Goal: Task Accomplishment & Management: Complete application form

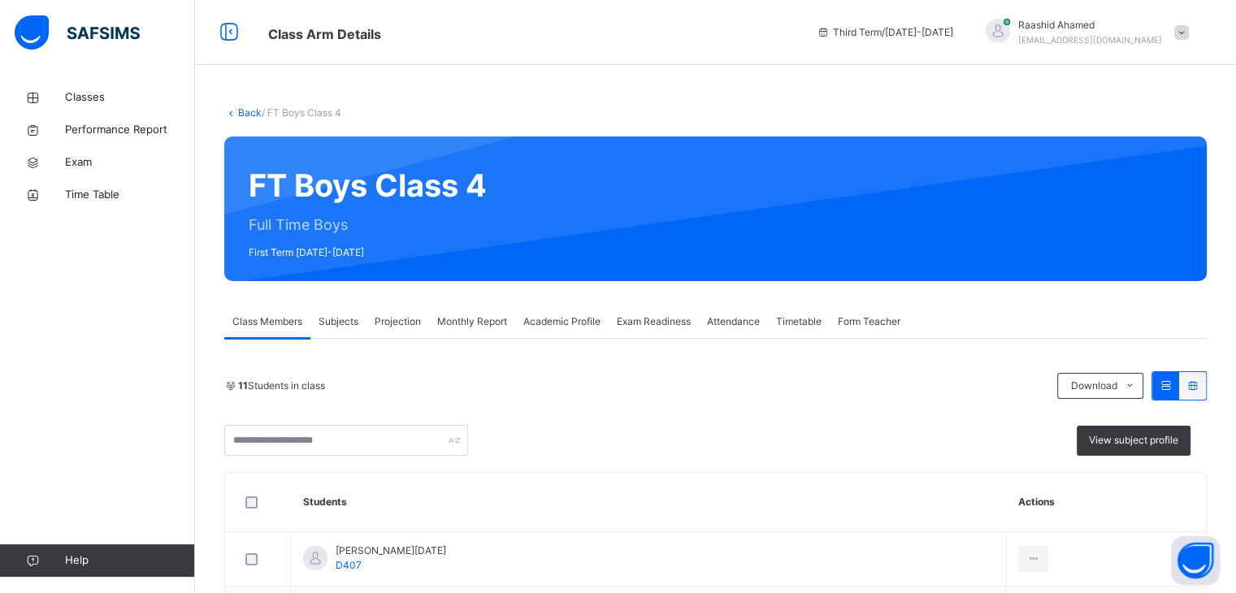
click at [397, 333] on div "Projection" at bounding box center [398, 322] width 63 height 33
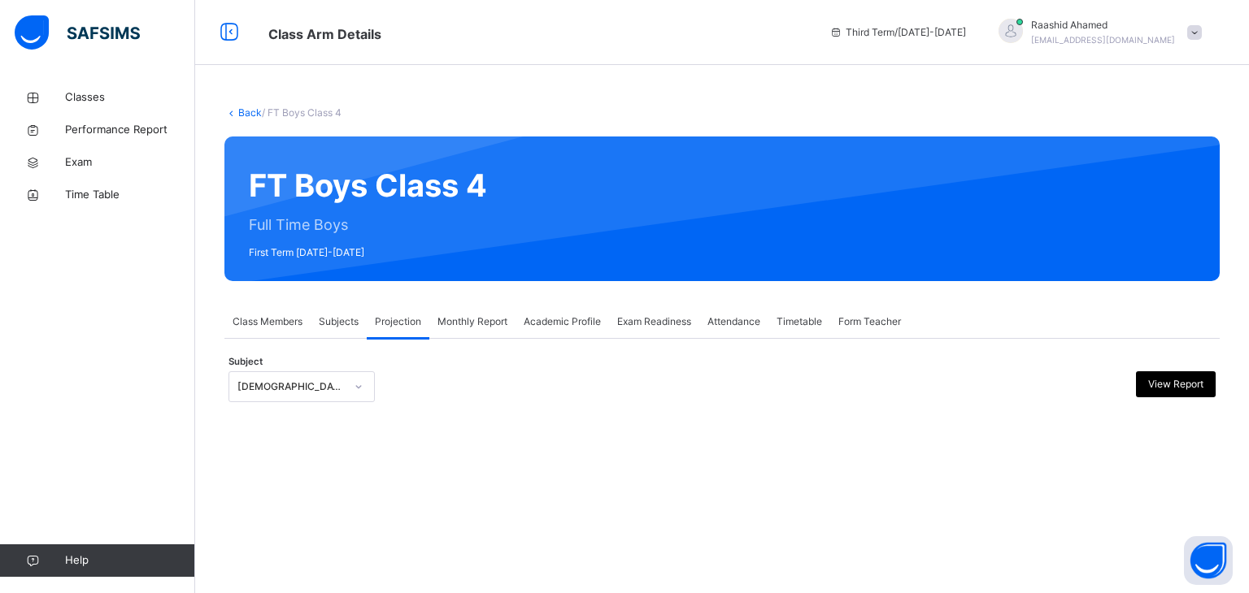
click at [300, 388] on div "[DEMOGRAPHIC_DATA] Reading" at bounding box center [290, 387] width 107 height 15
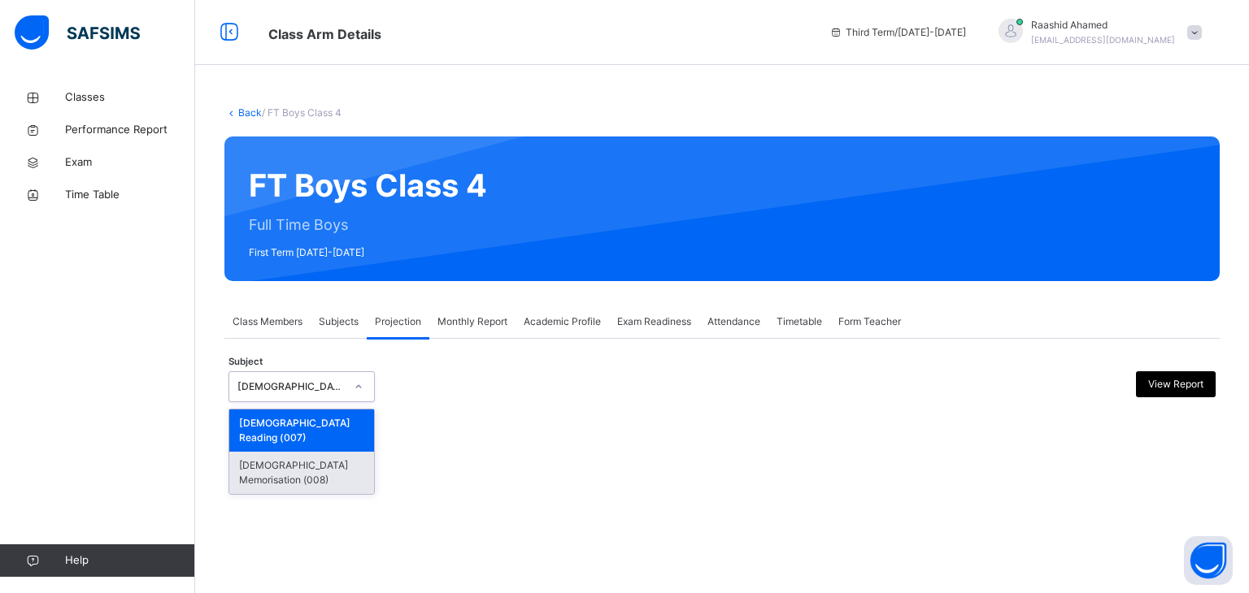
click at [289, 452] on div "[DEMOGRAPHIC_DATA] Memorisation (008)" at bounding box center [301, 473] width 145 height 42
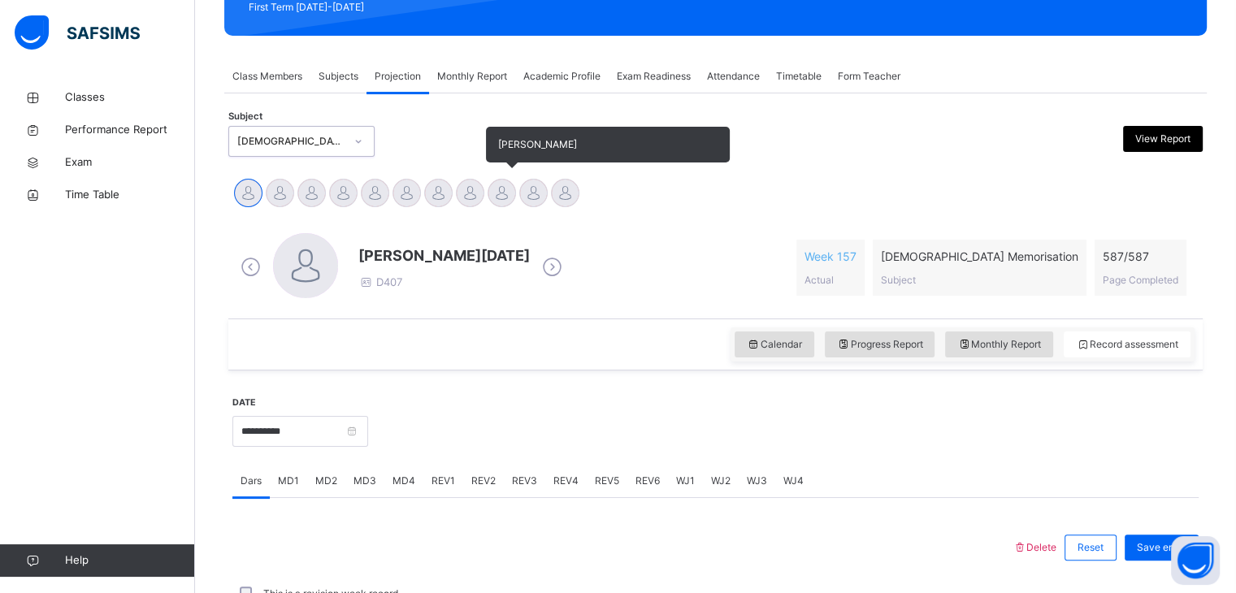
scroll to position [224, 0]
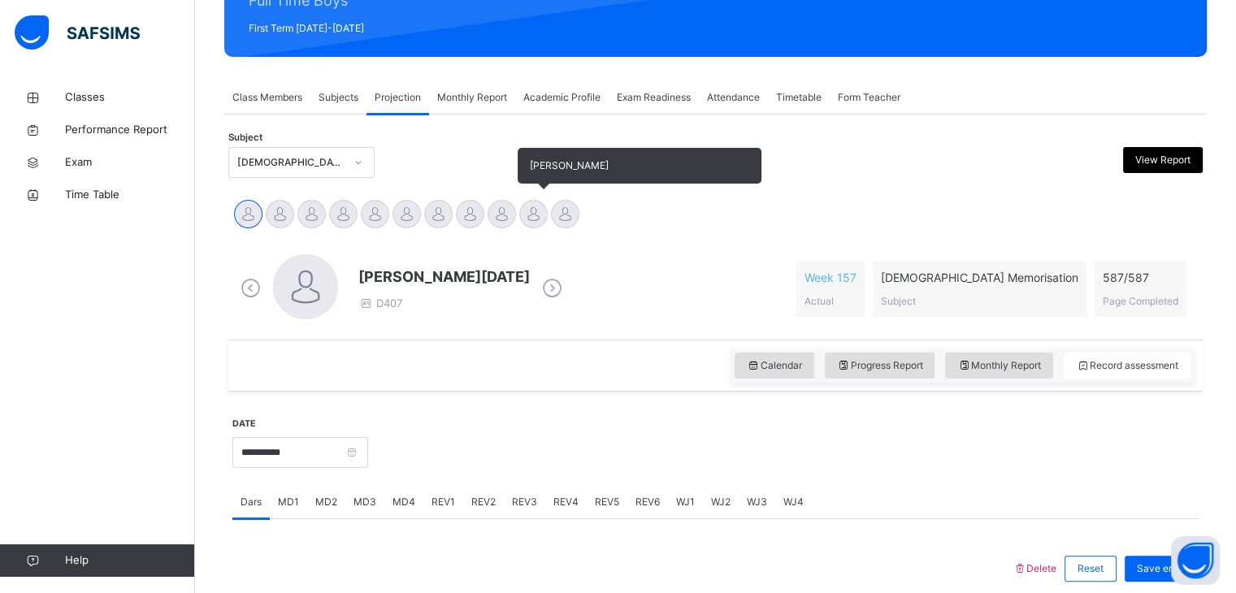
click at [540, 211] on div at bounding box center [533, 214] width 28 height 28
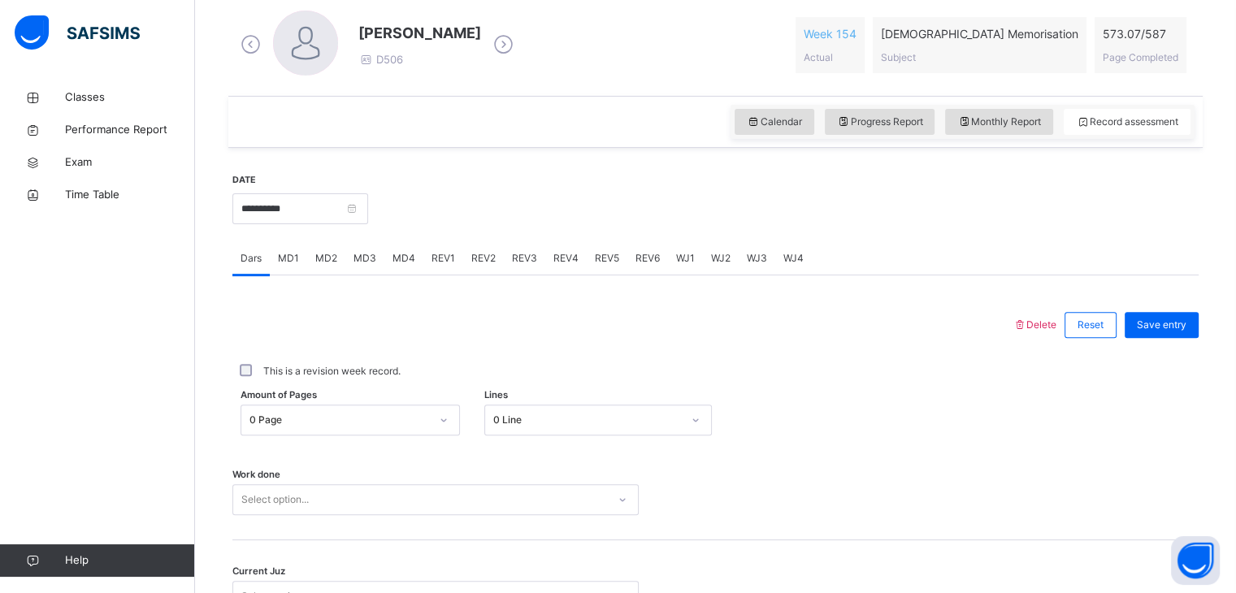
scroll to position [470, 0]
click at [368, 206] on input "**********" at bounding box center [300, 207] width 136 height 31
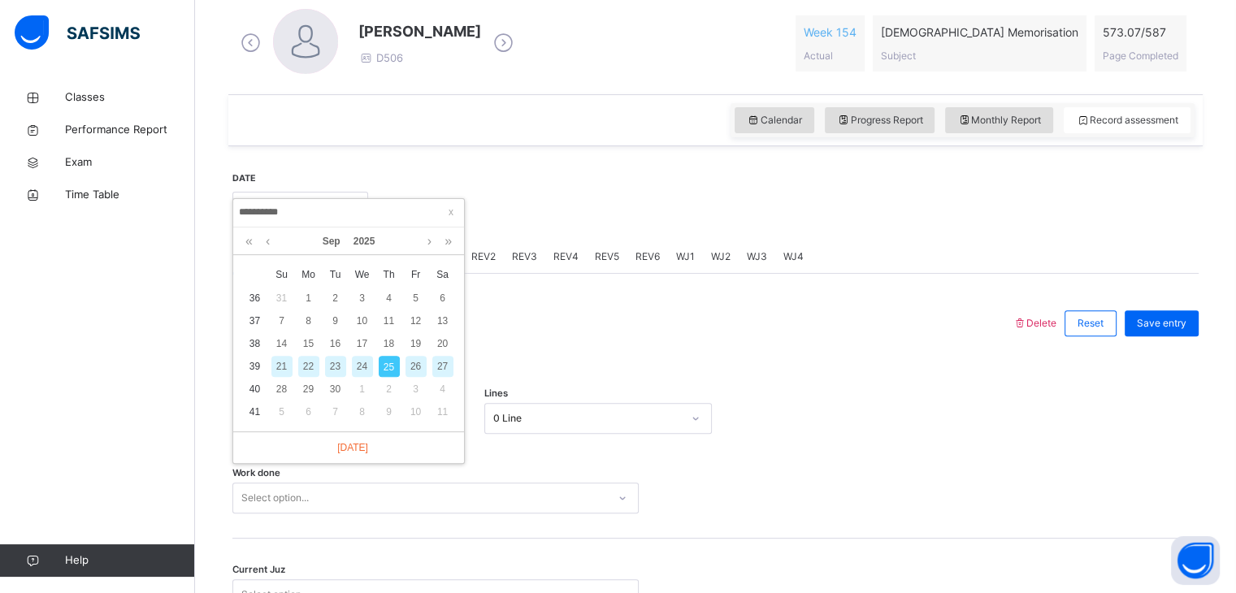
click at [306, 367] on div "22" at bounding box center [308, 366] width 21 height 21
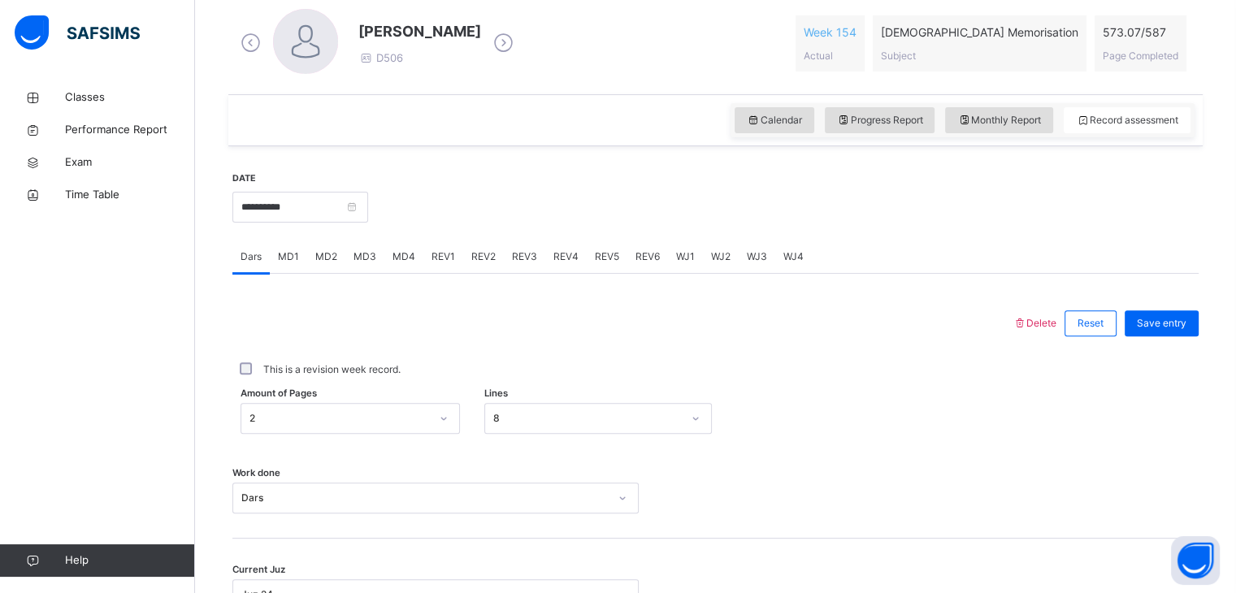
click at [368, 232] on div "**********" at bounding box center [300, 206] width 136 height 70
click at [368, 217] on input "**********" at bounding box center [300, 207] width 136 height 31
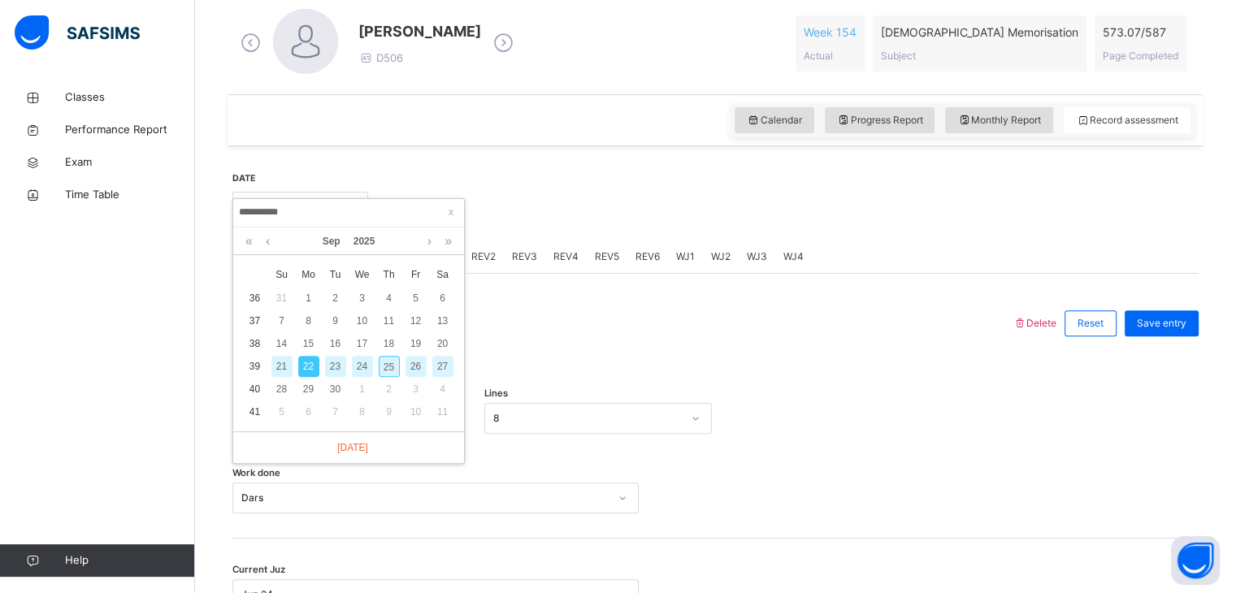
click at [331, 359] on div "23" at bounding box center [335, 366] width 21 height 21
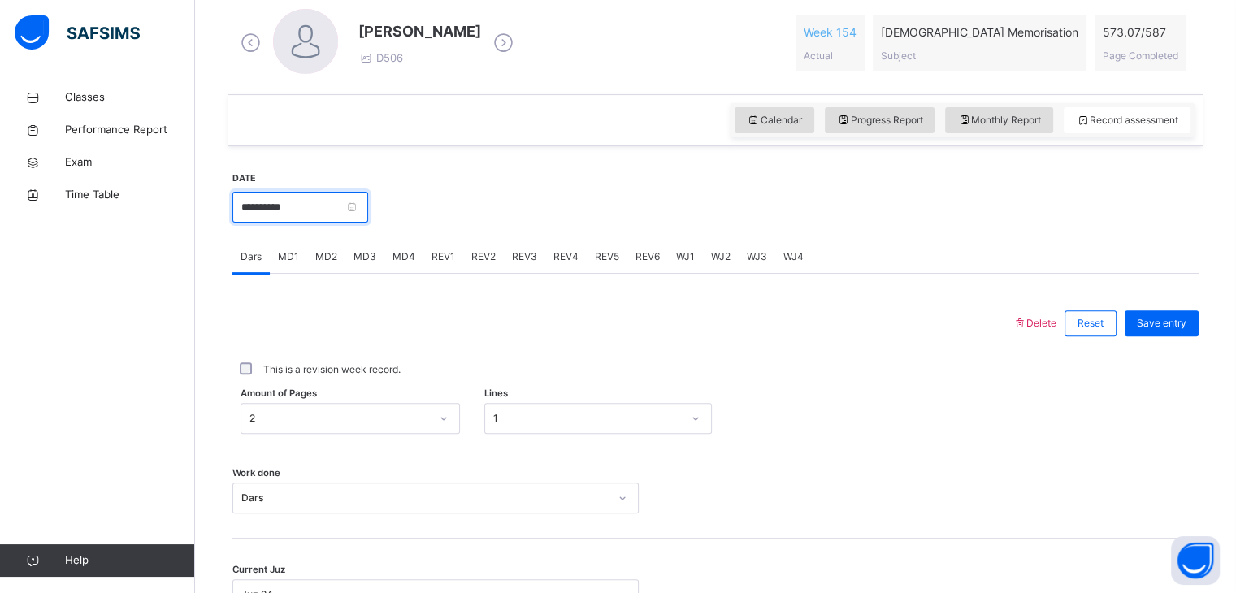
click at [368, 206] on input "**********" at bounding box center [300, 207] width 136 height 31
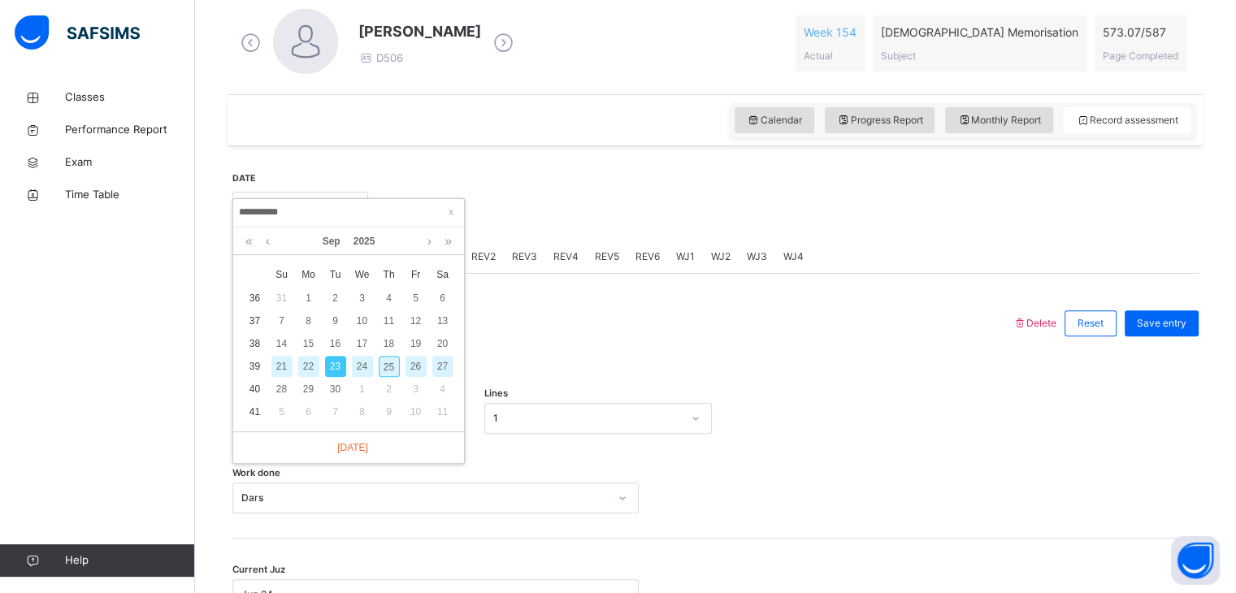
click at [367, 366] on div "24" at bounding box center [362, 366] width 21 height 21
type input "**********"
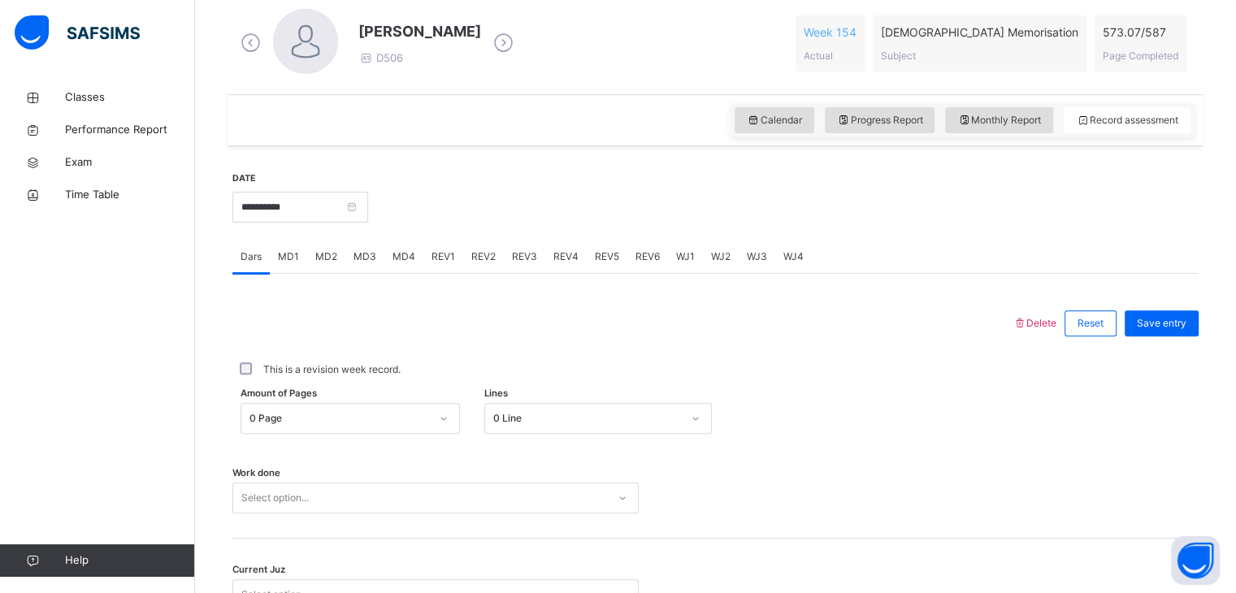
click at [350, 423] on div "0 Page" at bounding box center [350, 418] width 219 height 31
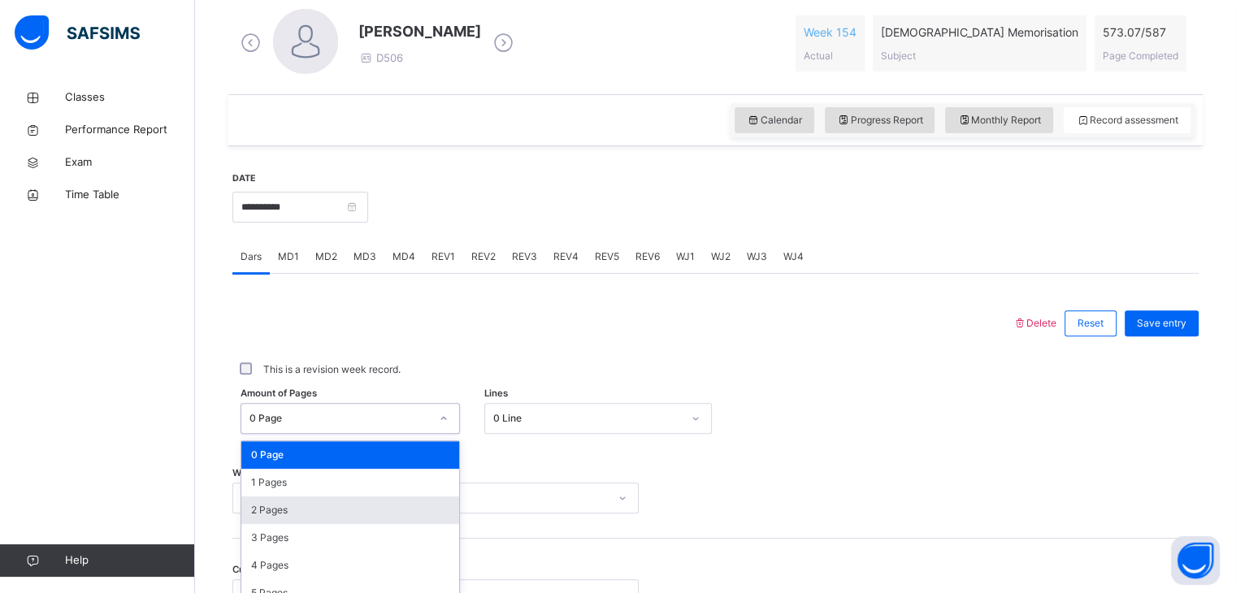
scroll to position [568, 0]
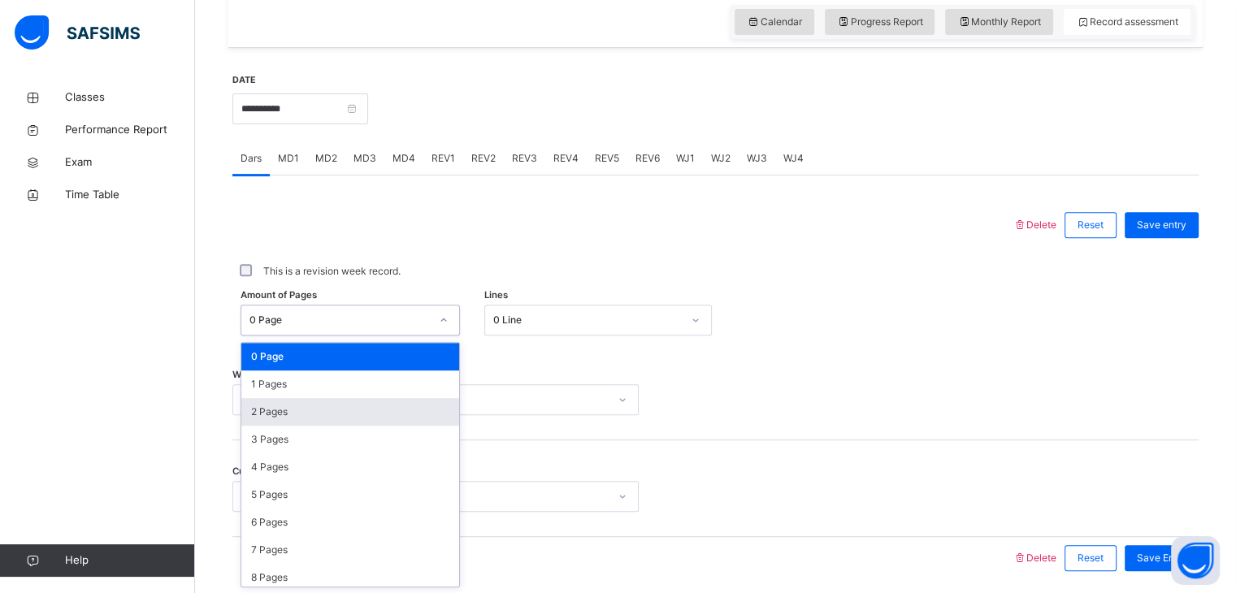
click at [316, 423] on div "2 Pages" at bounding box center [350, 412] width 218 height 28
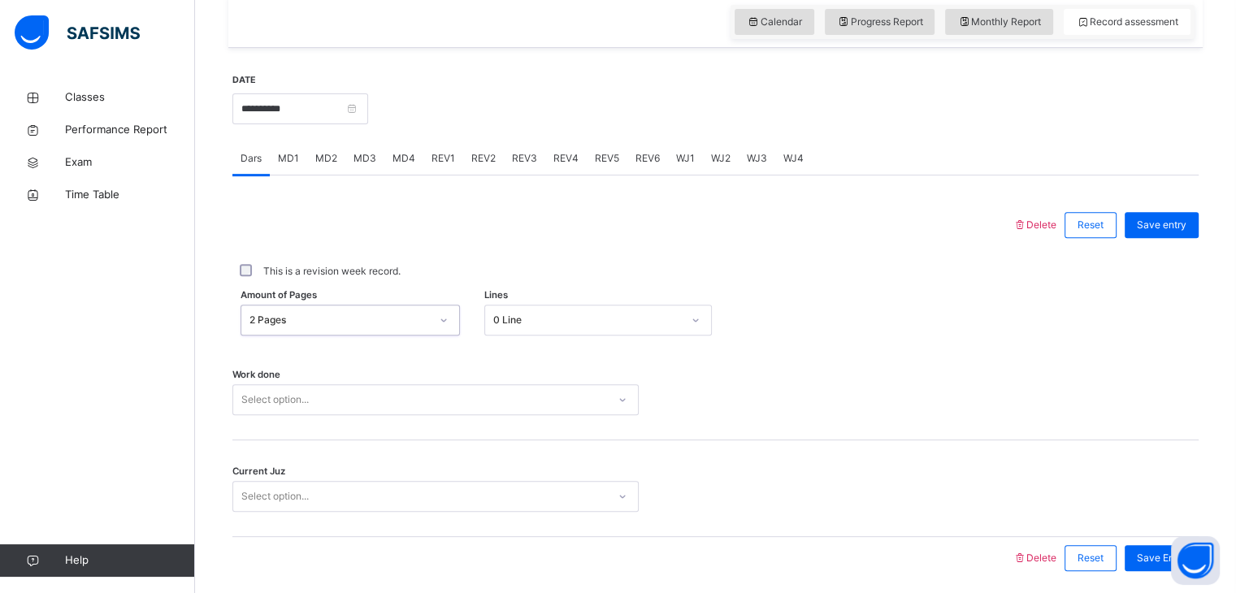
click at [545, 316] on div "0 Line" at bounding box center [587, 320] width 189 height 15
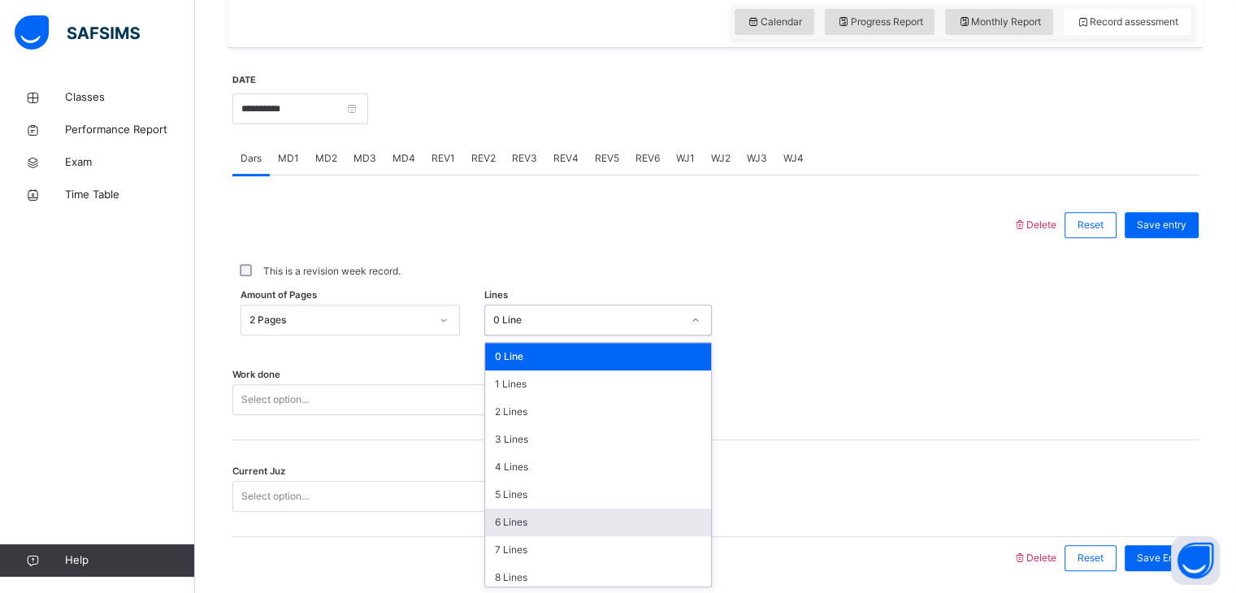
click at [536, 527] on div "6 Lines" at bounding box center [598, 523] width 226 height 28
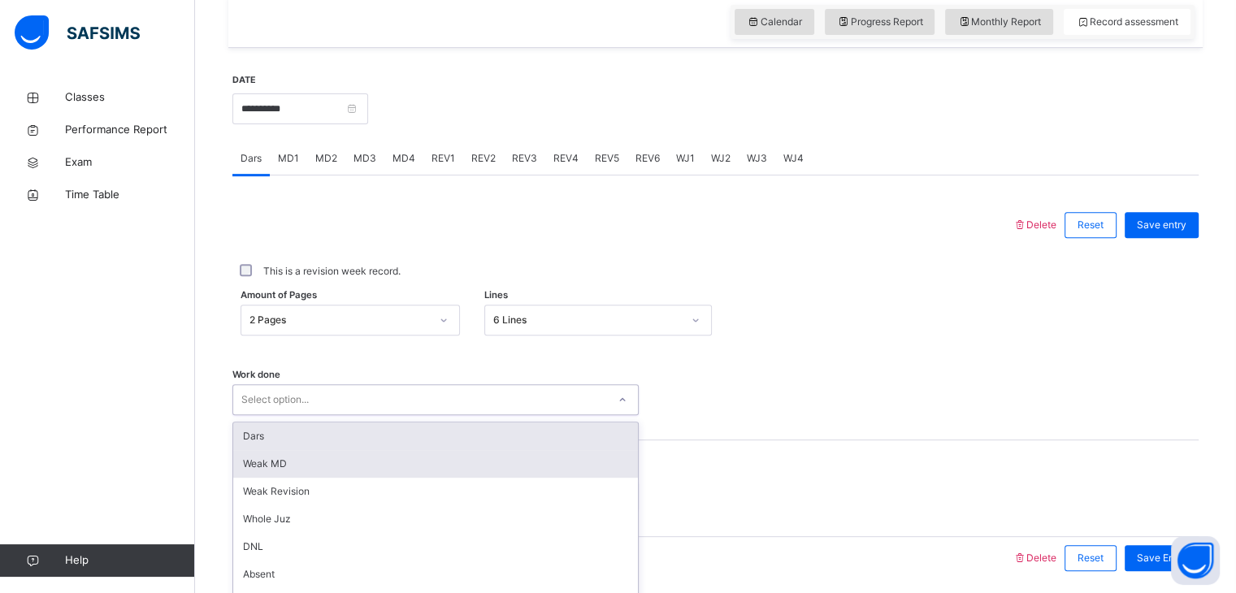
drag, startPoint x: 404, startPoint y: 398, endPoint x: 406, endPoint y: 407, distance: 9.1
click at [404, 400] on div "option Dars focused, 1 of 16. 16 results available. Use Up and Down to choose o…" at bounding box center [435, 399] width 406 height 31
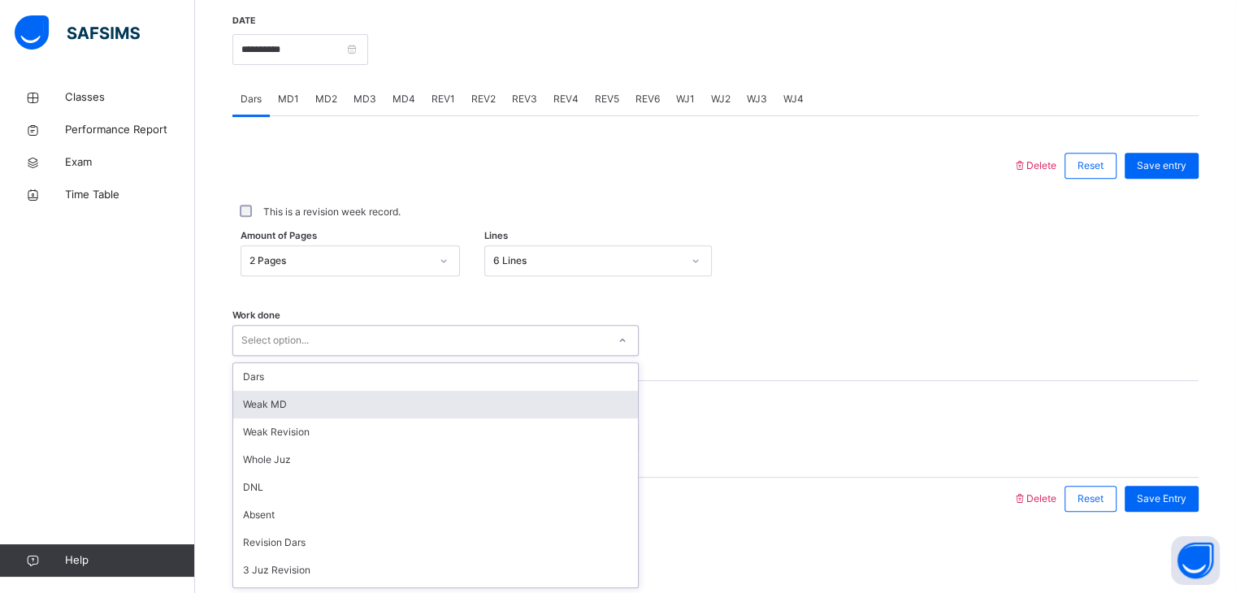
click at [402, 393] on div "Weak MD" at bounding box center [435, 405] width 405 height 28
click at [402, 391] on div "Current Juz Select option..." at bounding box center [715, 429] width 966 height 97
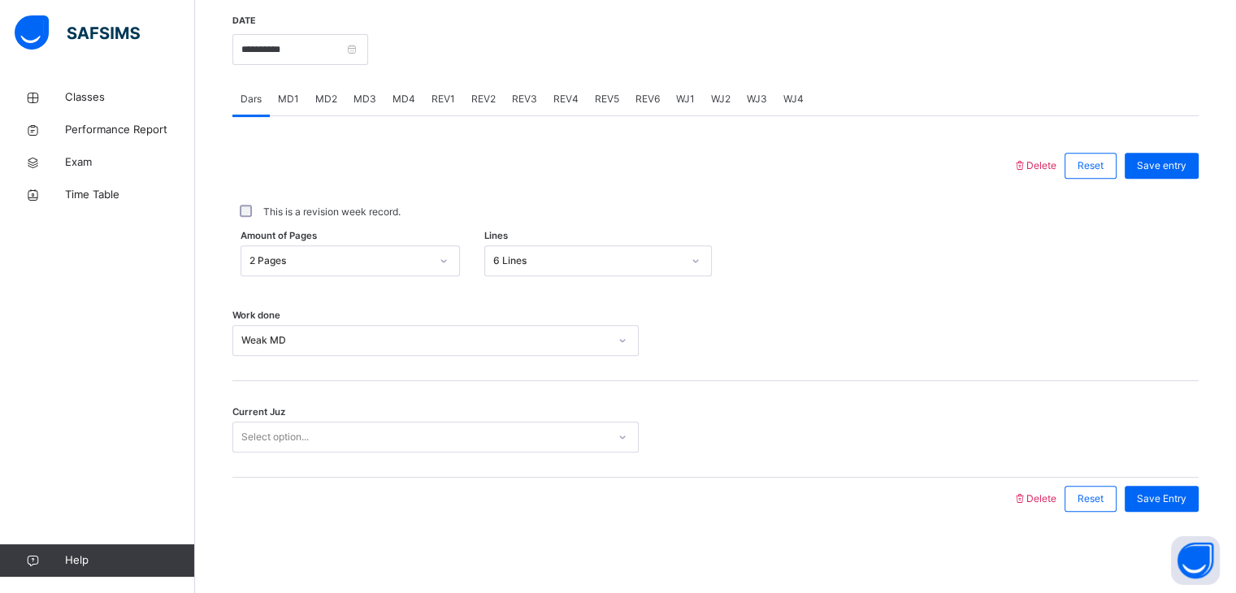
click at [406, 348] on div "Weak MD" at bounding box center [420, 340] width 374 height 25
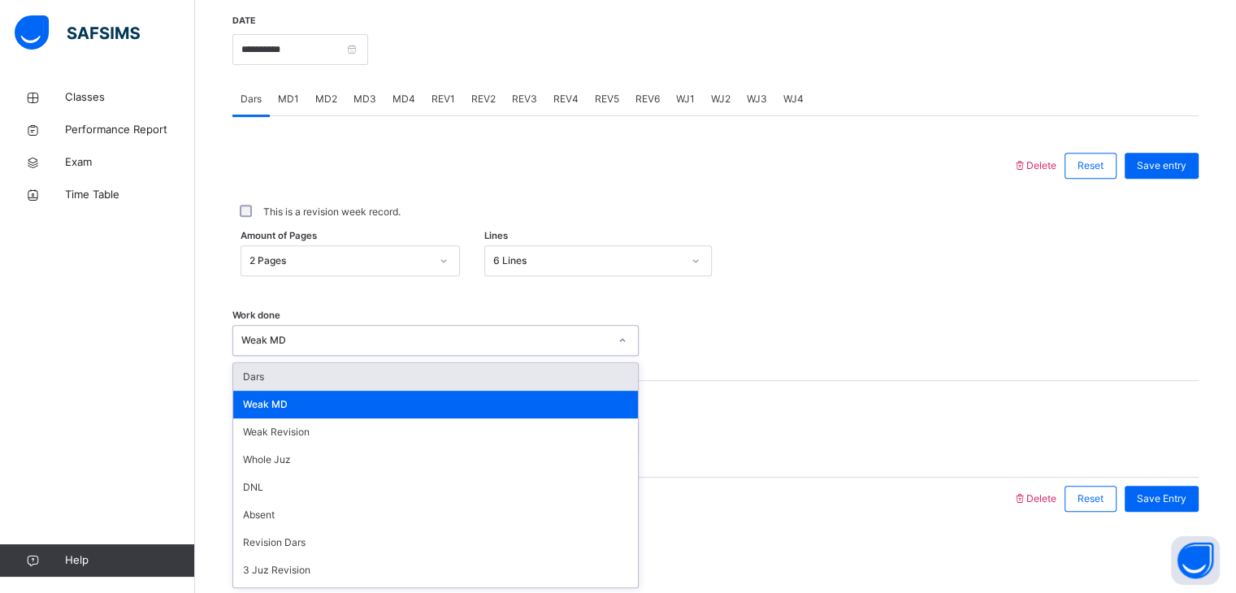
click at [412, 375] on div "Dars" at bounding box center [435, 377] width 405 height 28
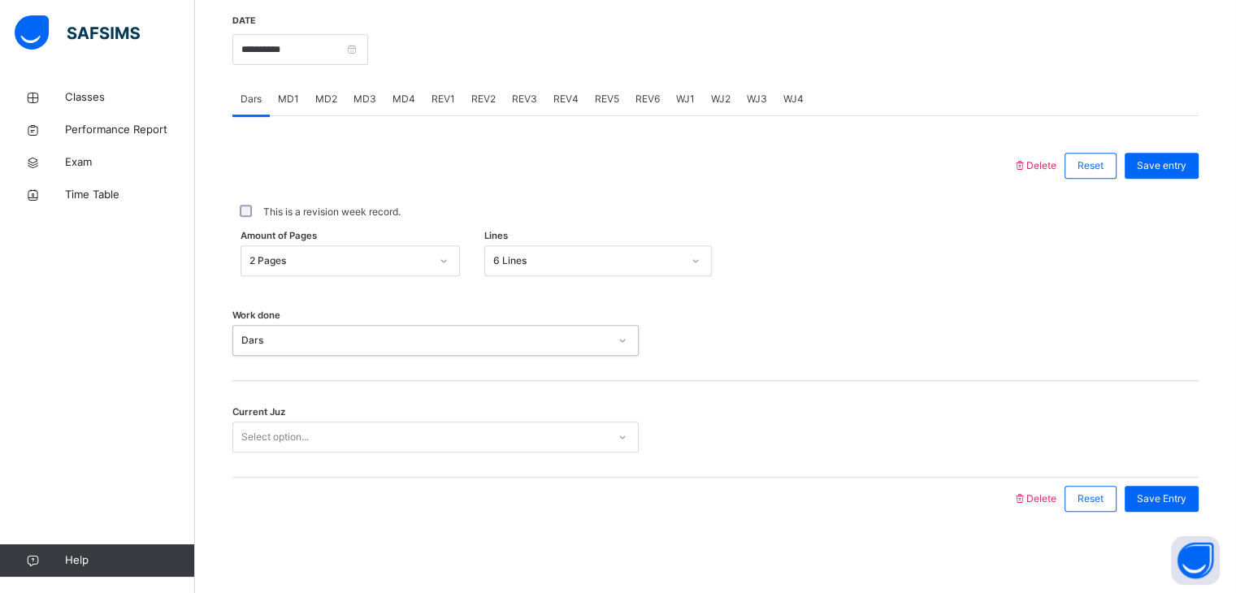
click at [411, 377] on div "Work done option Dars, selected. 0 results available. Select is focused ,type t…" at bounding box center [715, 332] width 966 height 97
click at [390, 432] on div "Select option..." at bounding box center [420, 437] width 374 height 25
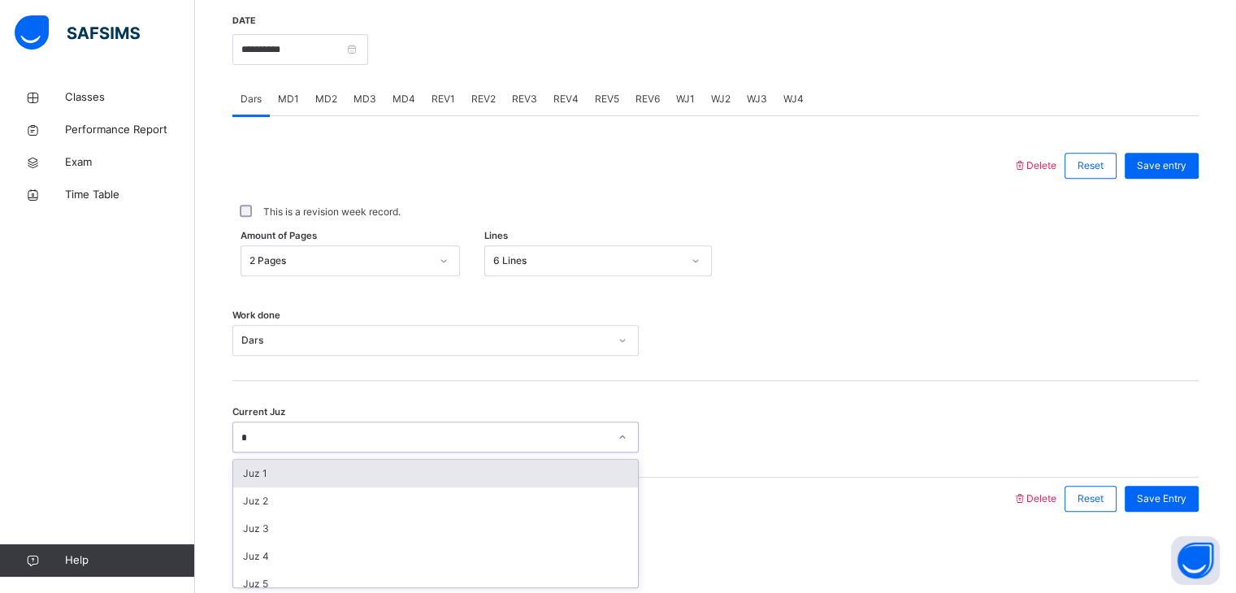
type input "**"
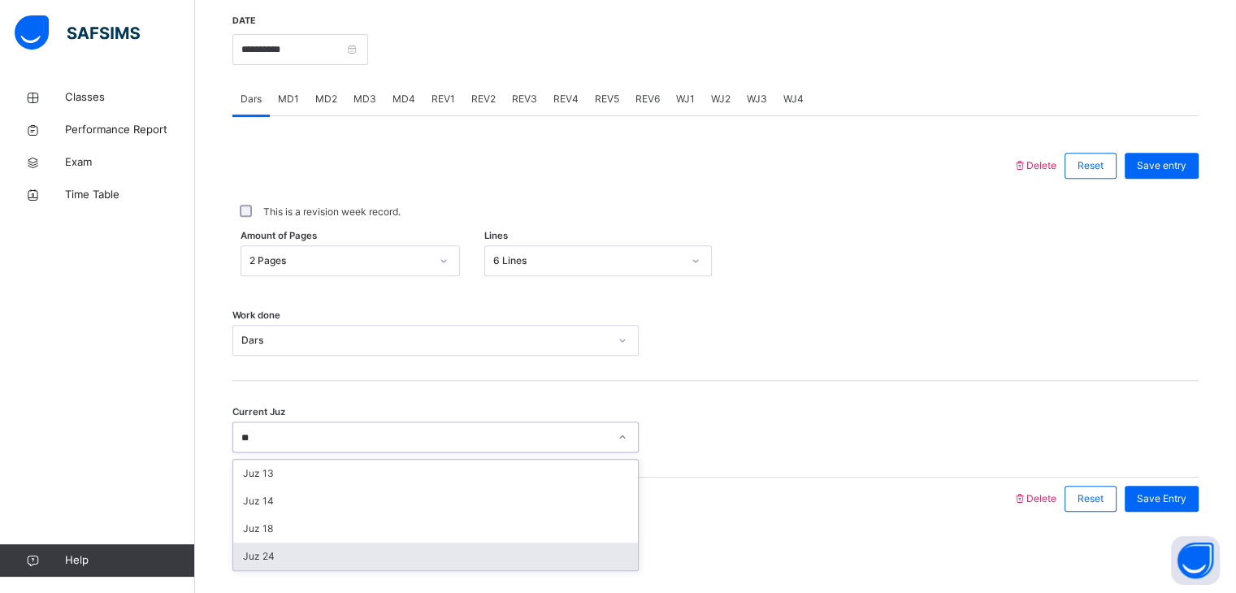
click at [319, 560] on div "Juz 24" at bounding box center [435, 557] width 405 height 28
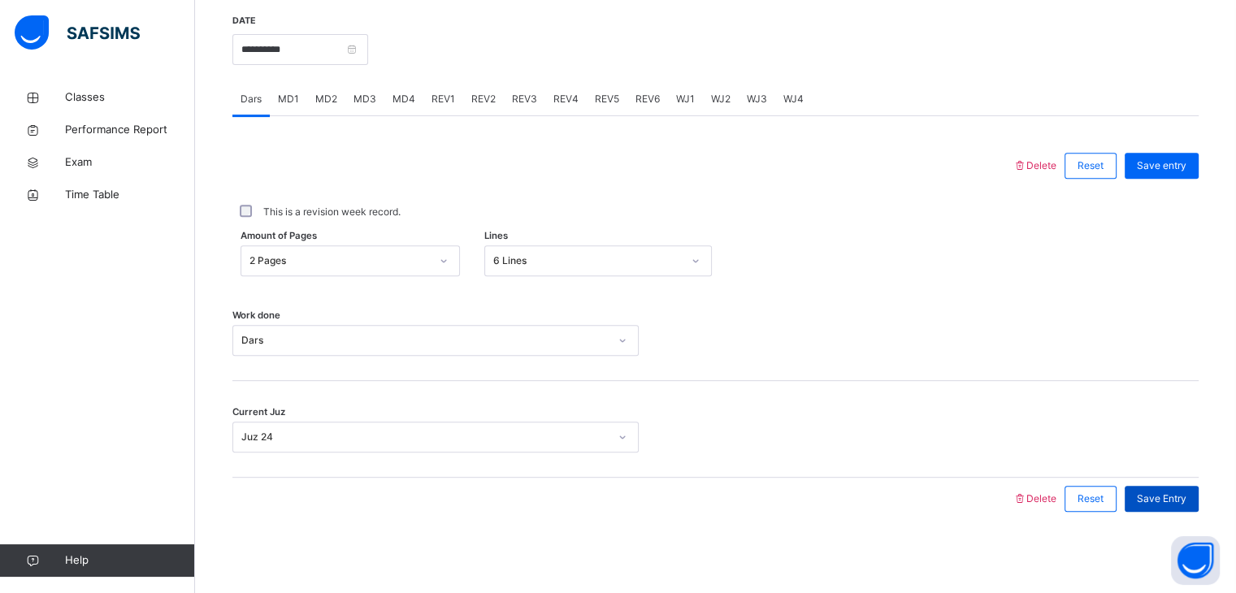
click at [1187, 498] on span "Save Entry" at bounding box center [1162, 499] width 50 height 15
click at [296, 106] on span "MD1" at bounding box center [288, 99] width 21 height 15
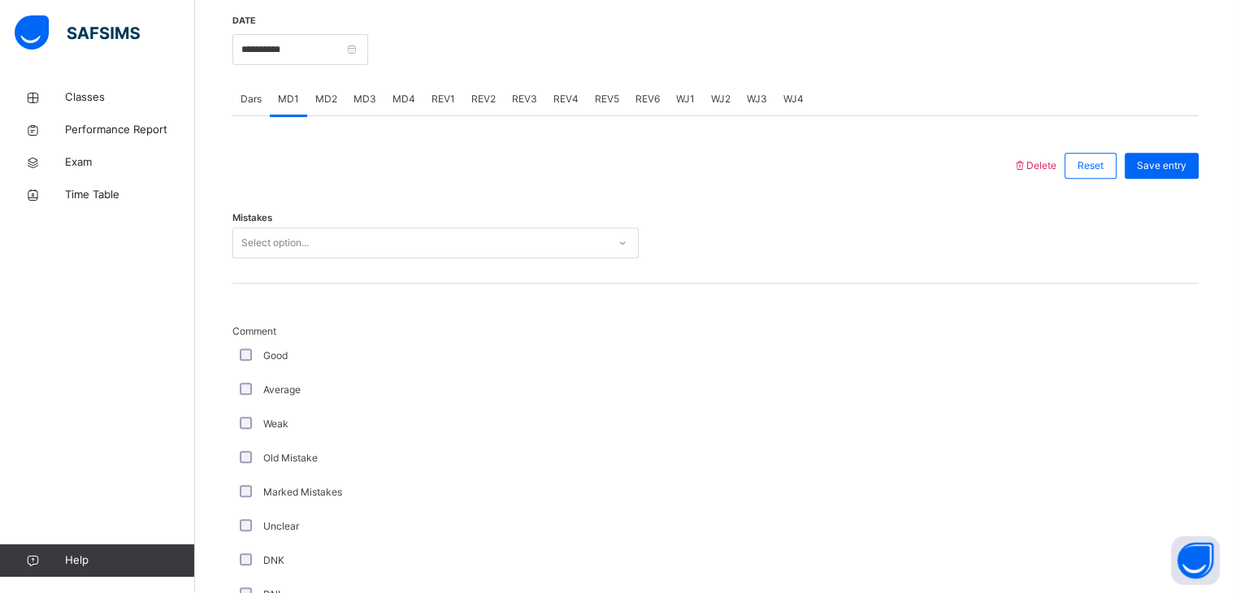
click at [306, 242] on div "Select option..." at bounding box center [274, 243] width 67 height 31
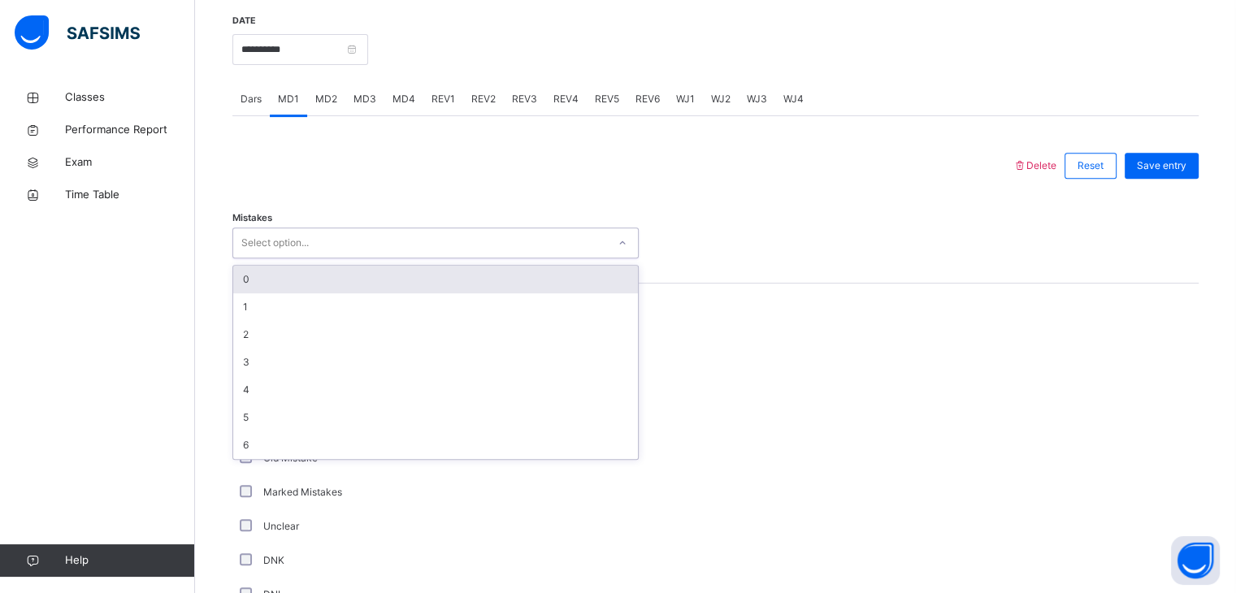
click at [306, 242] on div "Select option..." at bounding box center [274, 243] width 67 height 31
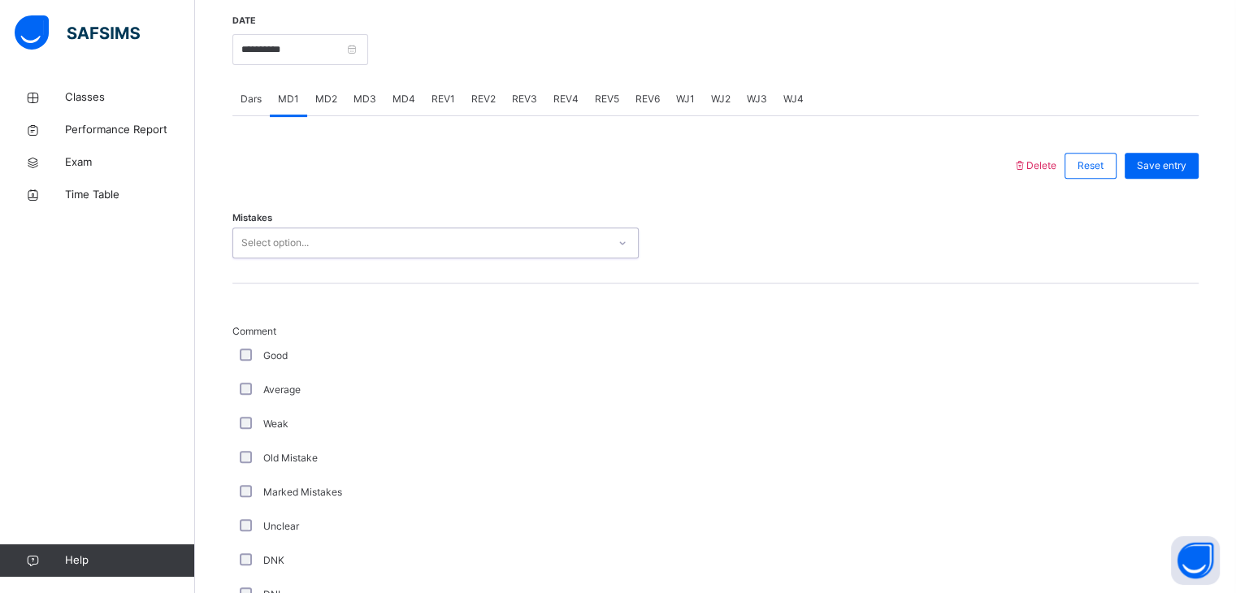
click at [306, 242] on div "Select option..." at bounding box center [274, 243] width 67 height 31
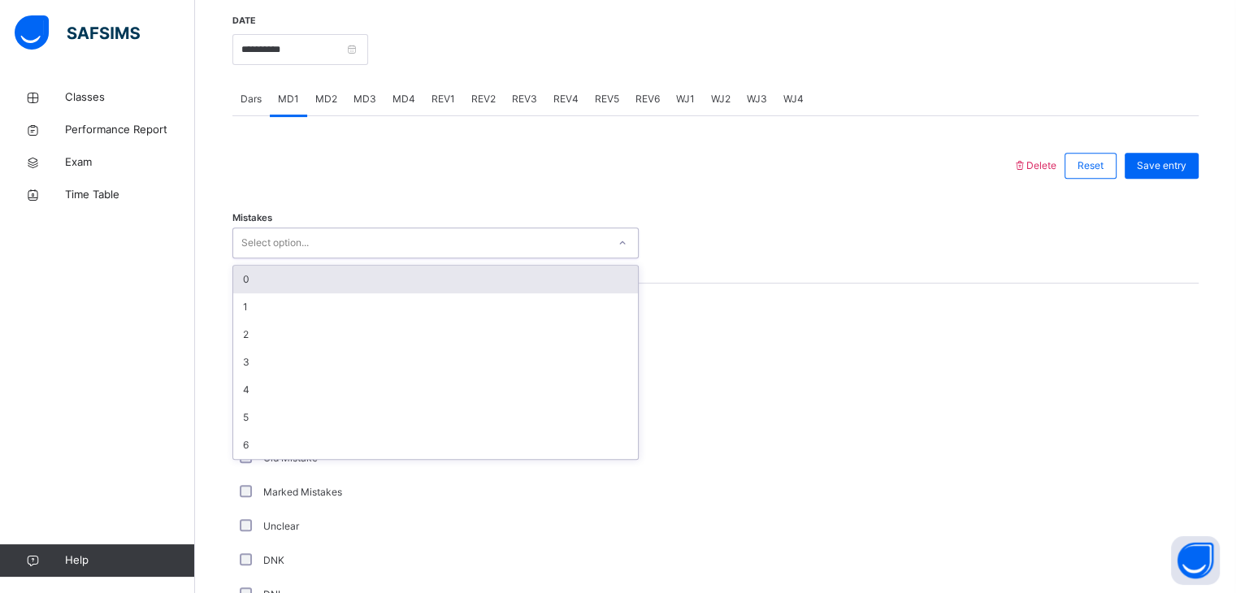
click at [292, 282] on div "0" at bounding box center [435, 280] width 405 height 28
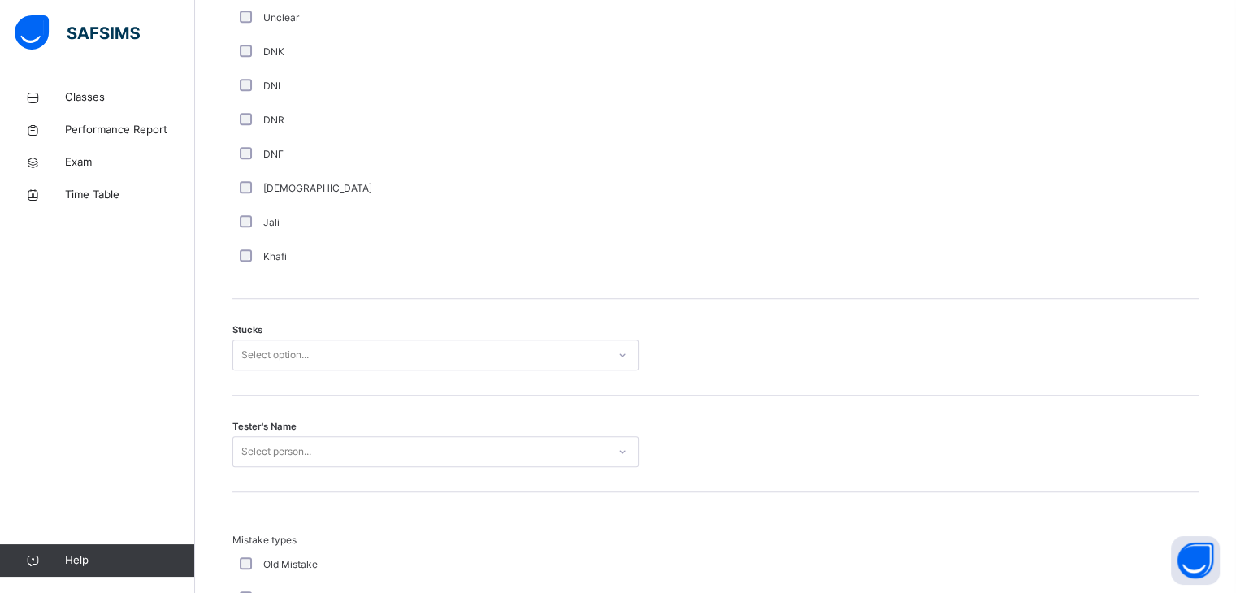
scroll to position [1138, 0]
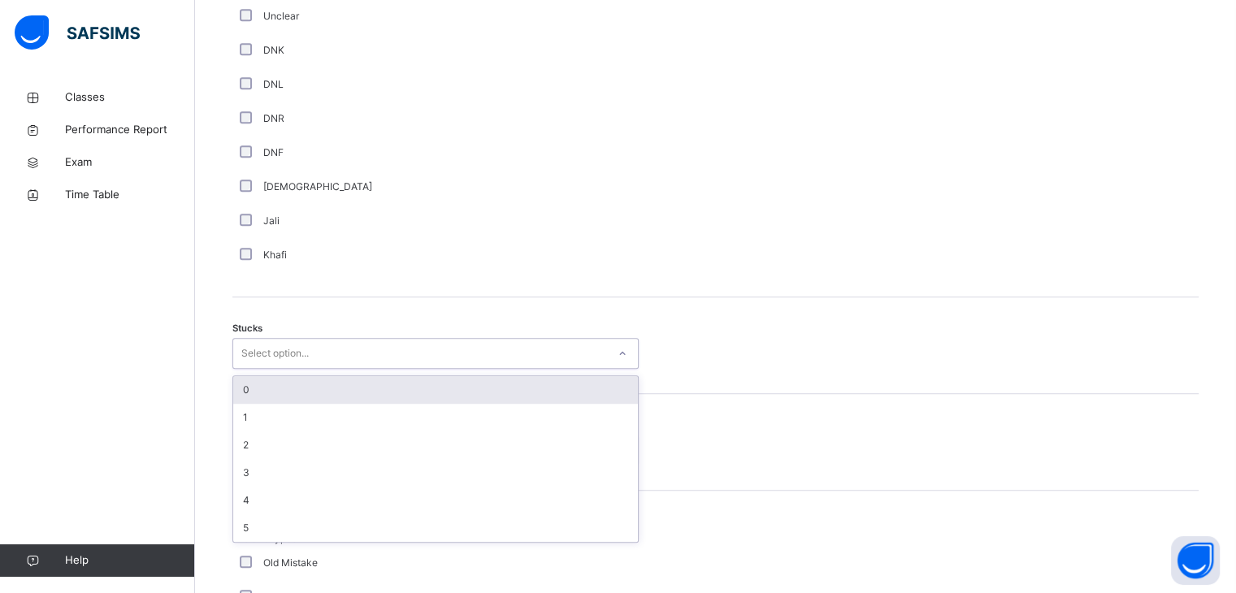
click at [280, 350] on div "Select option..." at bounding box center [274, 353] width 67 height 31
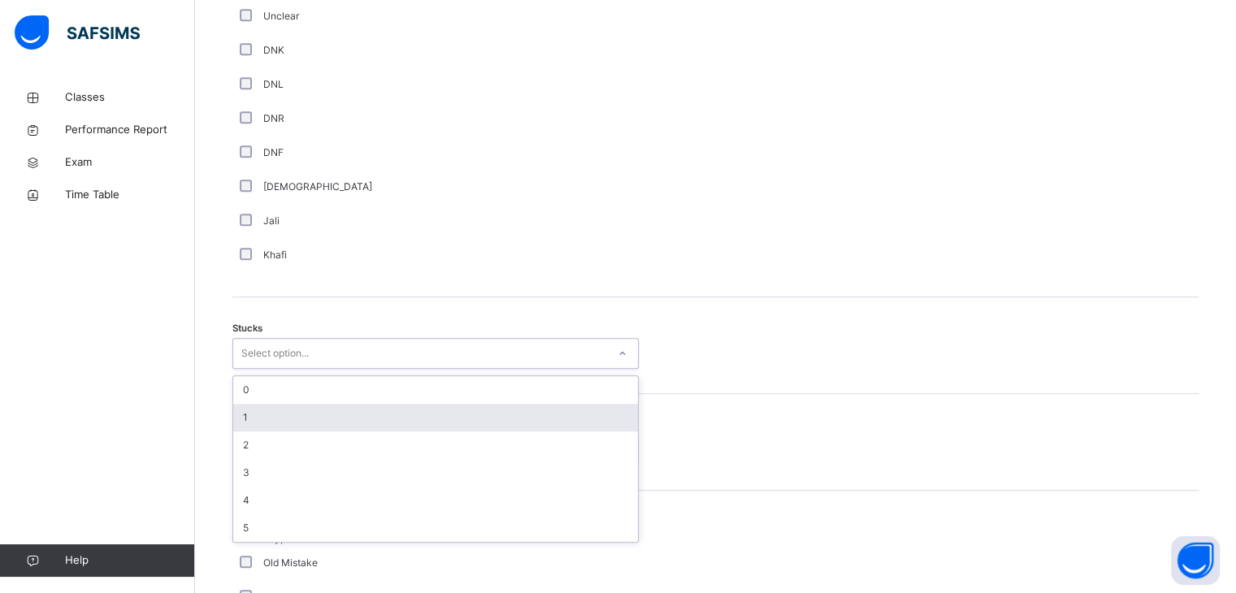
click at [260, 417] on div "1" at bounding box center [435, 418] width 405 height 28
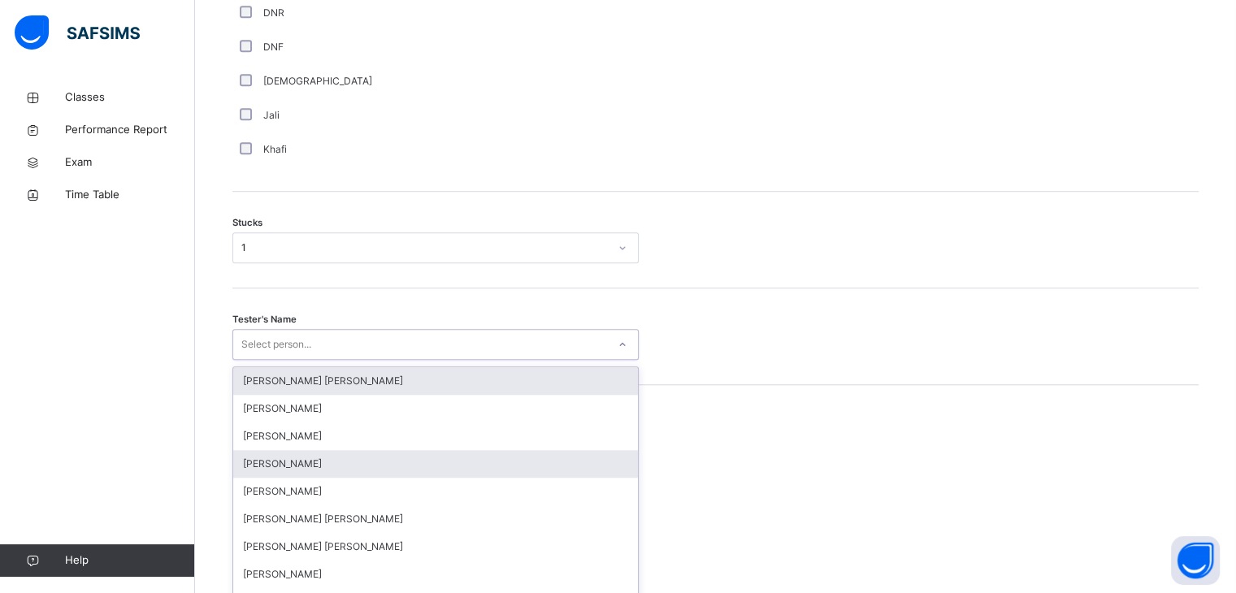
click at [268, 360] on div "option [PERSON_NAME] [PERSON_NAME] focused, 1 of 90. 90 results available. Use …" at bounding box center [435, 344] width 406 height 31
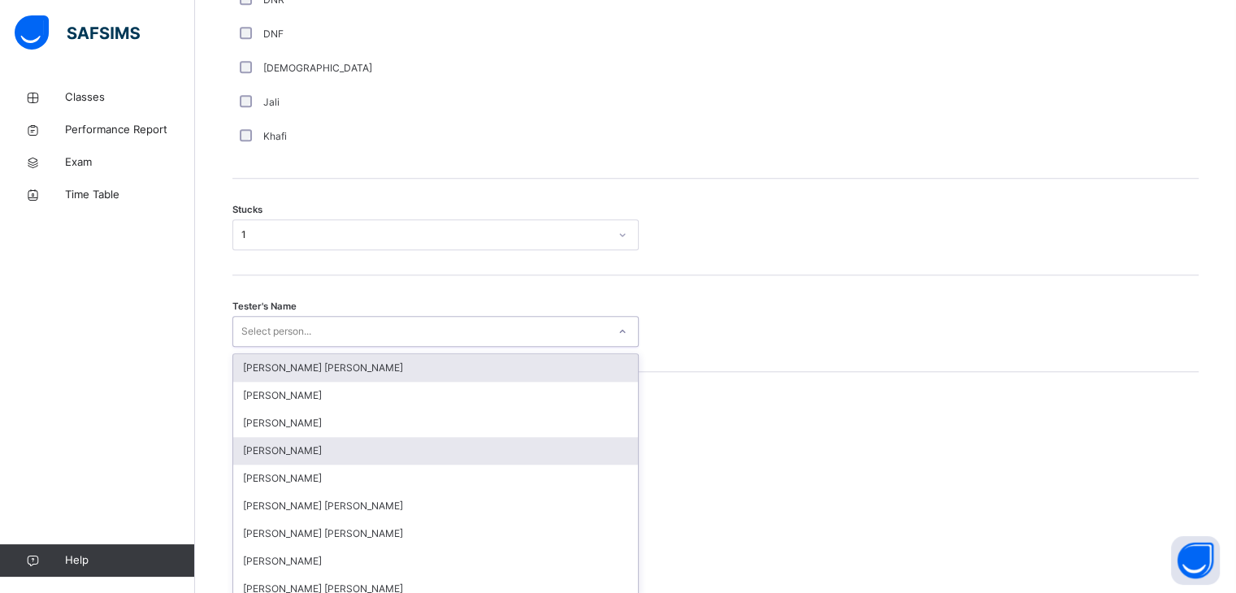
scroll to position [1268, 0]
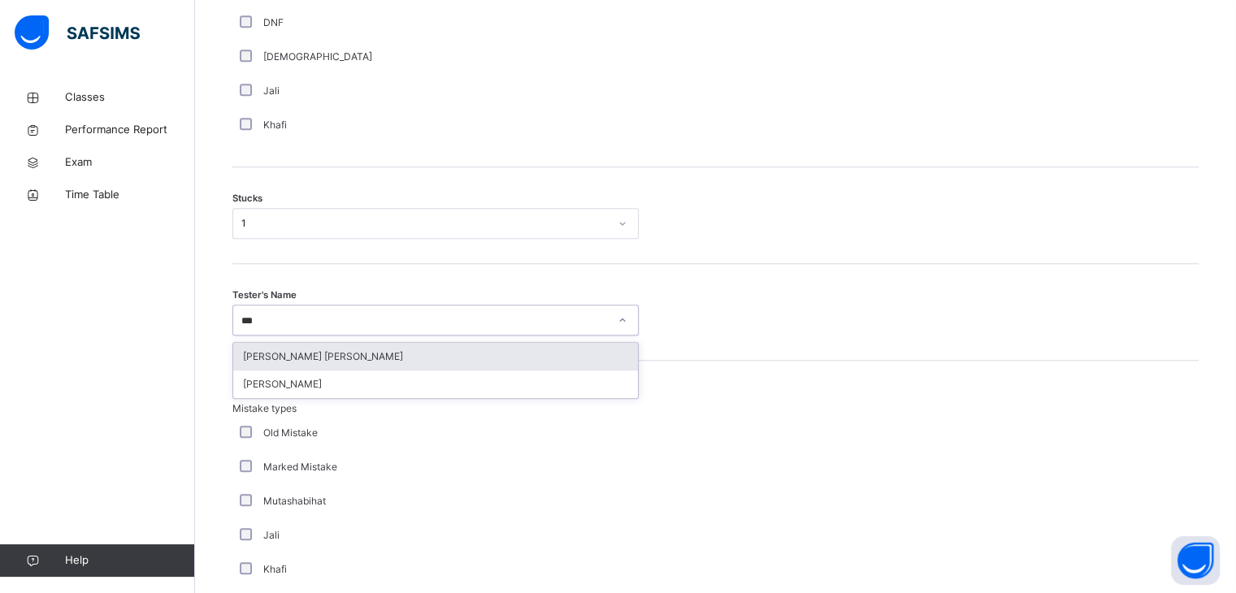
type input "****"
click at [350, 354] on div "[PERSON_NAME]" at bounding box center [435, 357] width 405 height 28
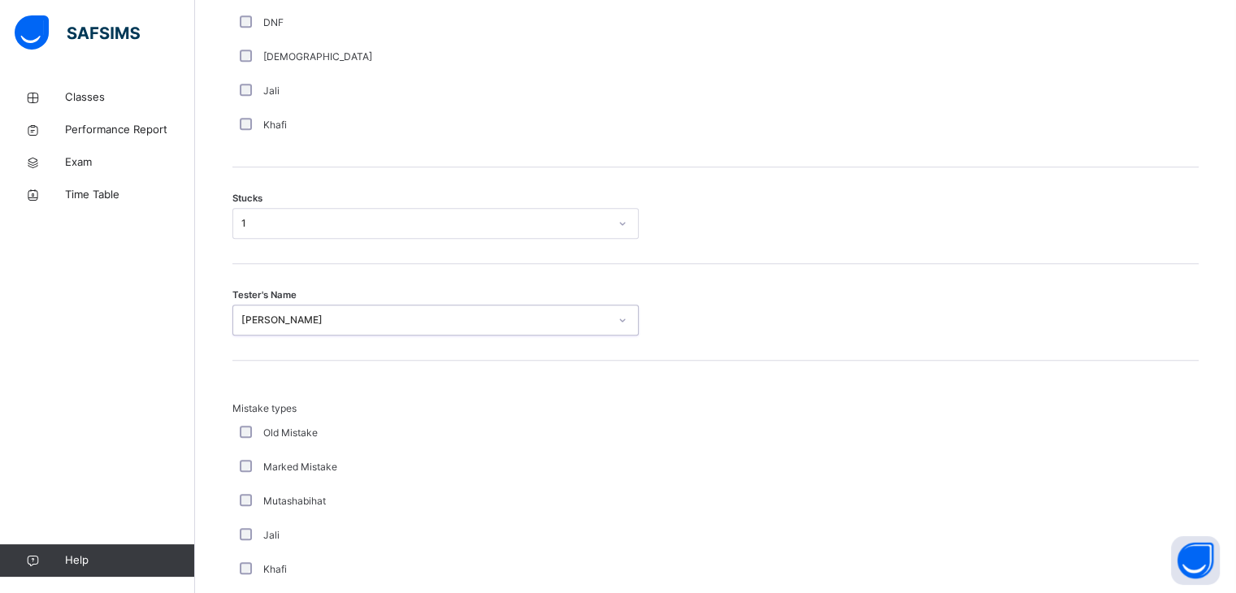
scroll to position [1566, 0]
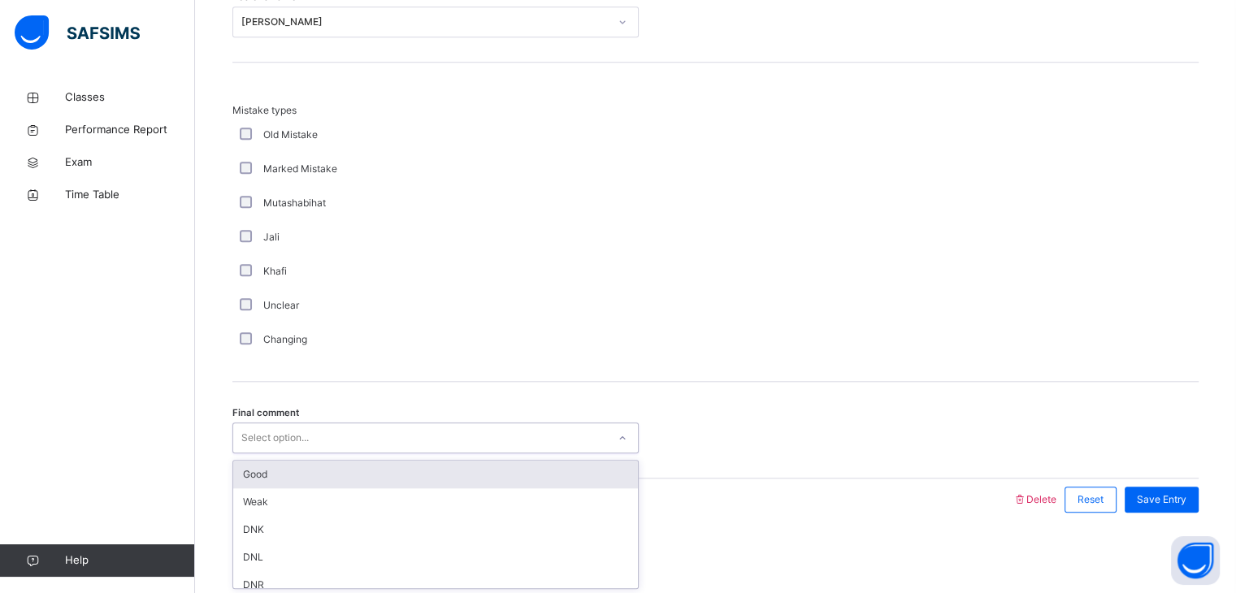
click at [271, 432] on div "Select option..." at bounding box center [274, 438] width 67 height 31
click at [285, 476] on div "Good" at bounding box center [435, 475] width 405 height 28
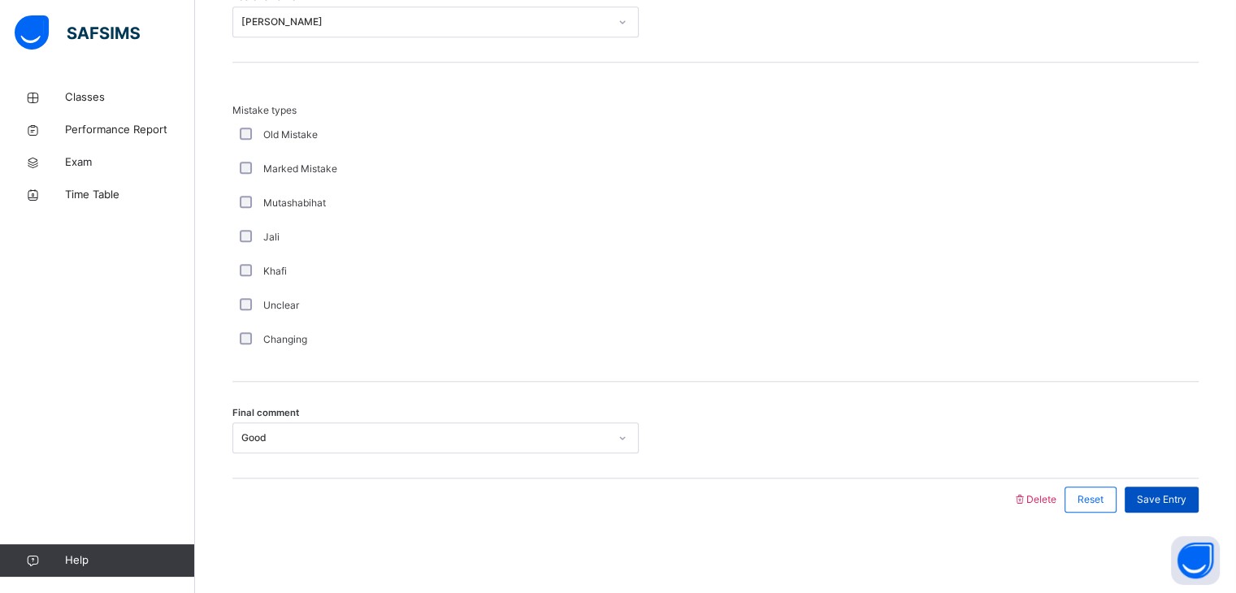
click at [1187, 505] on span "Save Entry" at bounding box center [1162, 500] width 50 height 15
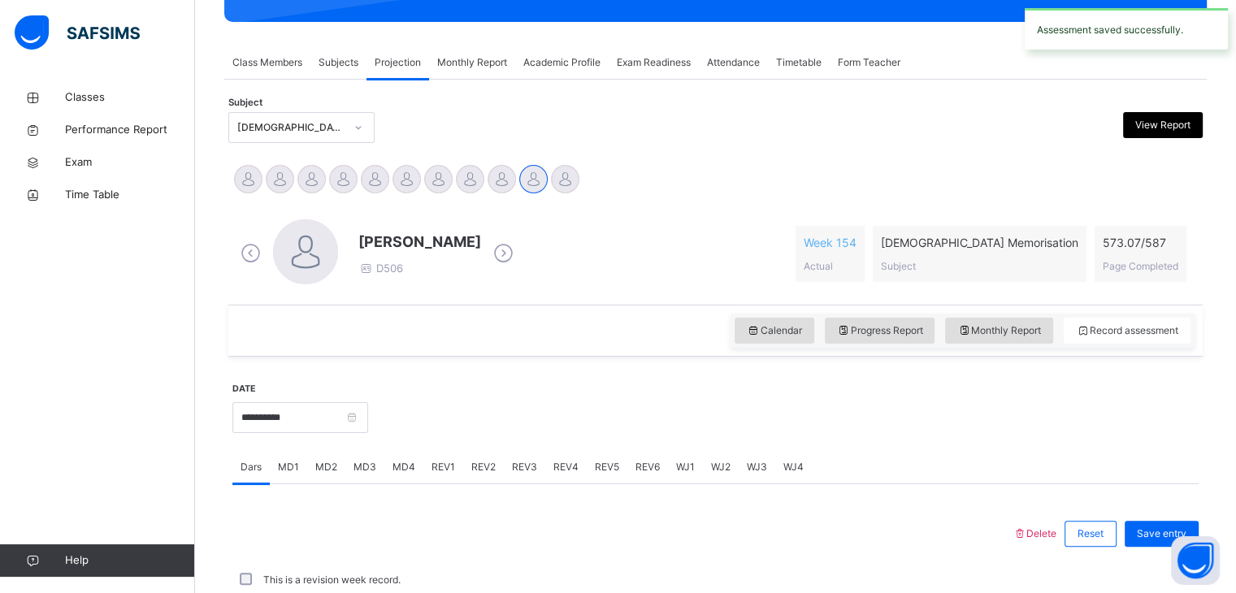
scroll to position [628, 0]
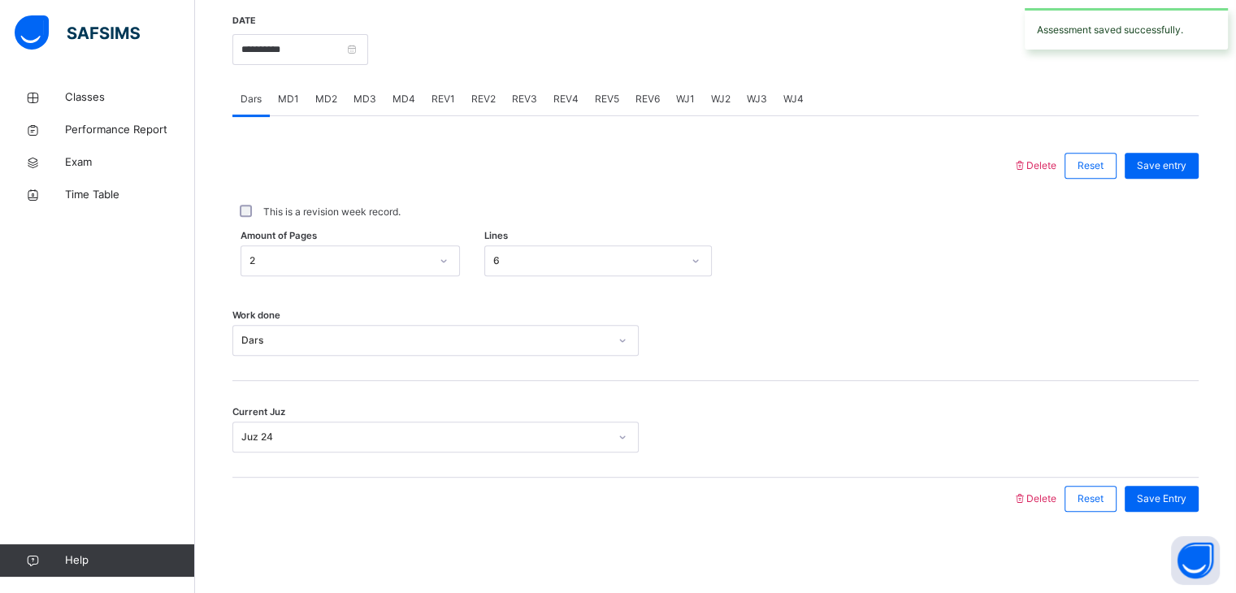
click at [397, 109] on div "MD4" at bounding box center [403, 99] width 39 height 33
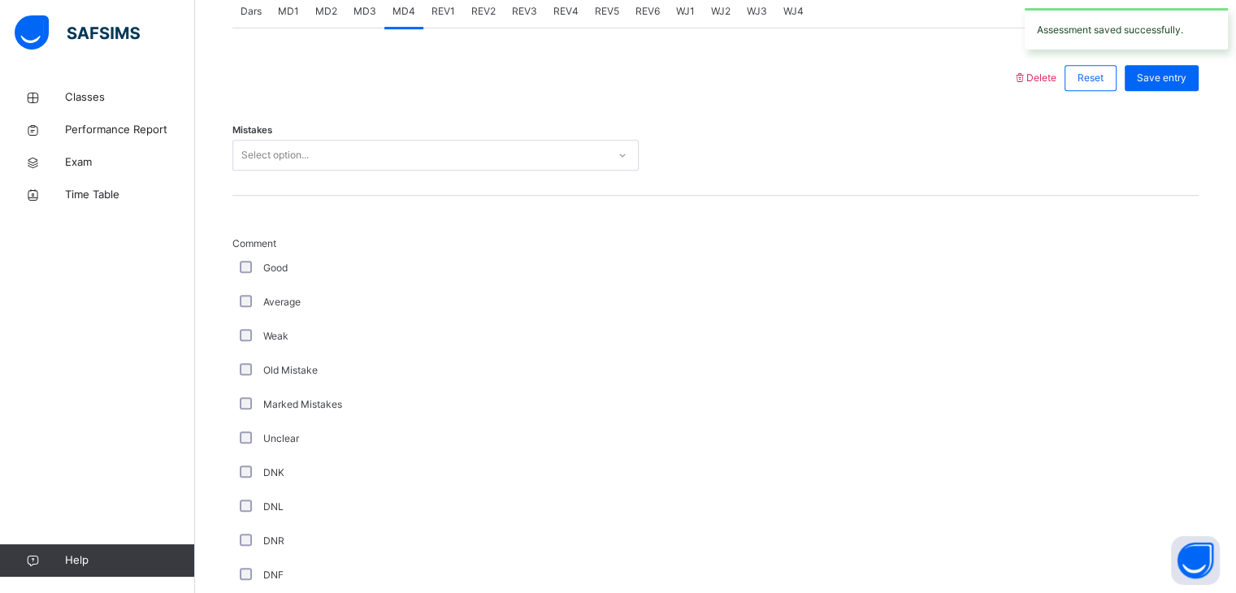
scroll to position [714, 0]
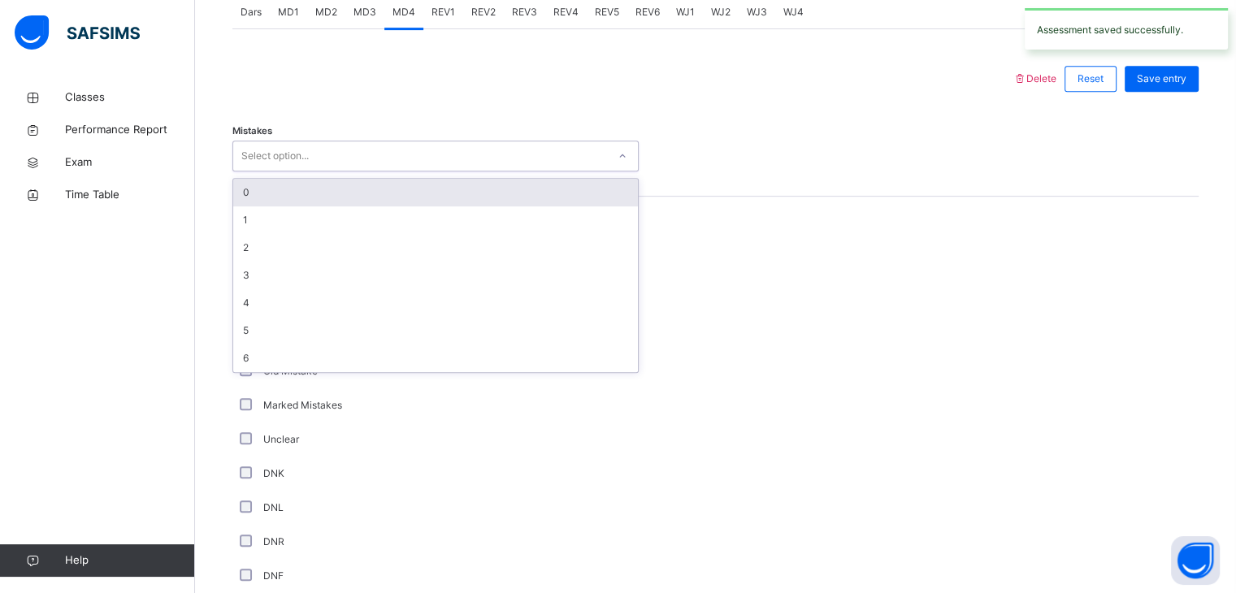
click at [349, 158] on div "Select option..." at bounding box center [420, 156] width 374 height 25
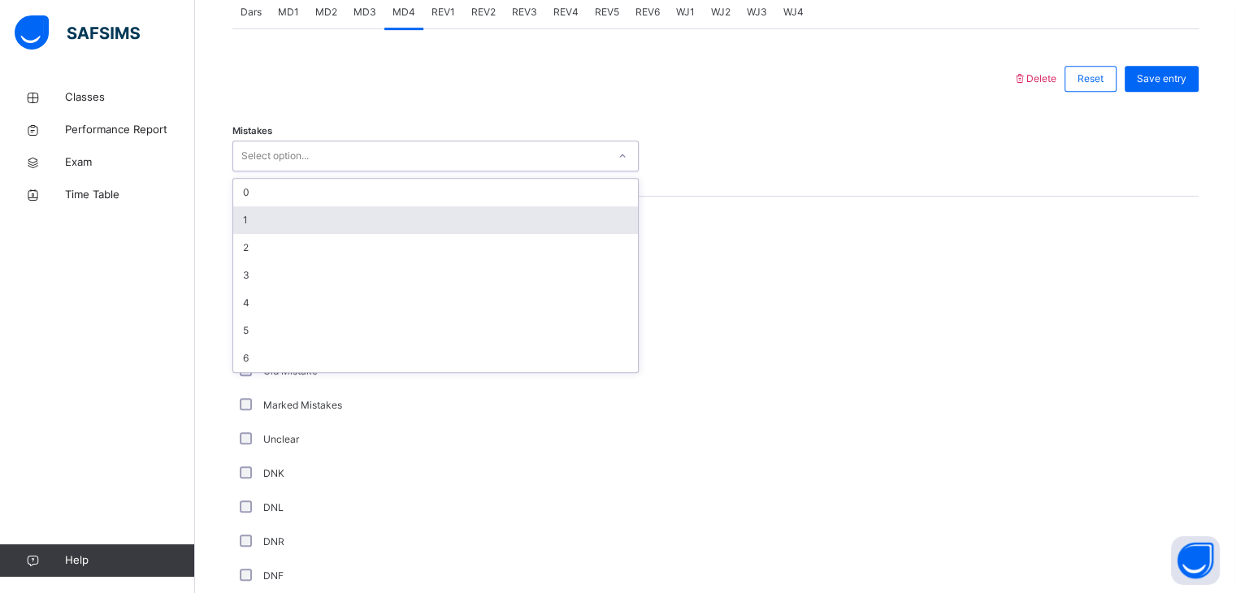
click at [298, 217] on div "1" at bounding box center [435, 220] width 405 height 28
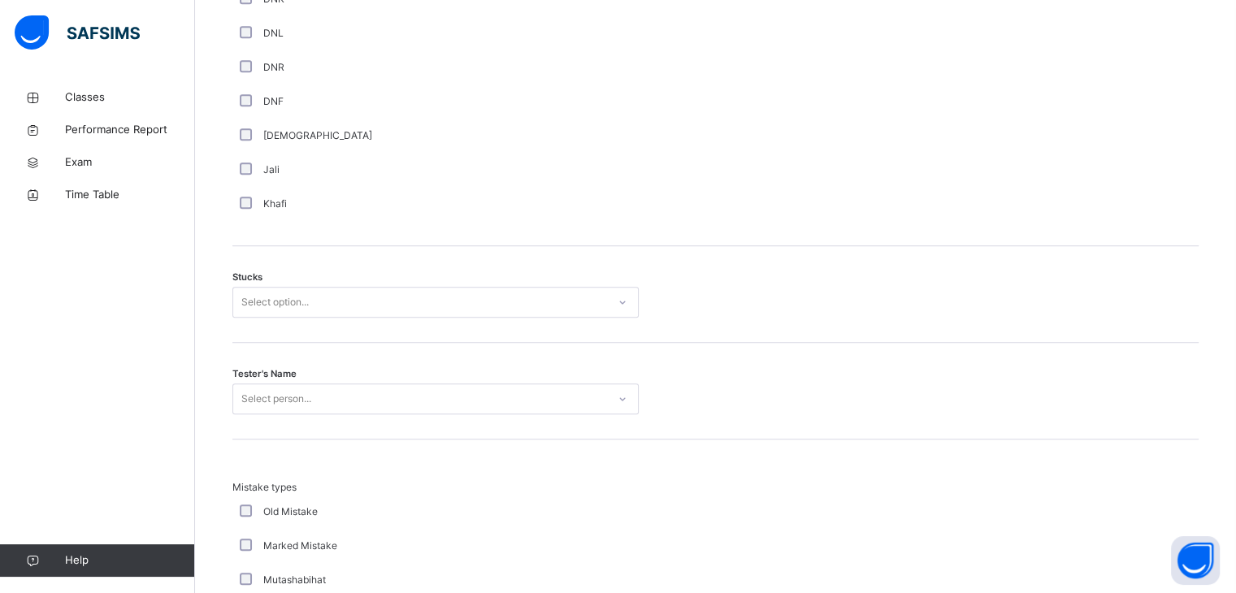
scroll to position [1220, 0]
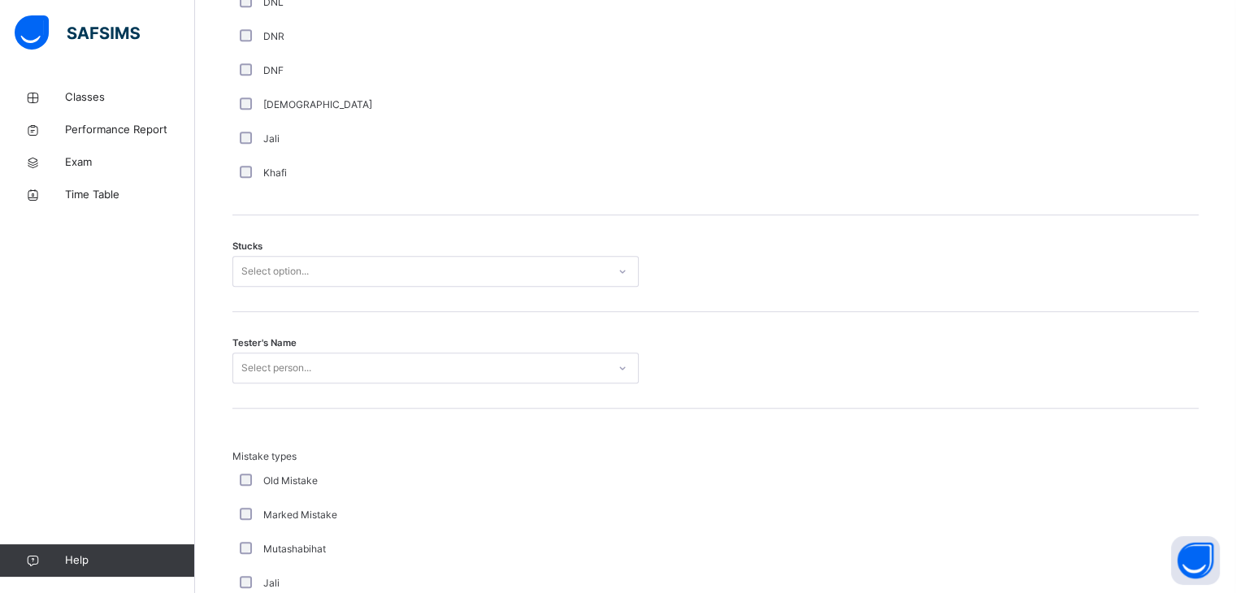
click at [302, 276] on div "Select option..." at bounding box center [274, 271] width 67 height 31
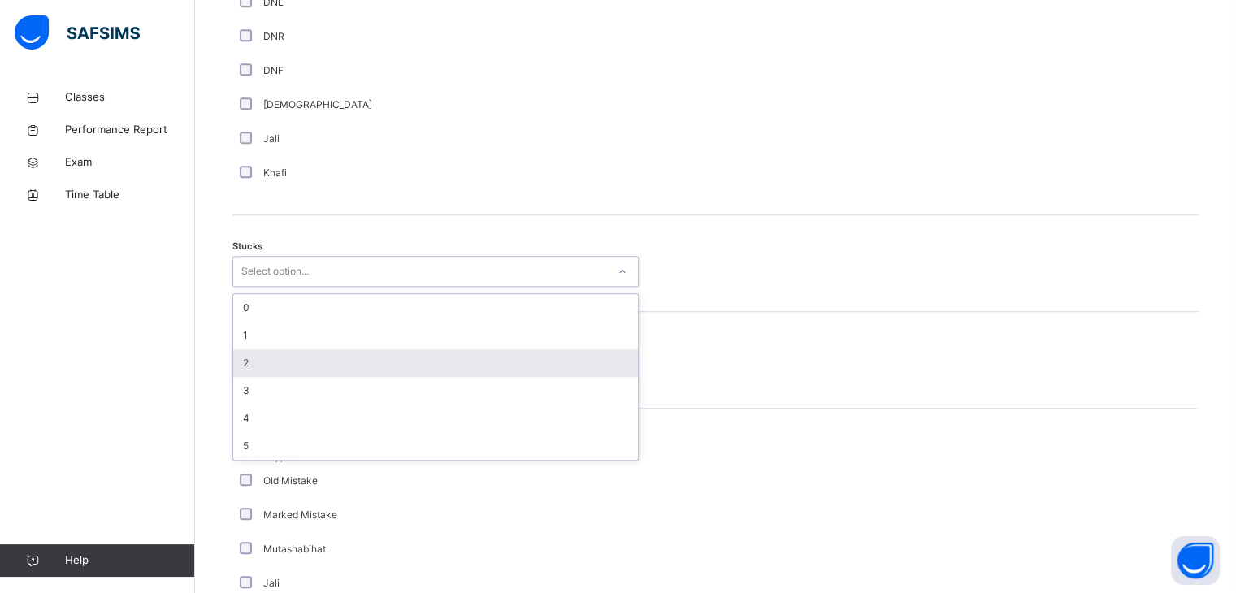
click at [288, 367] on div "2" at bounding box center [435, 364] width 405 height 28
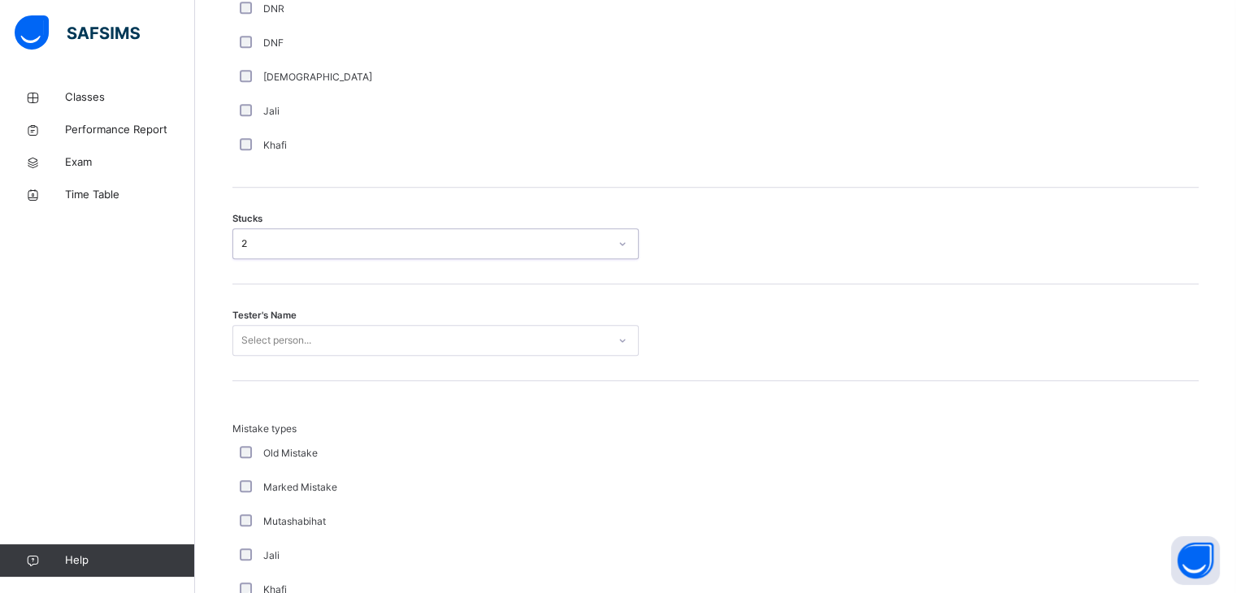
click at [288, 356] on div "Select person..." at bounding box center [435, 340] width 406 height 31
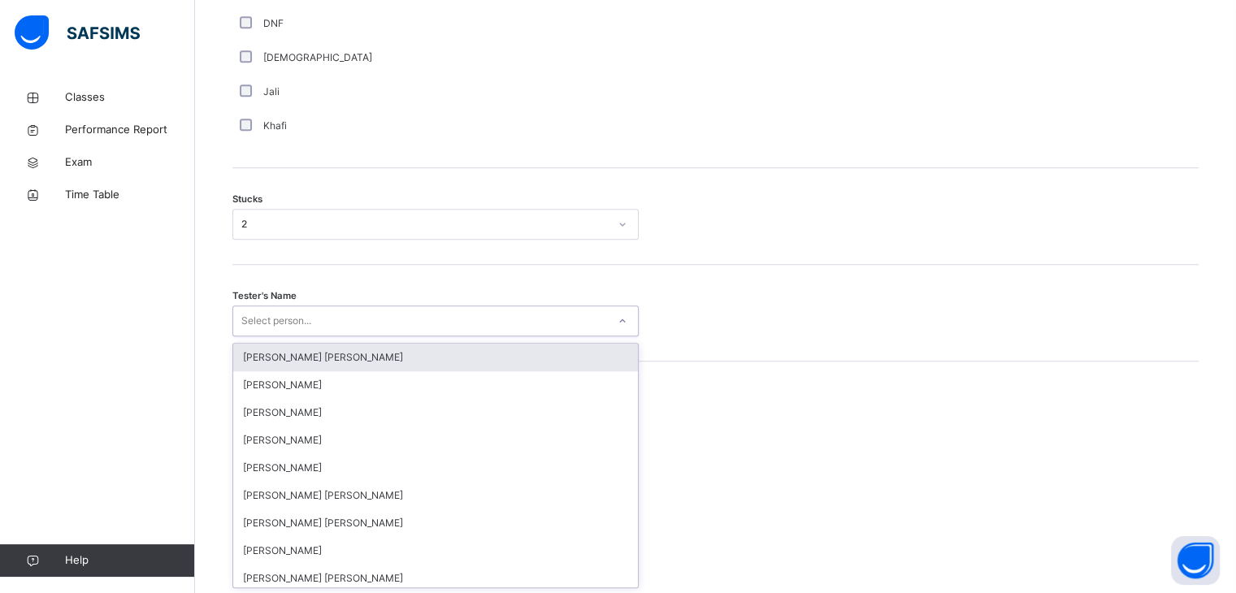
scroll to position [1268, 0]
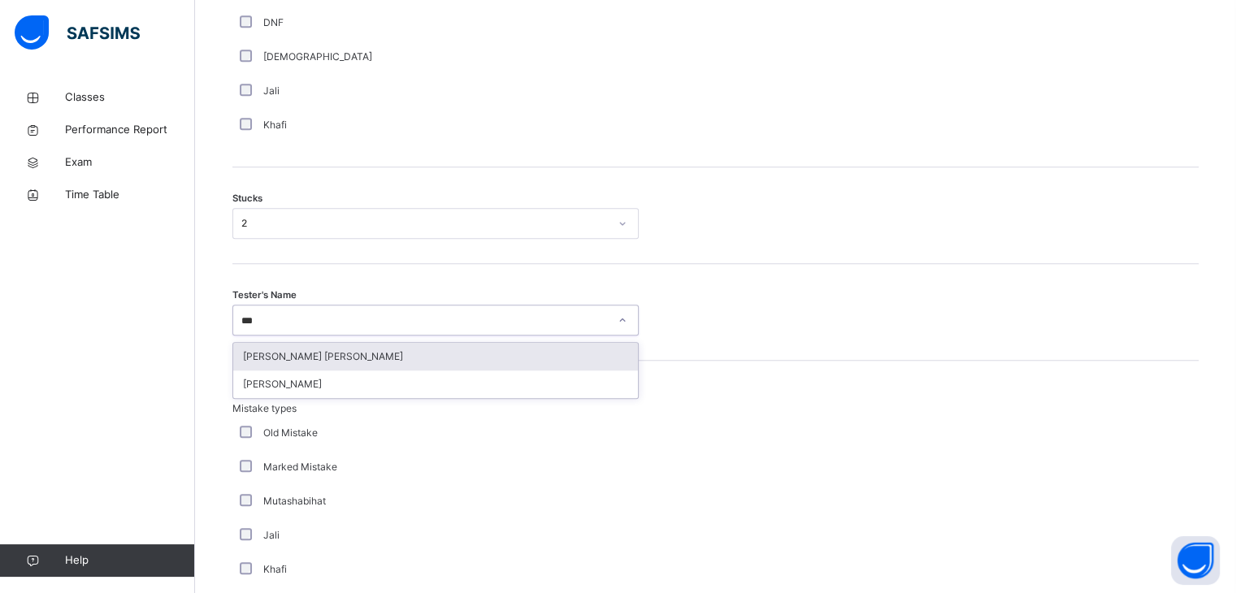
type input "****"
click at [291, 362] on div "[PERSON_NAME]" at bounding box center [435, 357] width 405 height 28
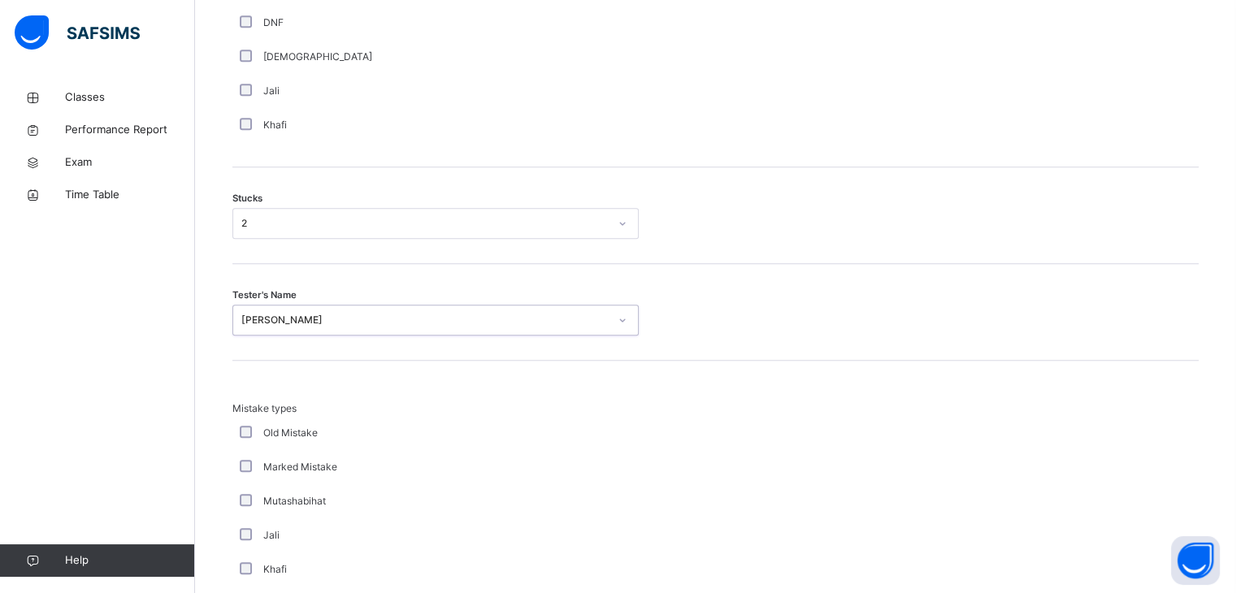
scroll to position [1566, 0]
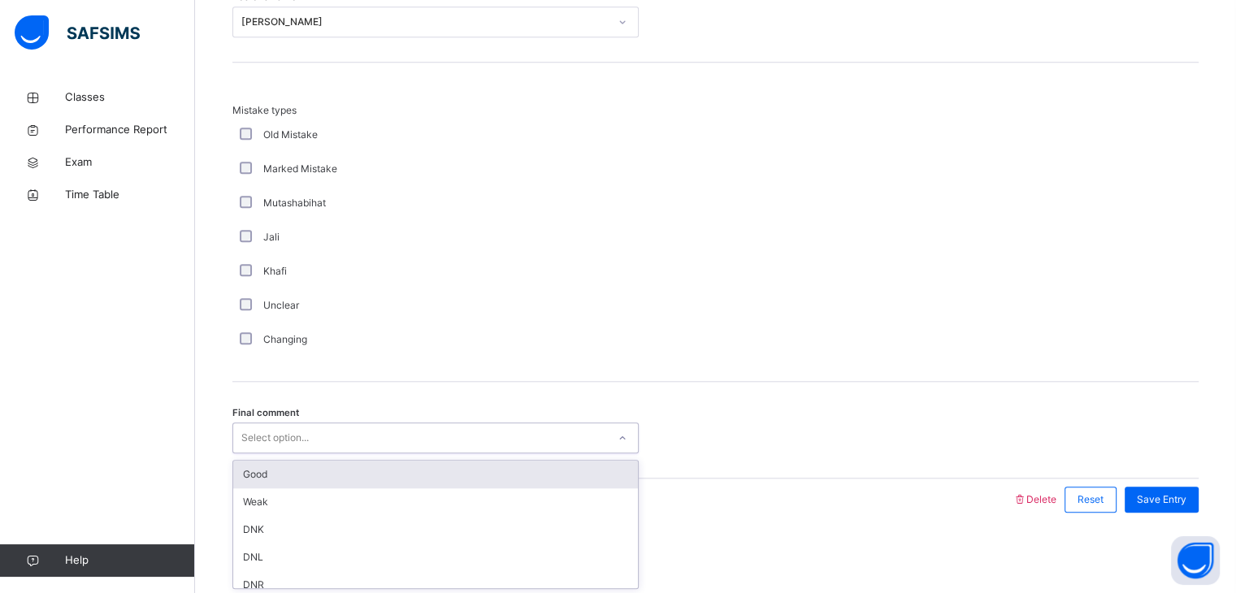
drag, startPoint x: 274, startPoint y: 433, endPoint x: 273, endPoint y: 451, distance: 17.9
click at [273, 433] on div "Select option..." at bounding box center [274, 438] width 67 height 31
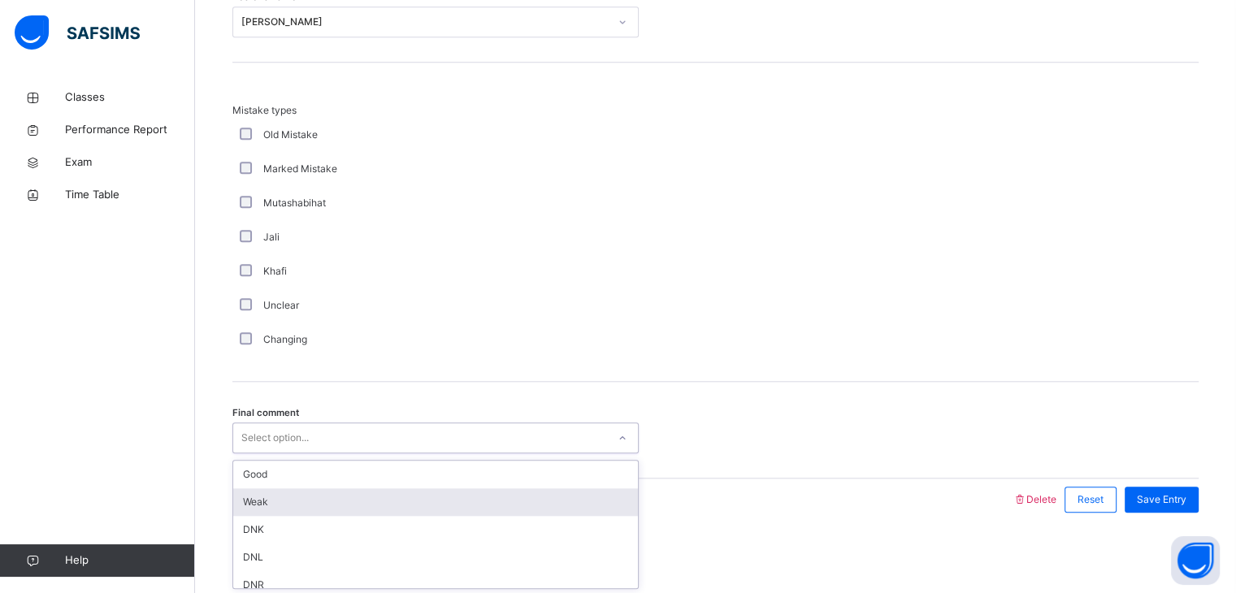
click at [280, 510] on div "Weak" at bounding box center [435, 503] width 405 height 28
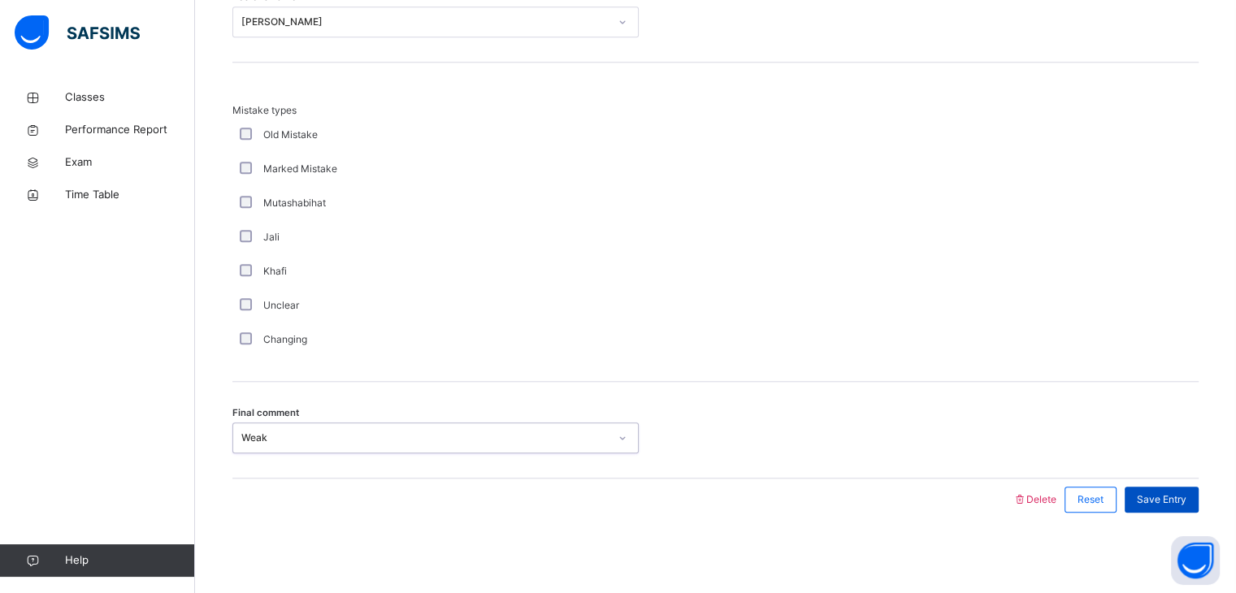
click at [1171, 506] on div "Save Entry" at bounding box center [1162, 500] width 74 height 26
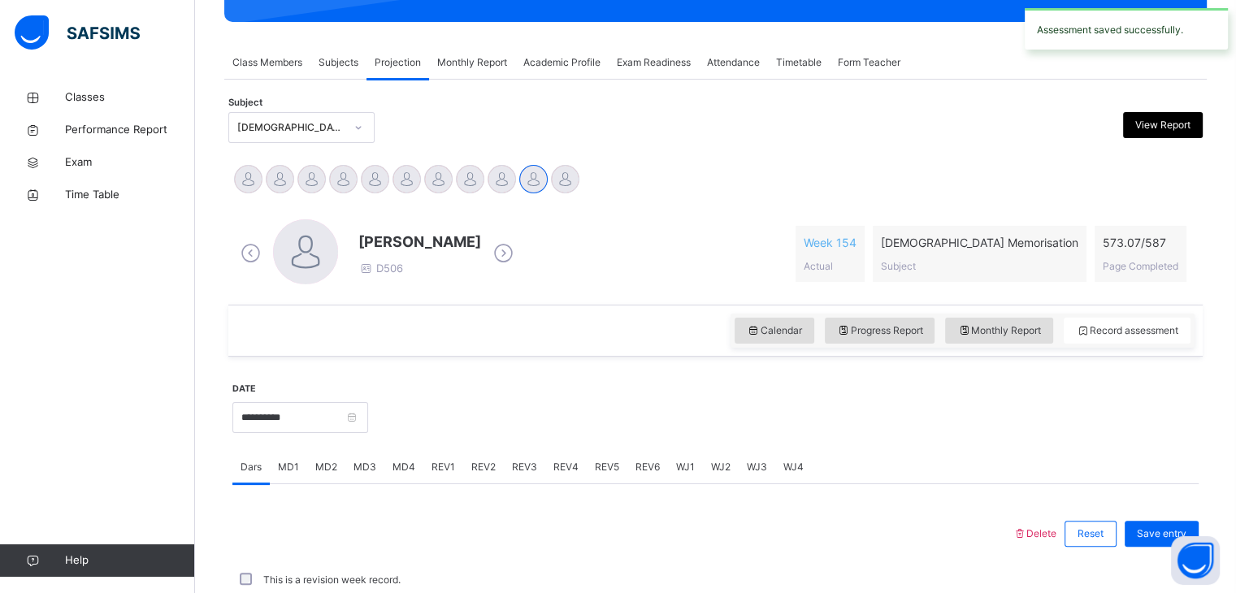
scroll to position [628, 0]
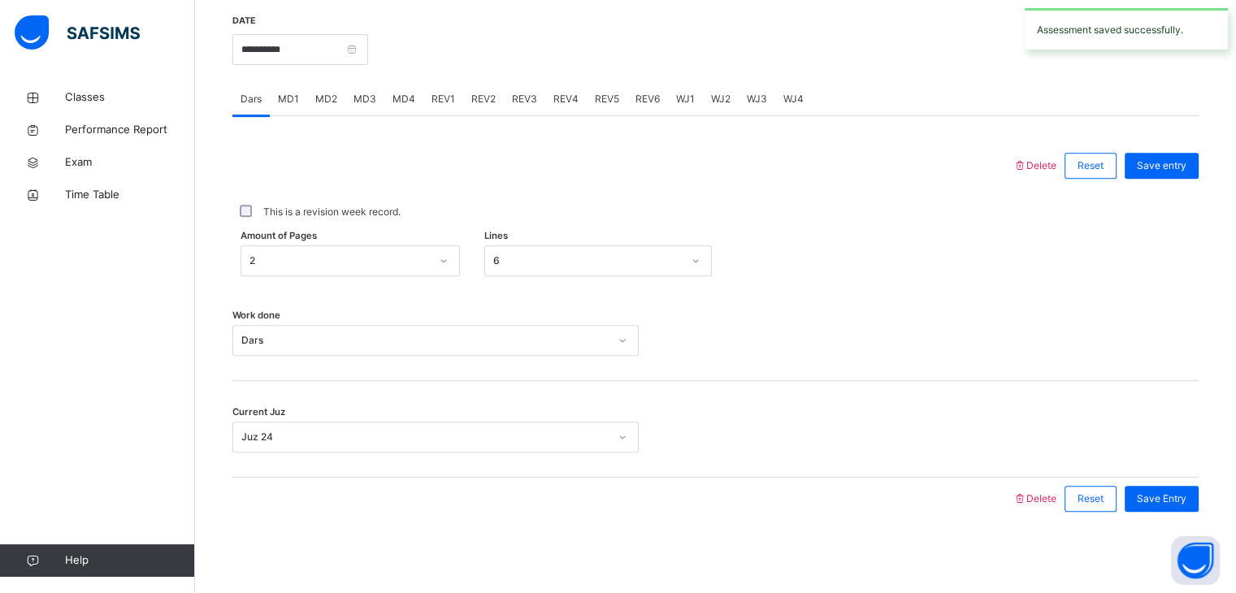
click at [443, 105] on span "REV1" at bounding box center [444, 99] width 24 height 15
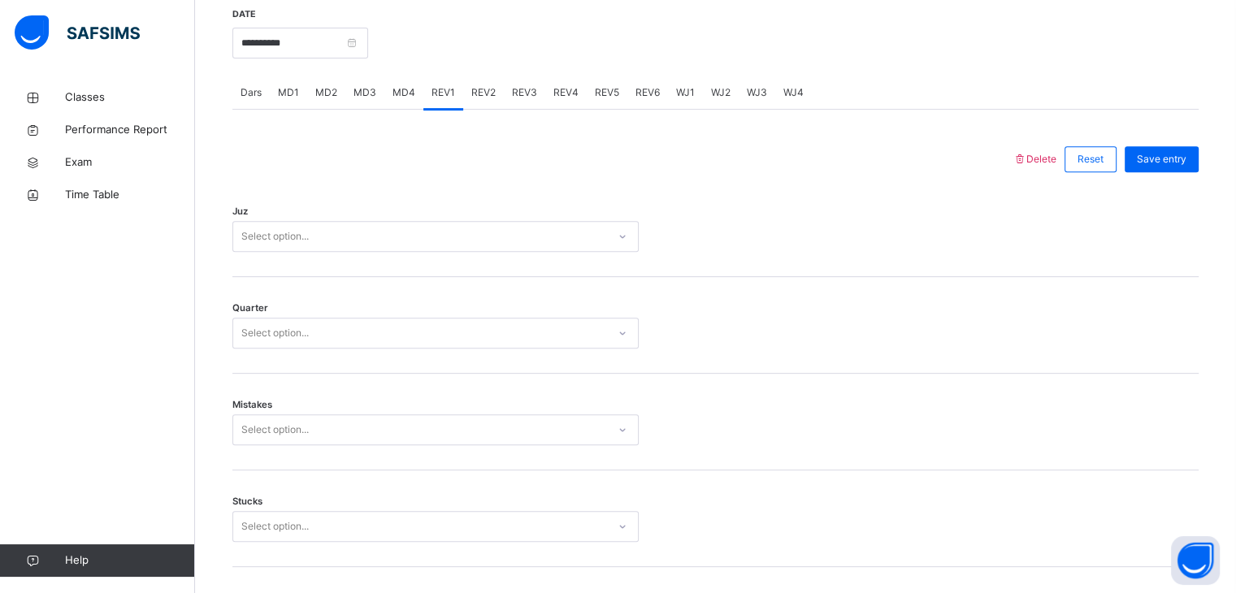
scroll to position [633, 0]
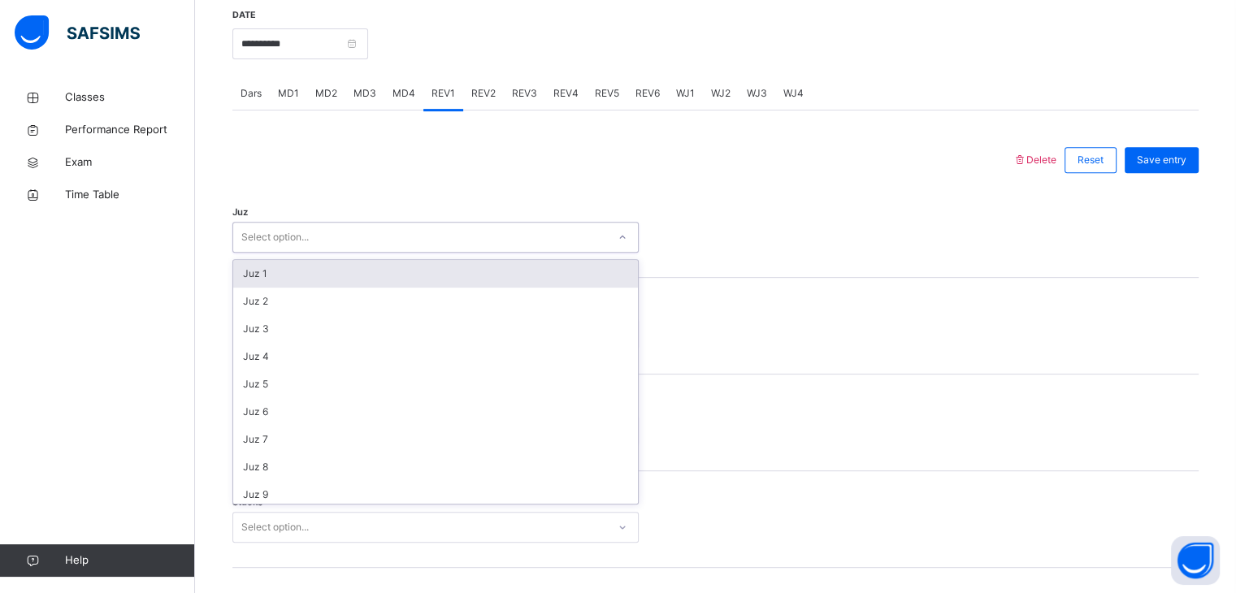
click at [376, 225] on div "Select option..." at bounding box center [420, 237] width 374 height 25
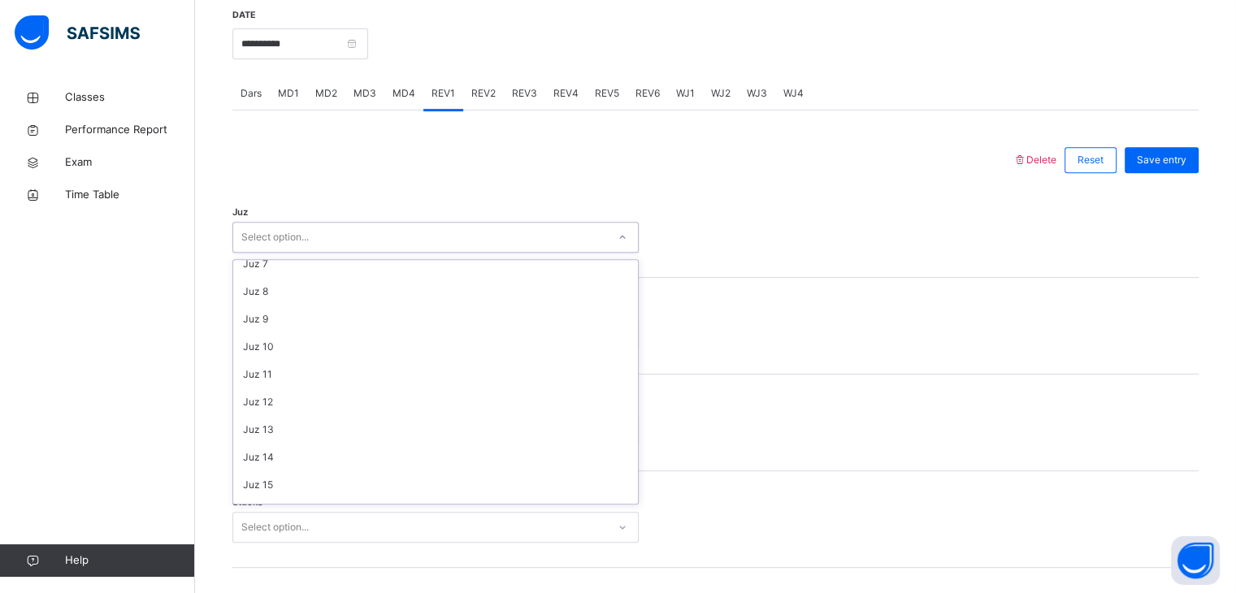
scroll to position [176, 0]
click at [288, 346] on div "Juz 10" at bounding box center [435, 347] width 405 height 28
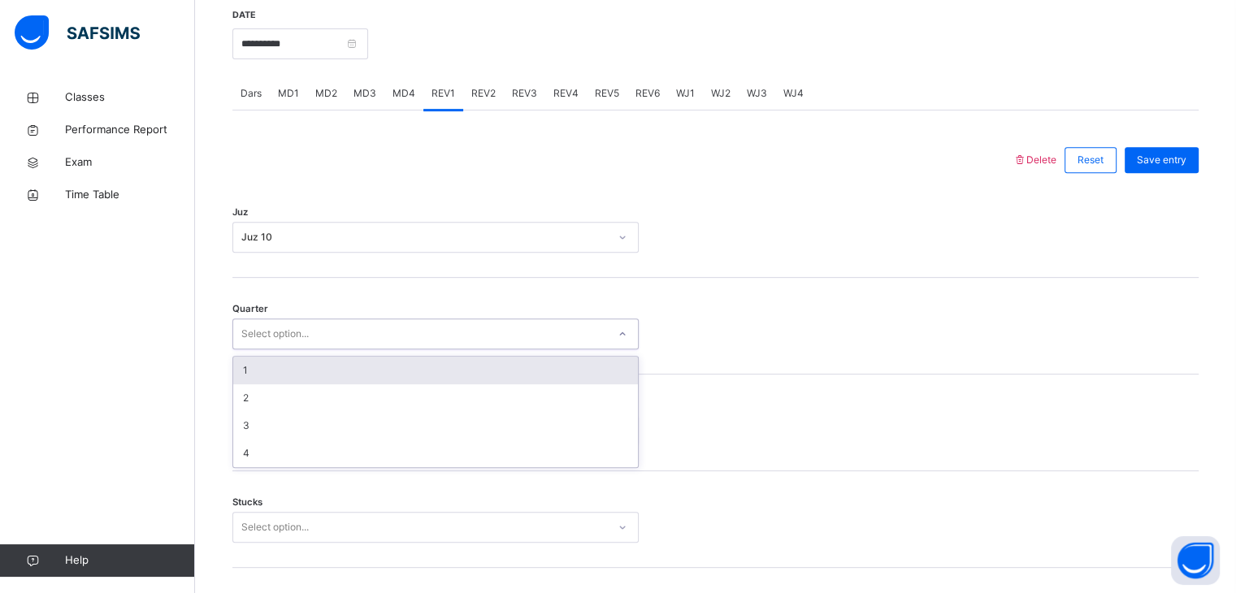
click at [282, 336] on div "Select option..." at bounding box center [274, 334] width 67 height 31
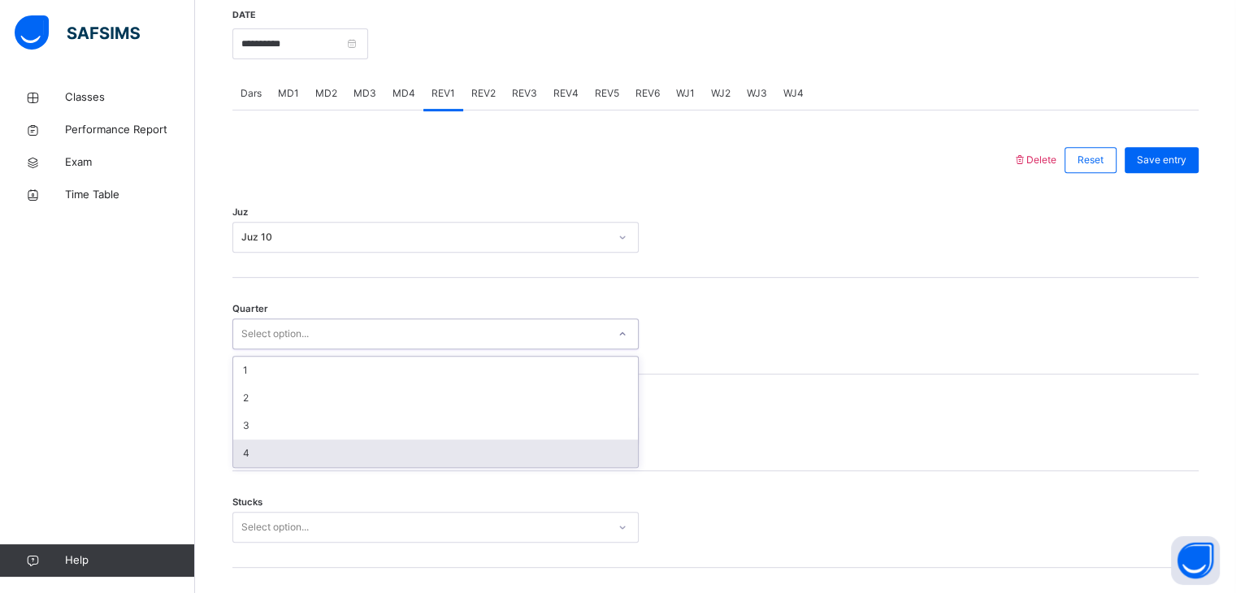
click at [262, 457] on div "4" at bounding box center [435, 454] width 405 height 28
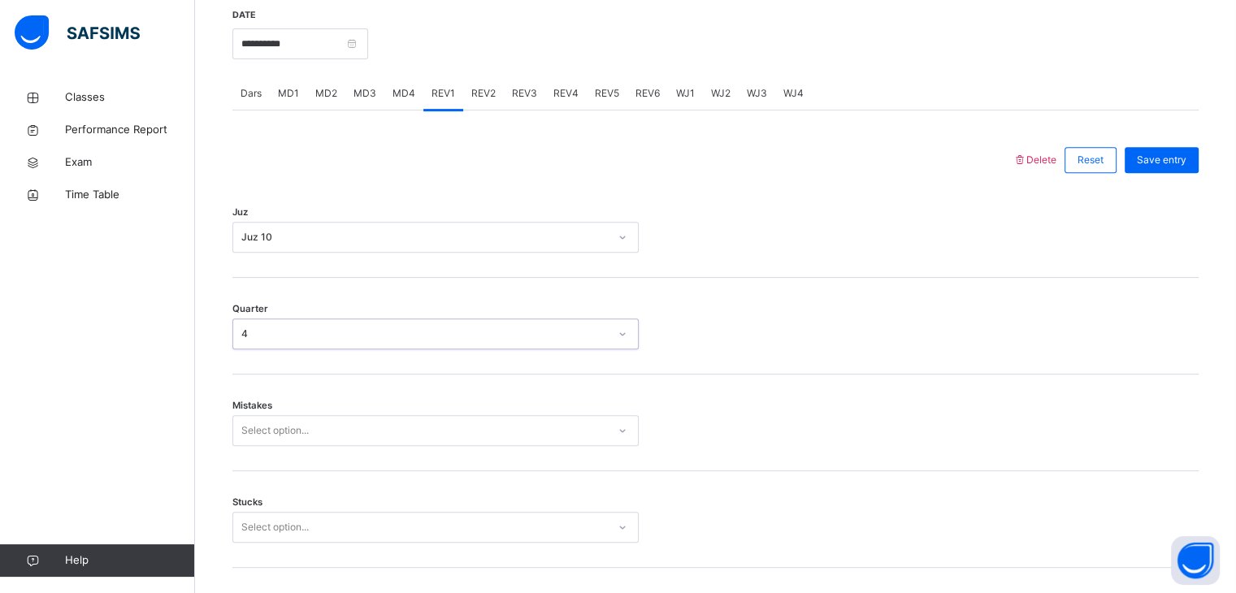
click at [271, 428] on div "Select option..." at bounding box center [435, 430] width 406 height 31
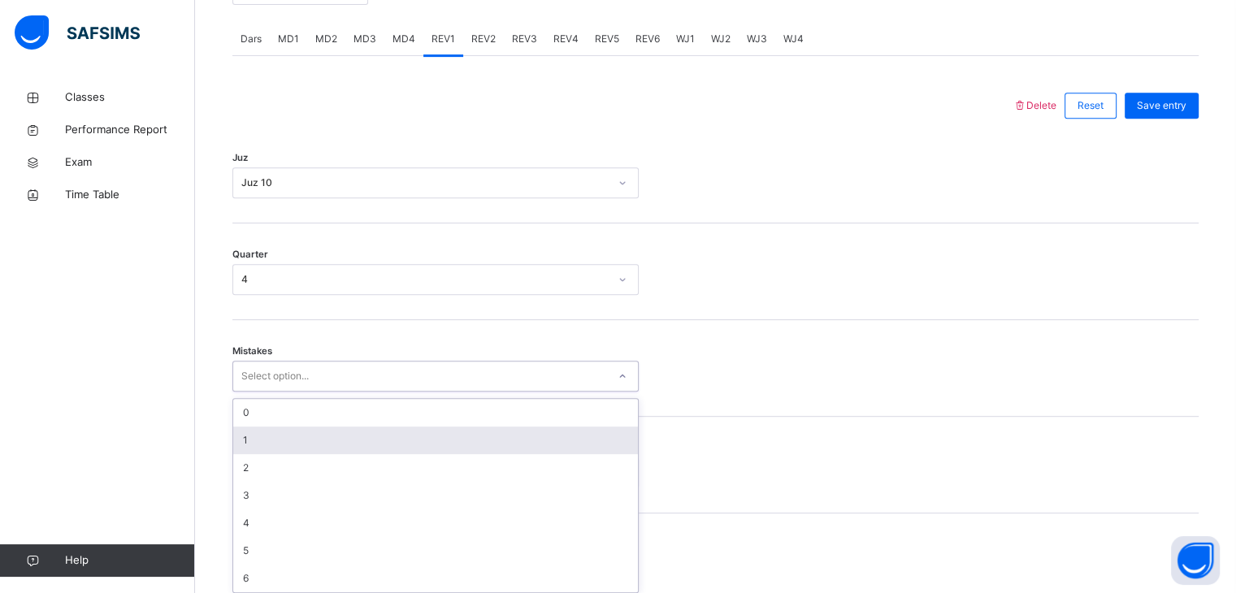
scroll to position [693, 0]
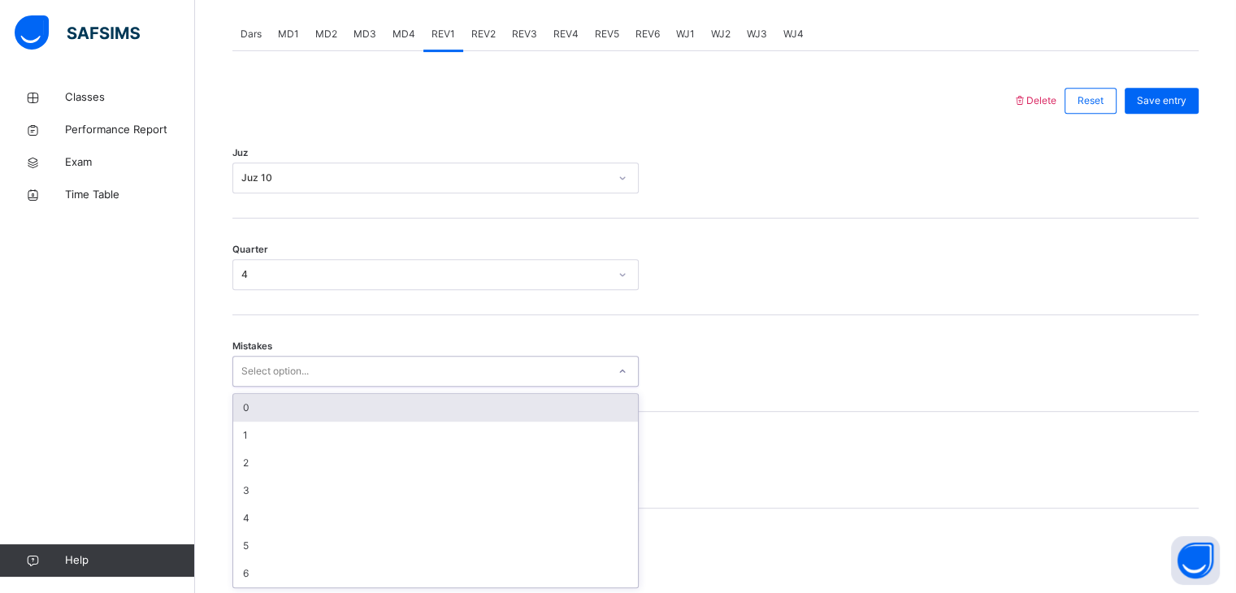
click at [267, 410] on div "0" at bounding box center [435, 408] width 405 height 28
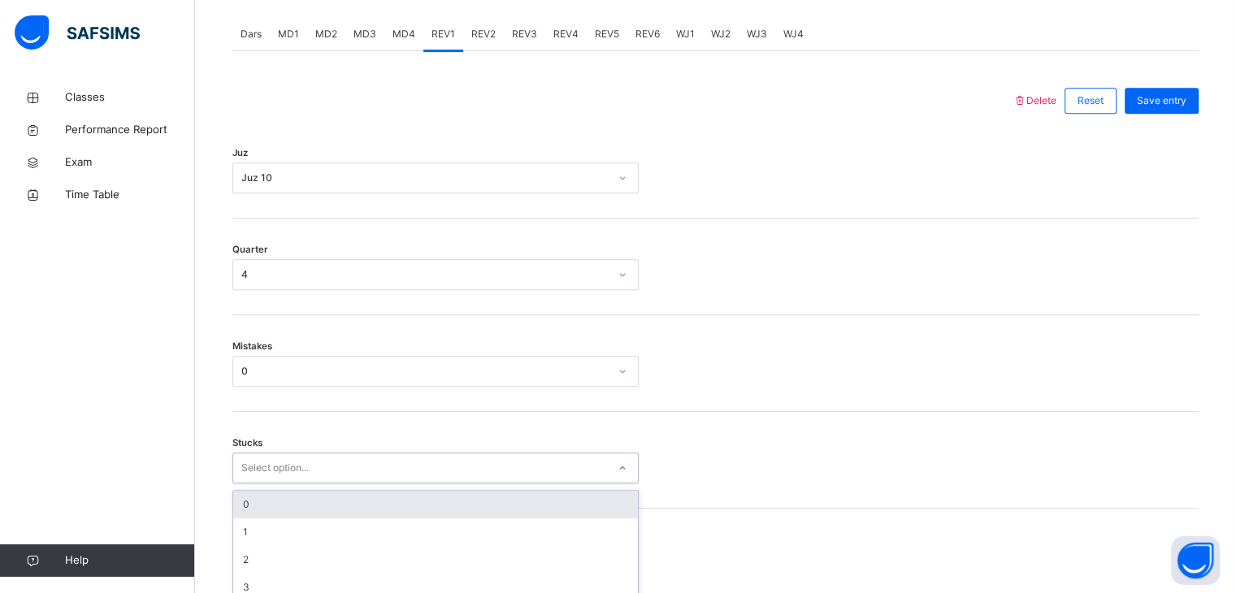
click at [270, 468] on div "option 0 focused, 1 of 6. 6 results available. Use Up and Down to choose option…" at bounding box center [435, 468] width 406 height 31
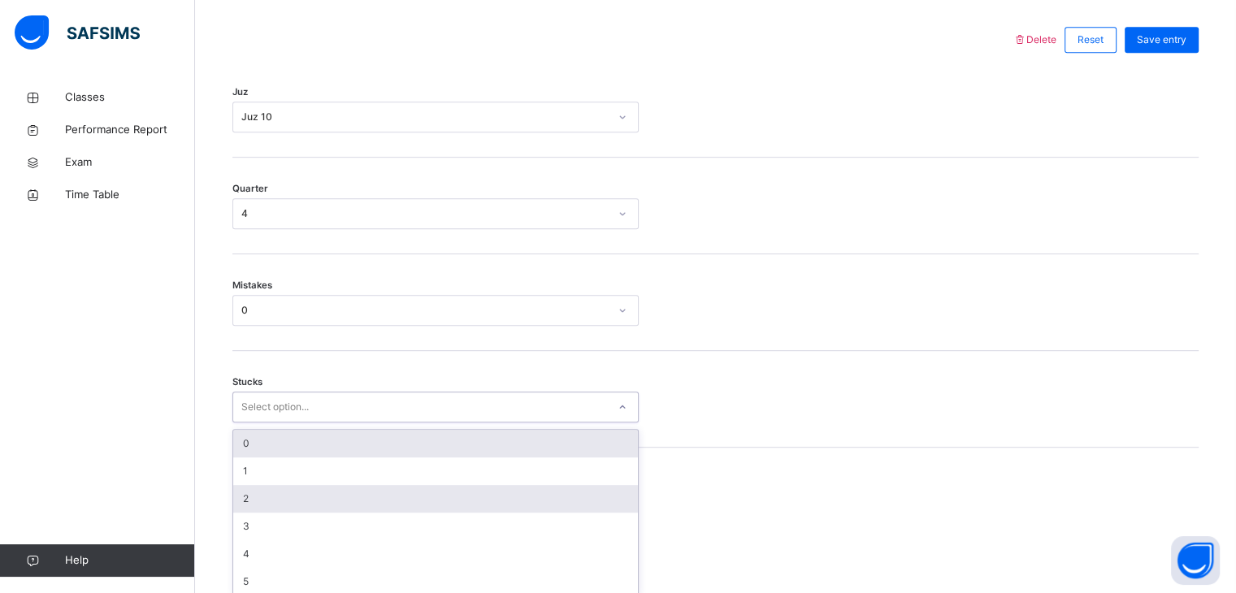
scroll to position [762, 0]
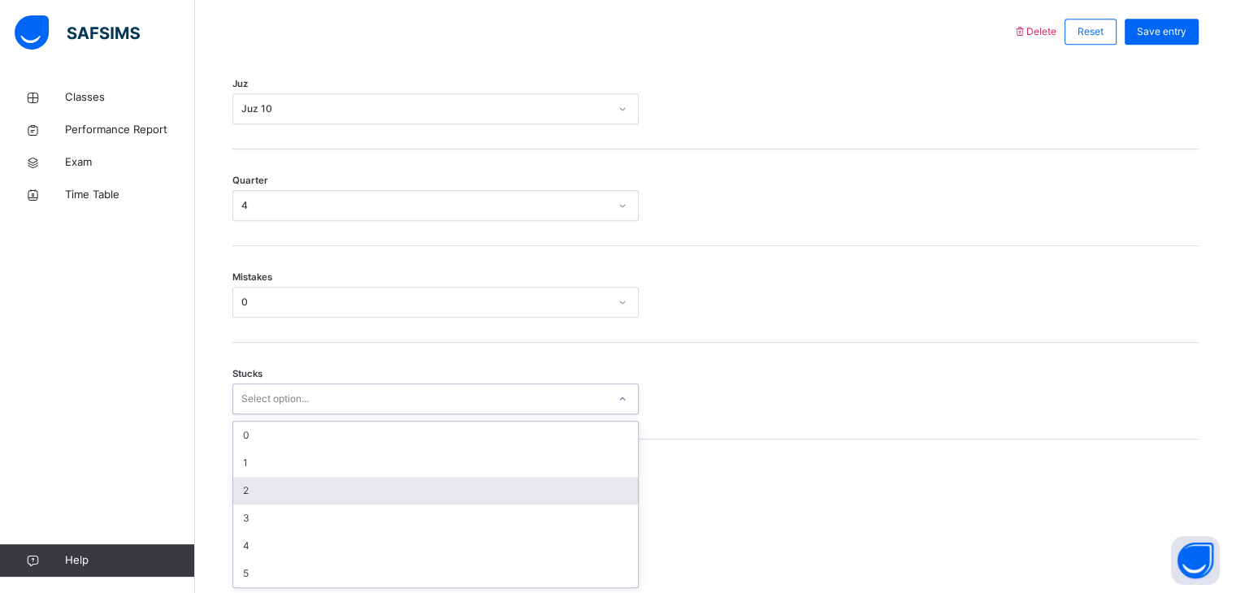
click at [271, 494] on div "2" at bounding box center [435, 491] width 405 height 28
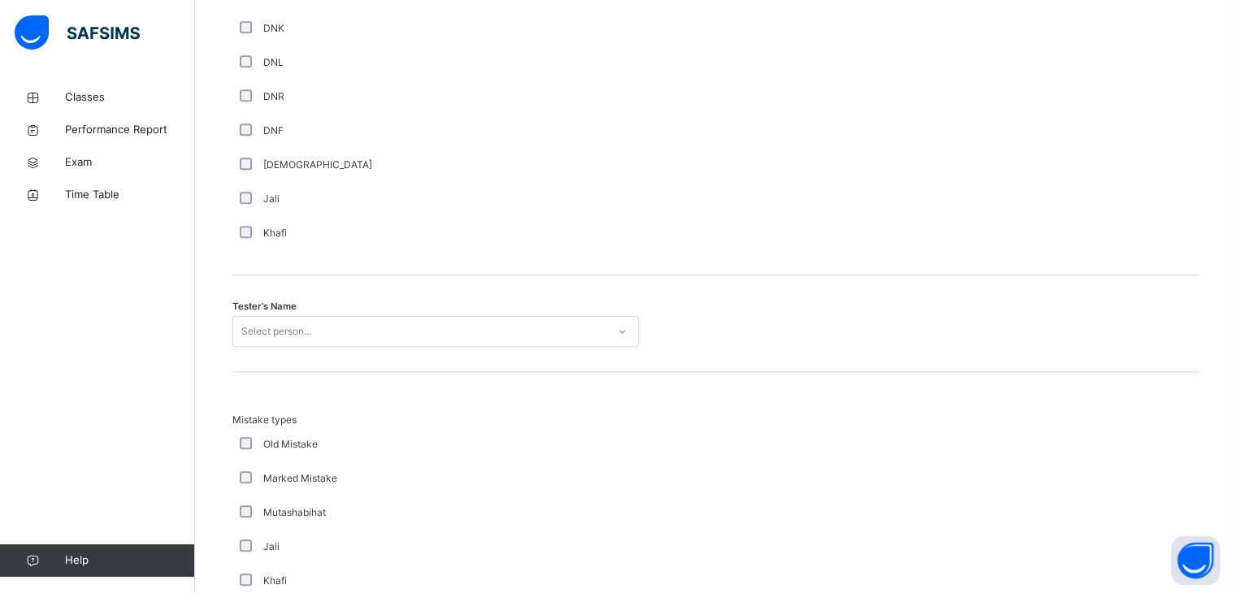
click at [306, 347] on div "Select person..." at bounding box center [435, 331] width 406 height 31
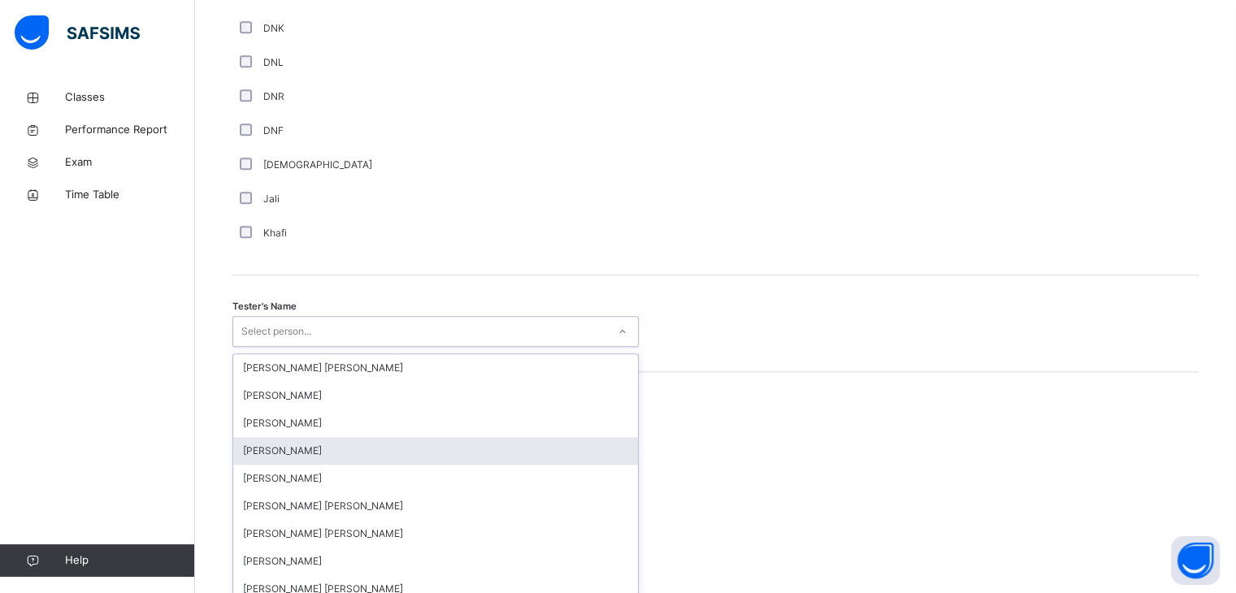
scroll to position [1461, 0]
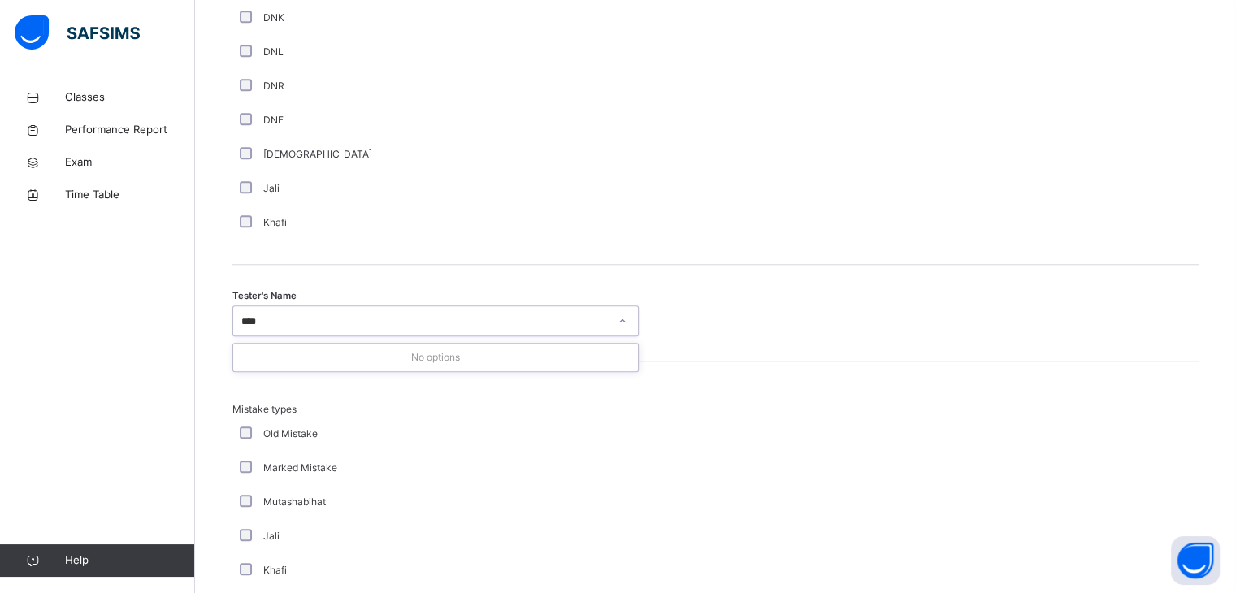
type input "***"
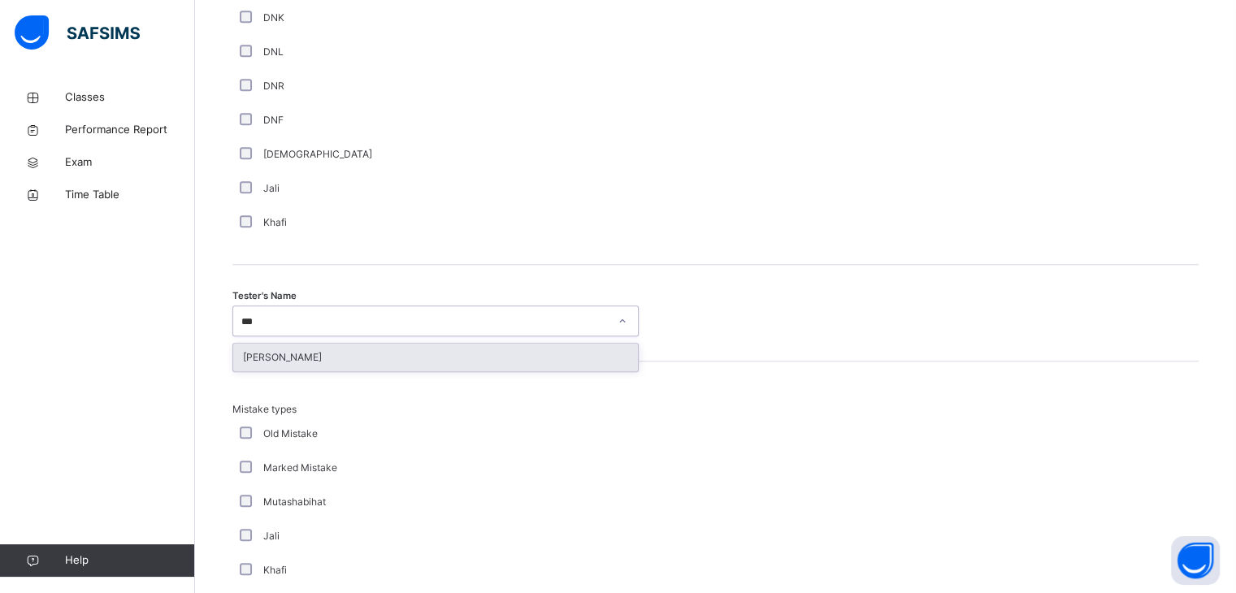
click at [289, 355] on div "[PERSON_NAME]" at bounding box center [435, 358] width 405 height 28
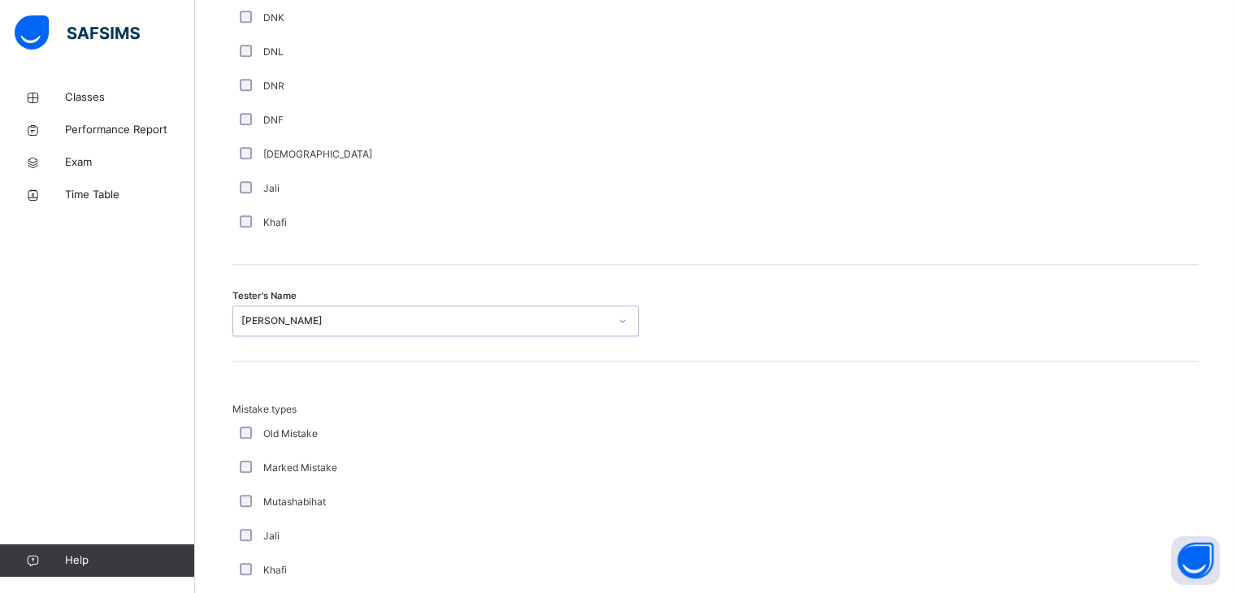
scroll to position [1759, 0]
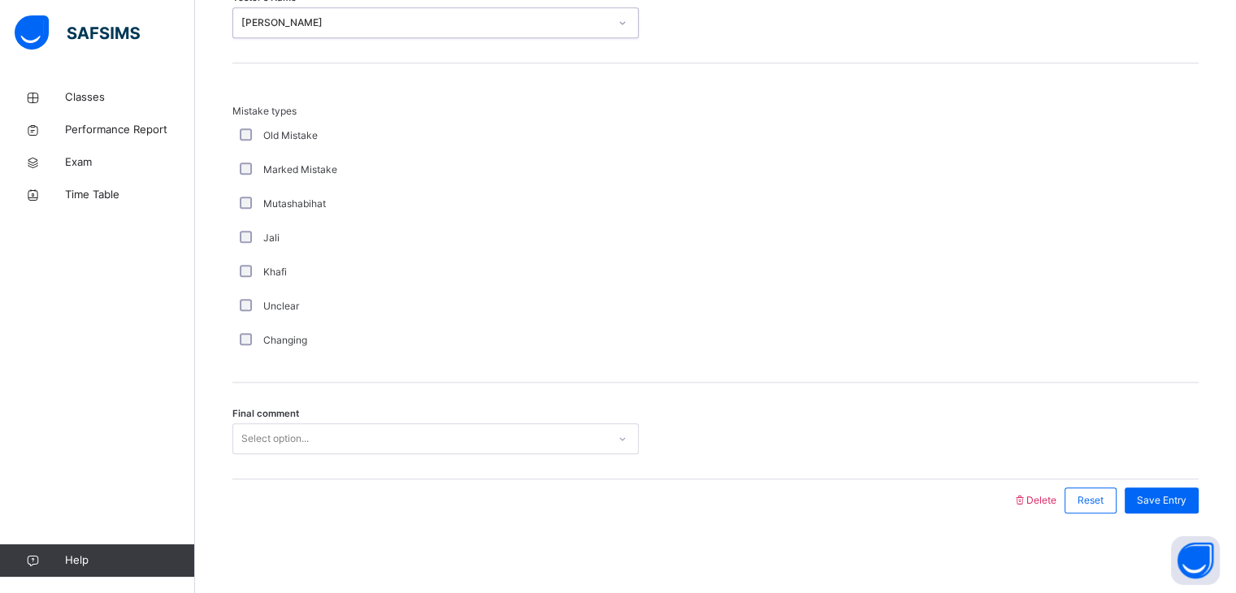
click at [243, 453] on div "Final comment Select option..." at bounding box center [715, 431] width 966 height 97
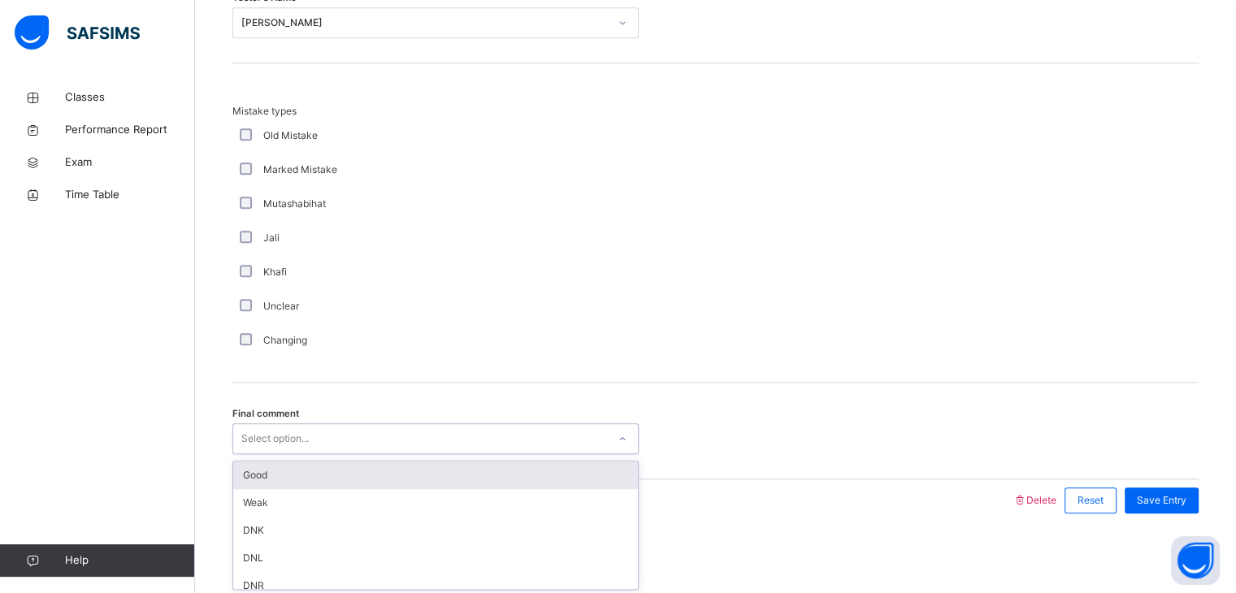
click at [248, 449] on div "Select option..." at bounding box center [274, 438] width 67 height 31
click at [258, 475] on div "Good" at bounding box center [435, 476] width 405 height 28
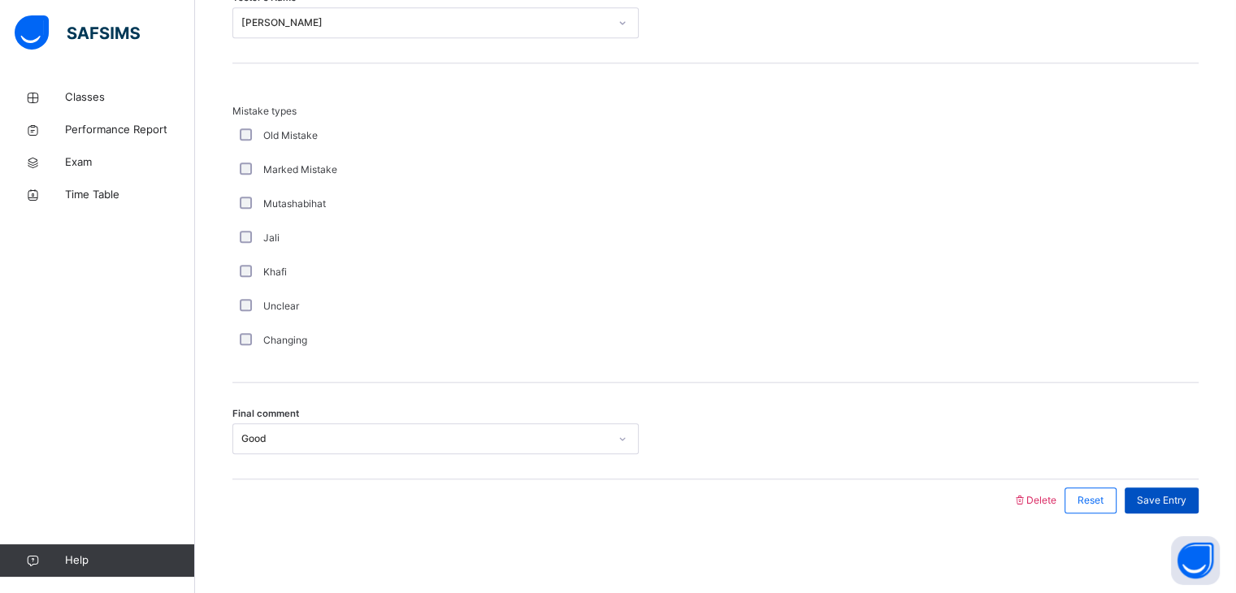
click at [1187, 498] on span "Save Entry" at bounding box center [1162, 500] width 50 height 15
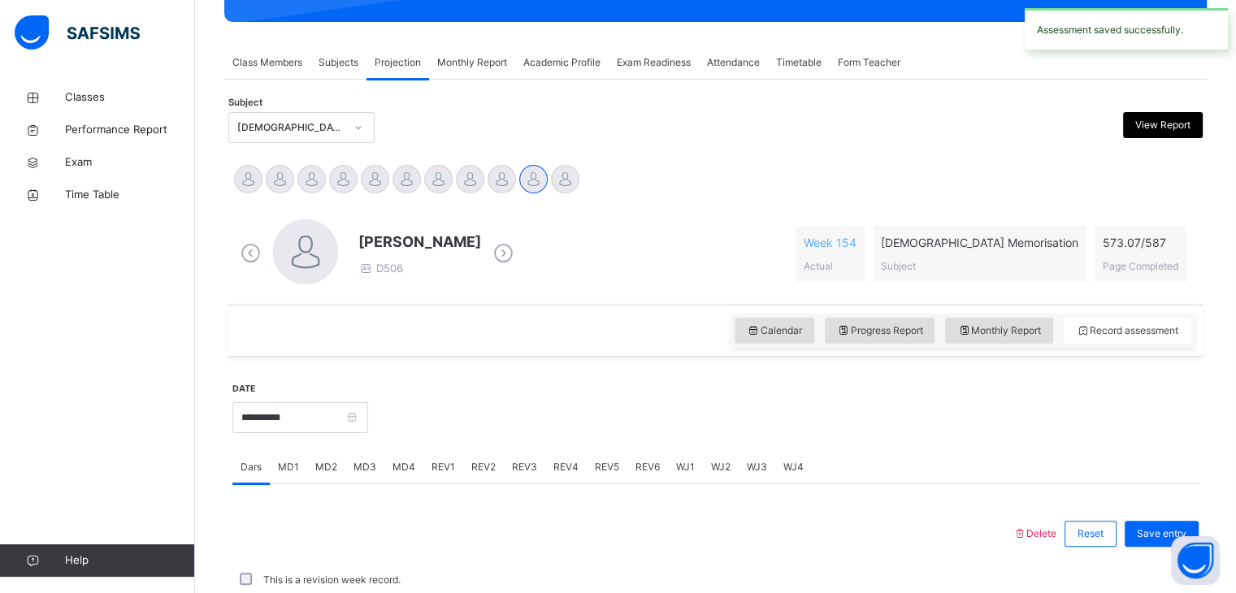
scroll to position [628, 0]
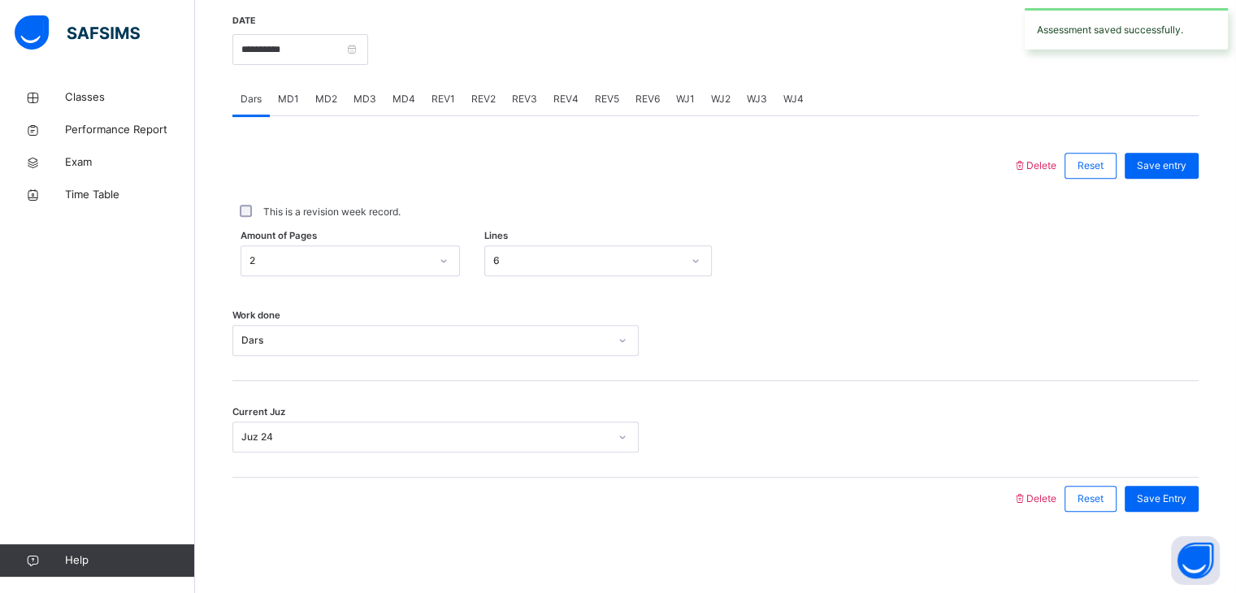
click at [466, 107] on div "REV2" at bounding box center [483, 99] width 41 height 33
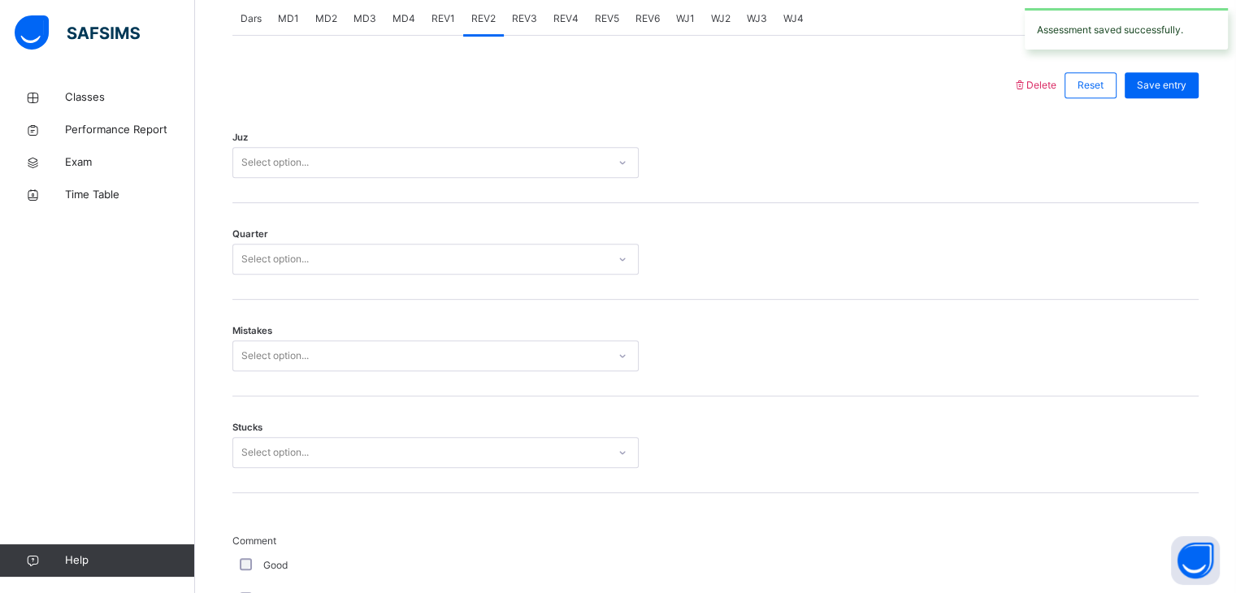
scroll to position [706, 0]
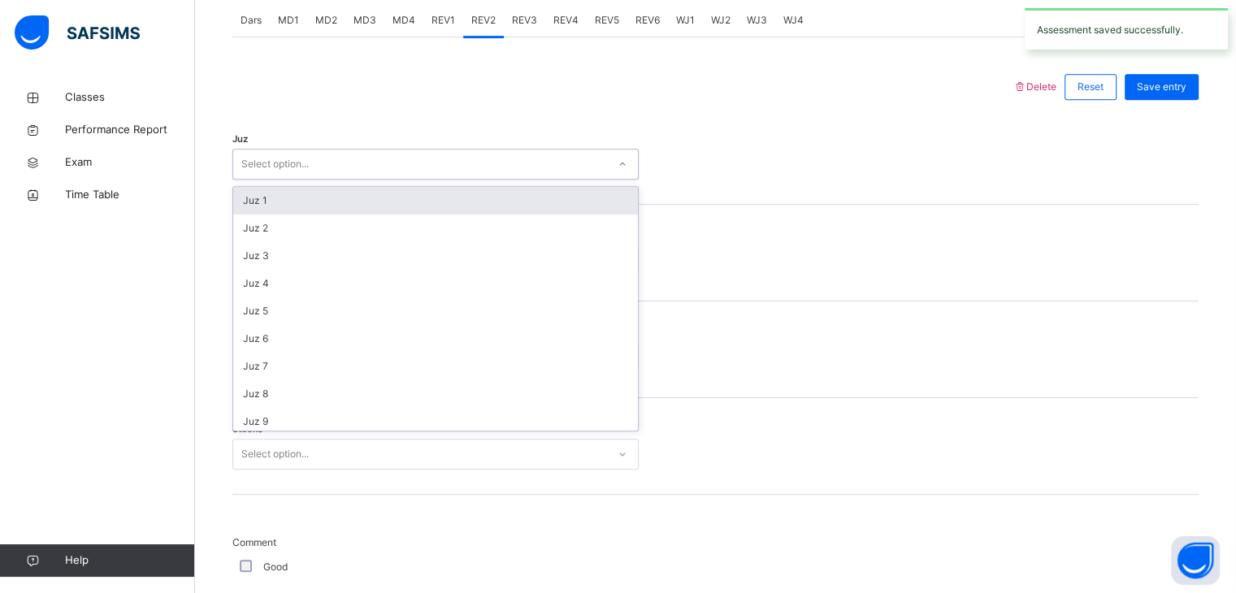
click at [388, 168] on div "Select option..." at bounding box center [420, 164] width 374 height 25
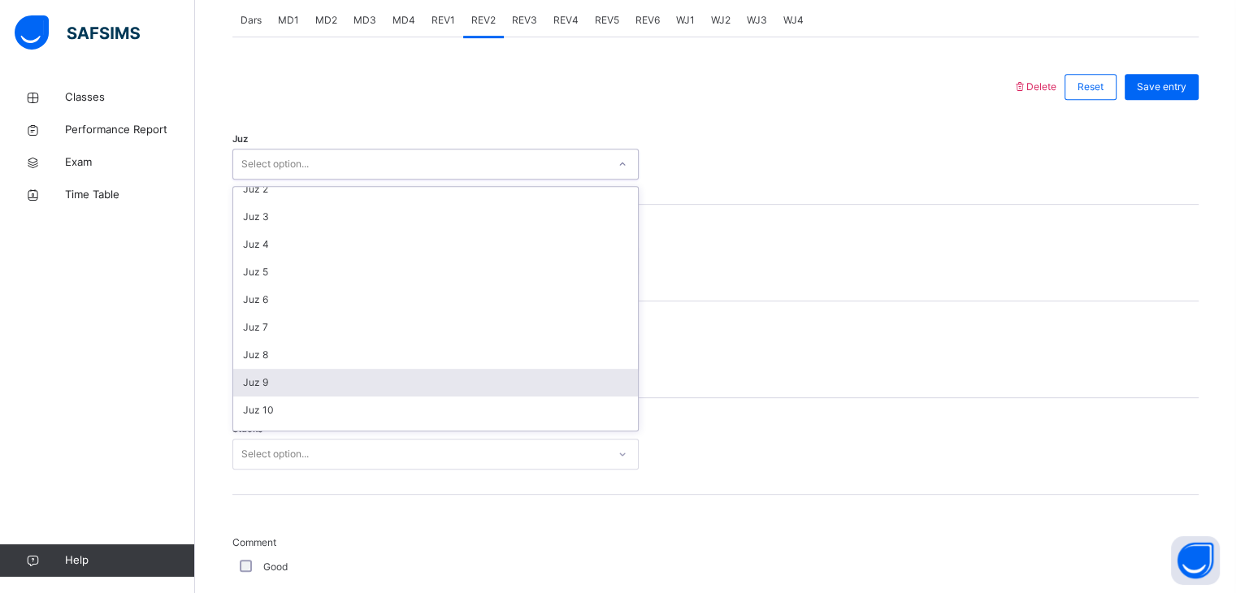
scroll to position [115, 0]
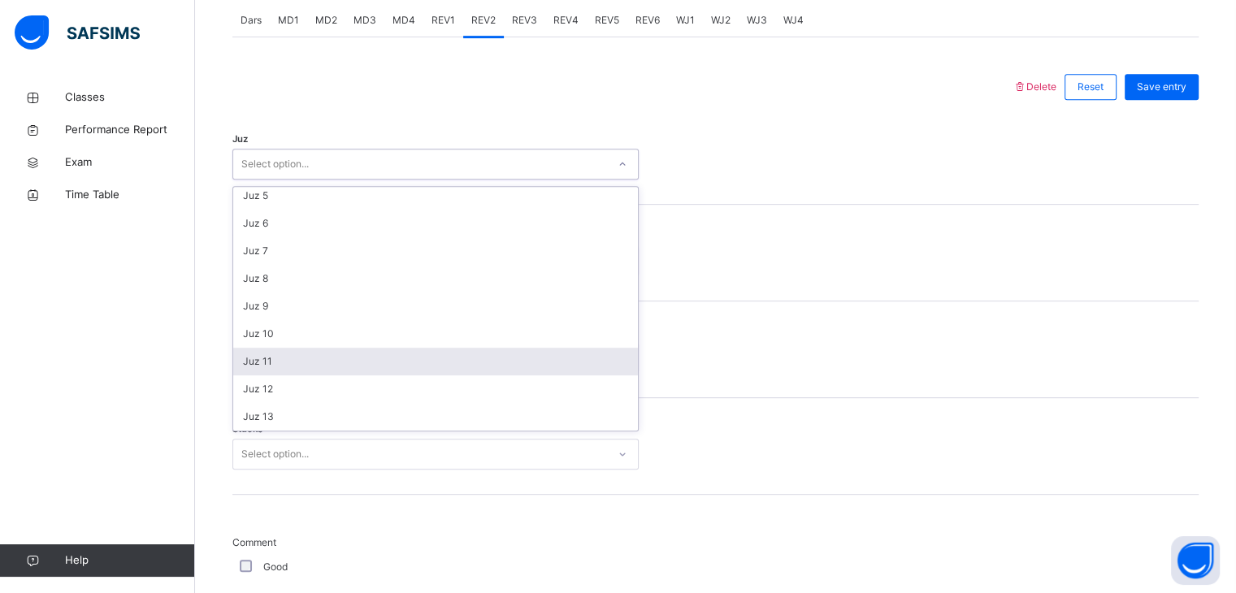
click at [275, 365] on div "Juz 11" at bounding box center [435, 362] width 405 height 28
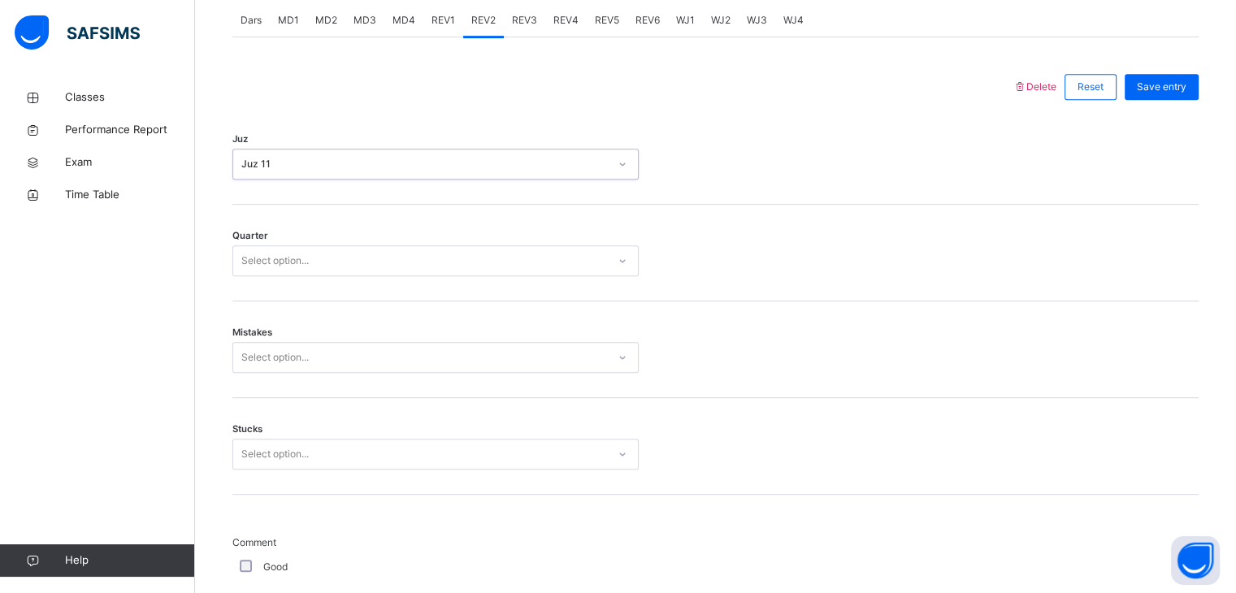
click at [301, 259] on div "Select option..." at bounding box center [274, 260] width 67 height 31
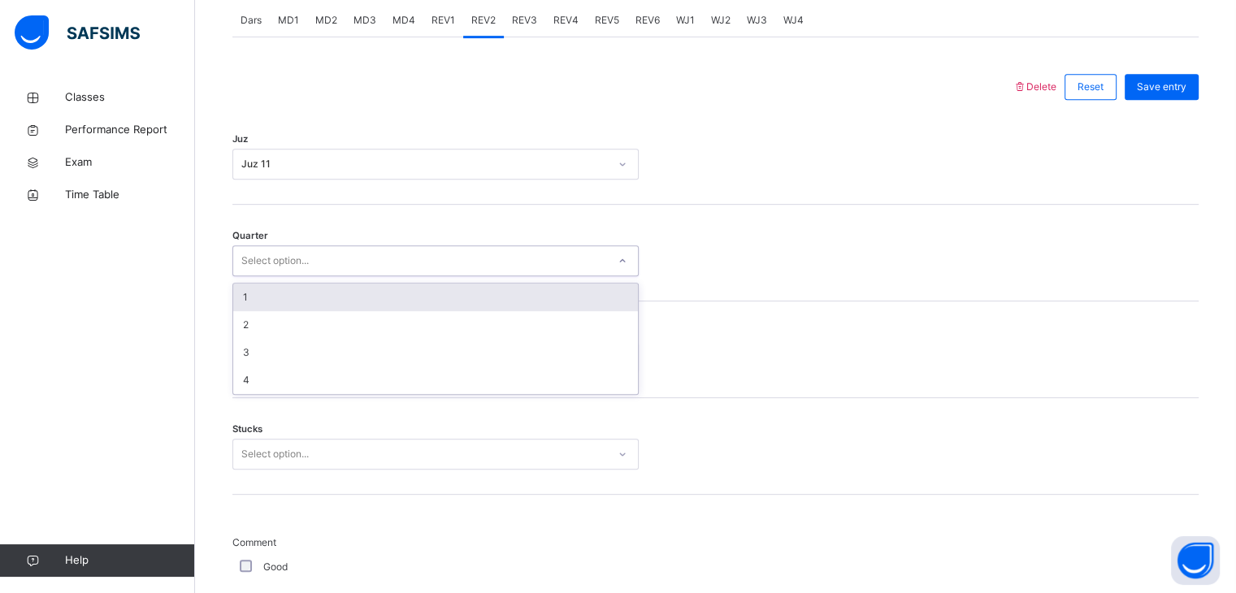
click at [297, 298] on div "1" at bounding box center [435, 298] width 405 height 28
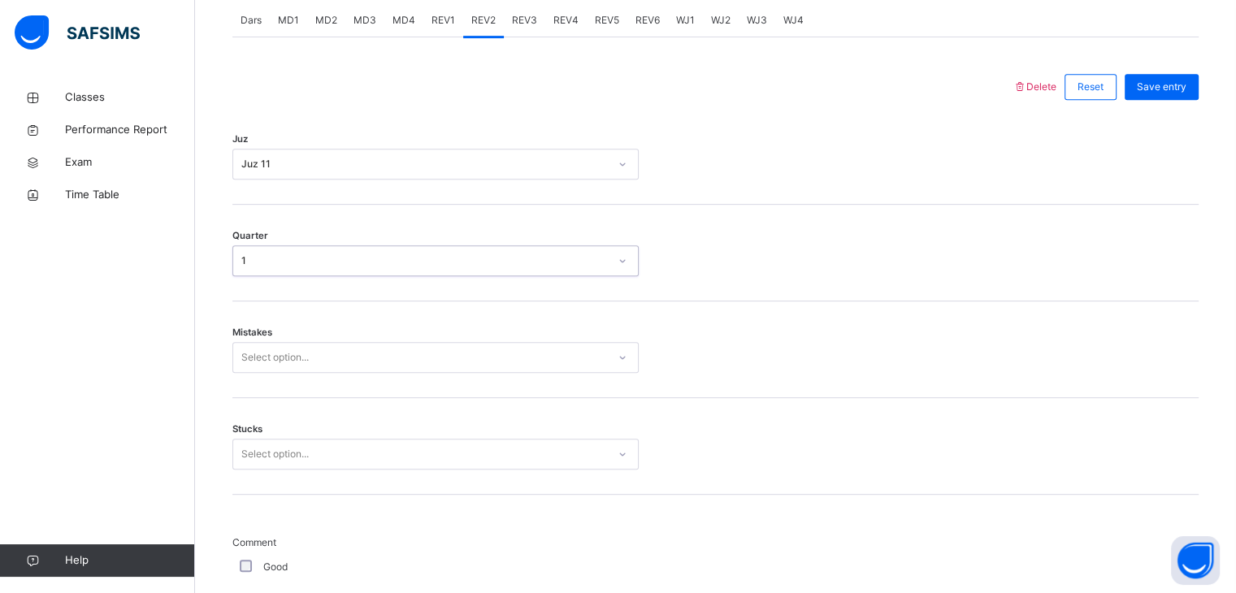
click at [290, 361] on div "Select option..." at bounding box center [274, 357] width 67 height 31
type input "*"
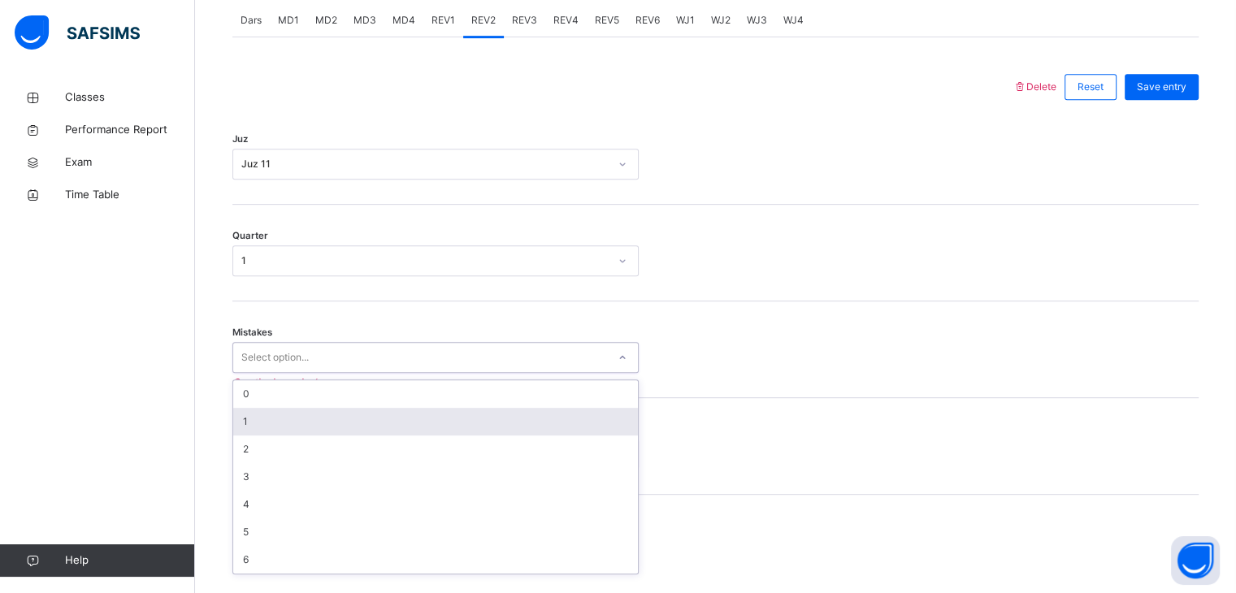
click at [291, 422] on div "1" at bounding box center [435, 422] width 405 height 28
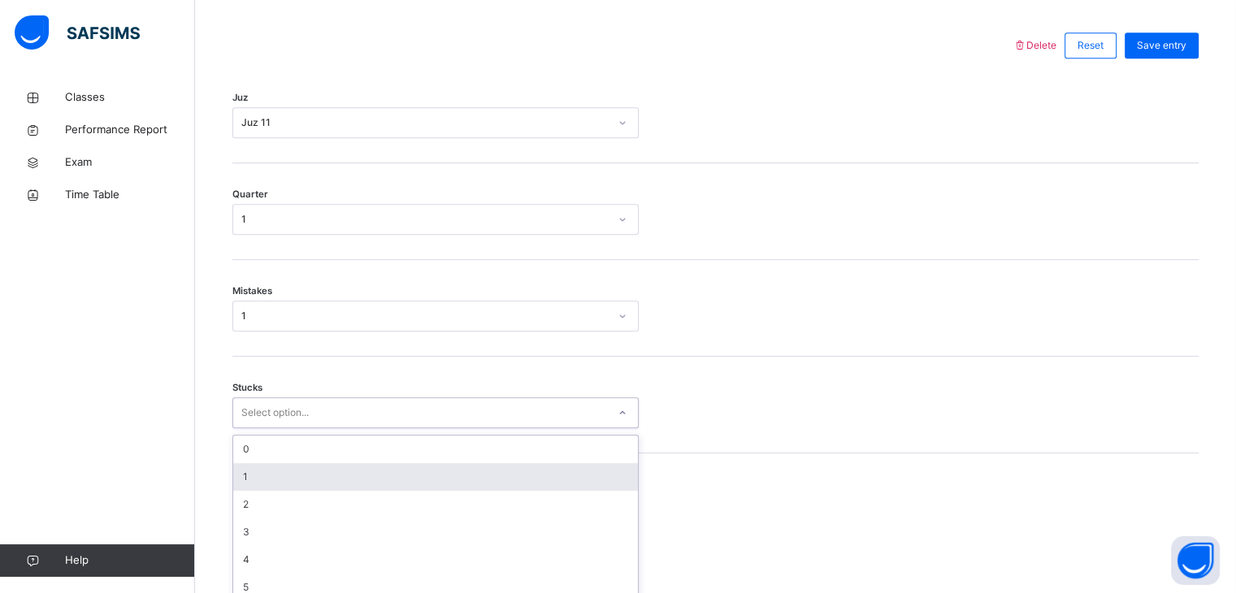
click at [280, 428] on div "option 1 focused, 2 of 6. 6 results available. Use Up and Down to choose option…" at bounding box center [435, 412] width 406 height 31
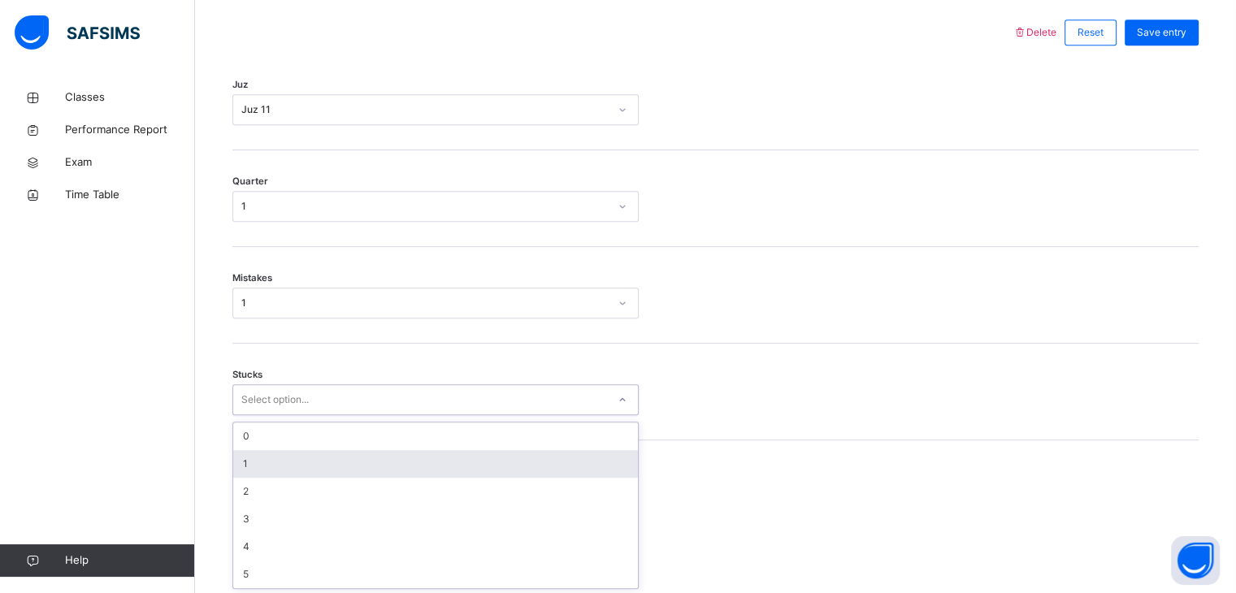
scroll to position [762, 0]
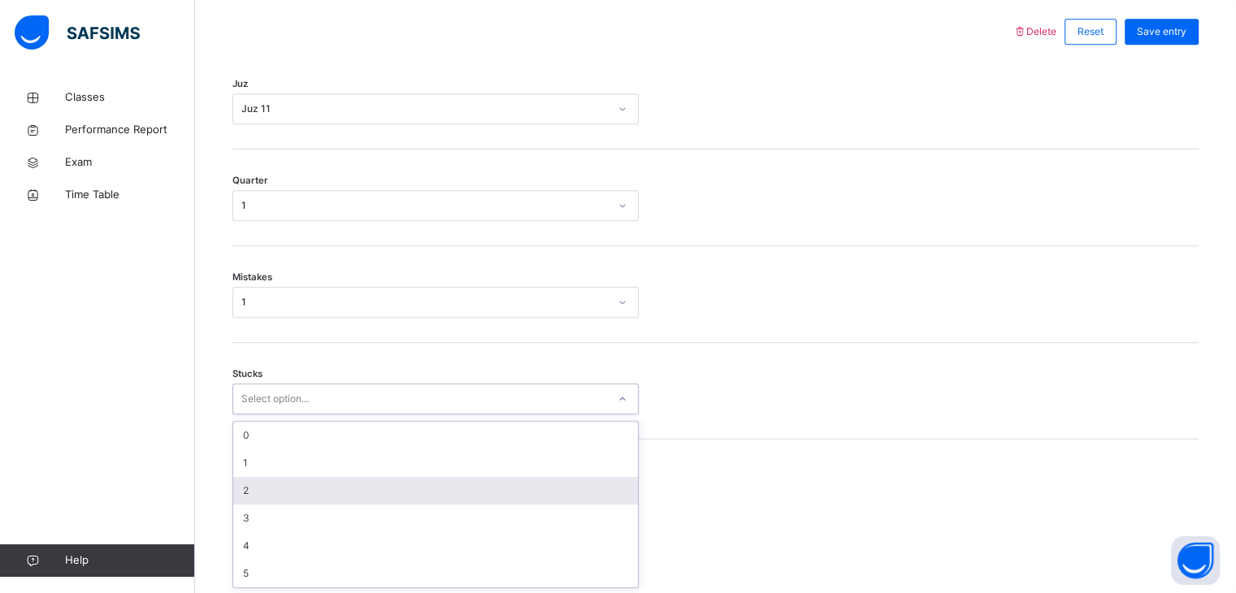
click at [281, 493] on div "2" at bounding box center [435, 491] width 405 height 28
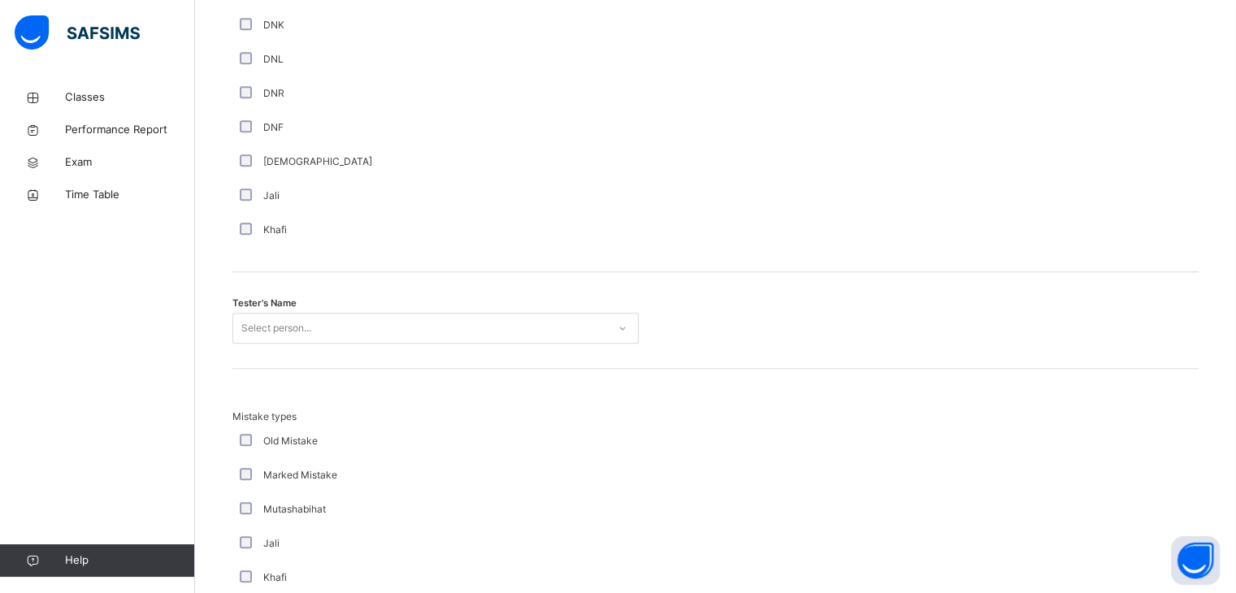
click at [293, 344] on div "Select person..." at bounding box center [435, 328] width 406 height 31
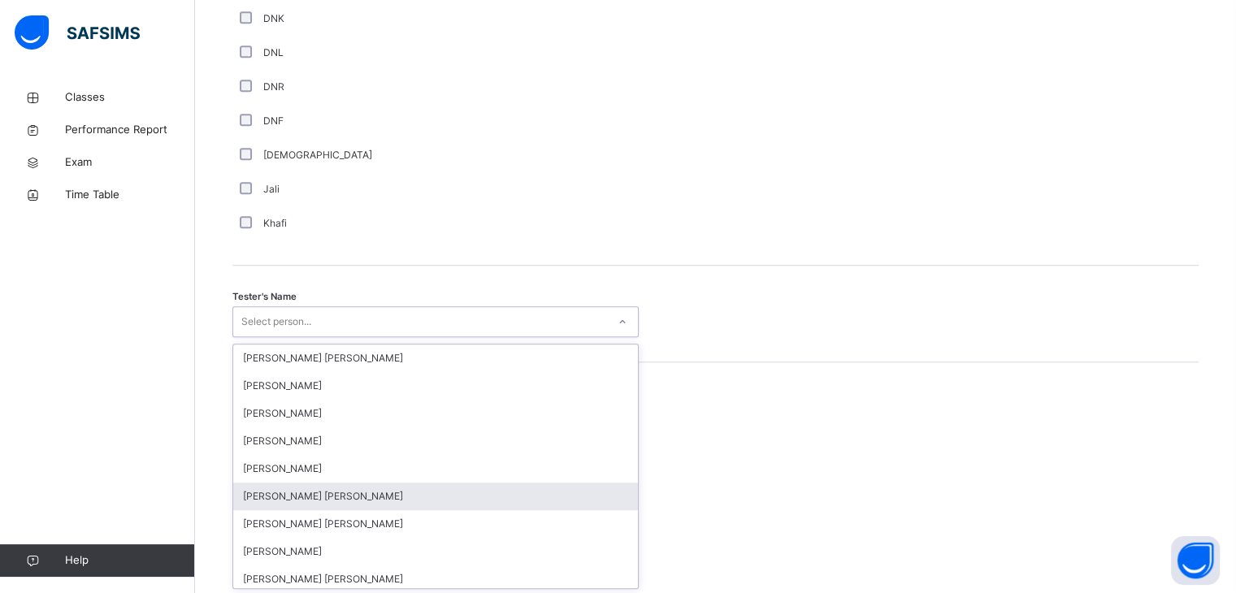
scroll to position [1461, 0]
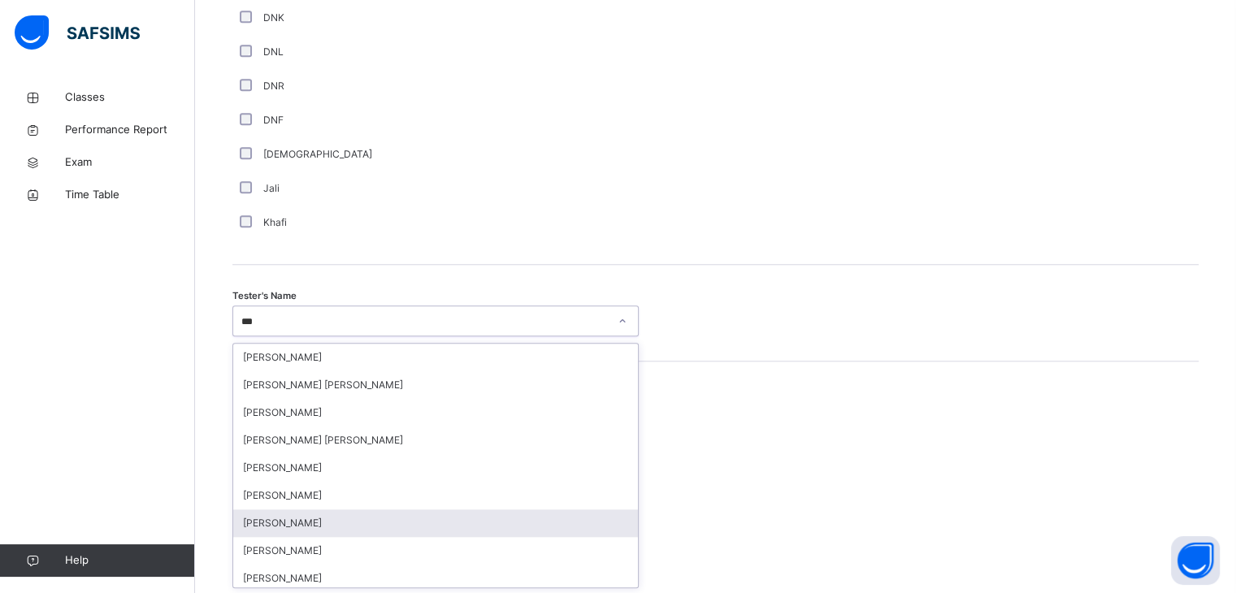
type input "****"
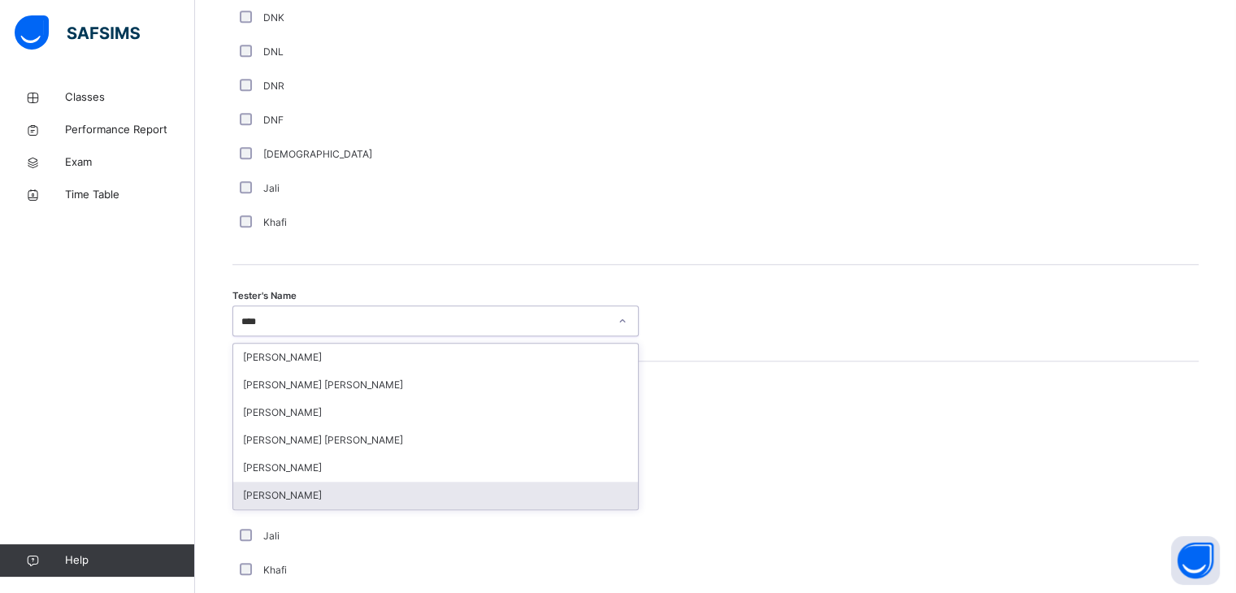
click at [345, 503] on div "[PERSON_NAME]" at bounding box center [435, 496] width 405 height 28
click at [345, 503] on div "Mutashabihat" at bounding box center [436, 502] width 398 height 15
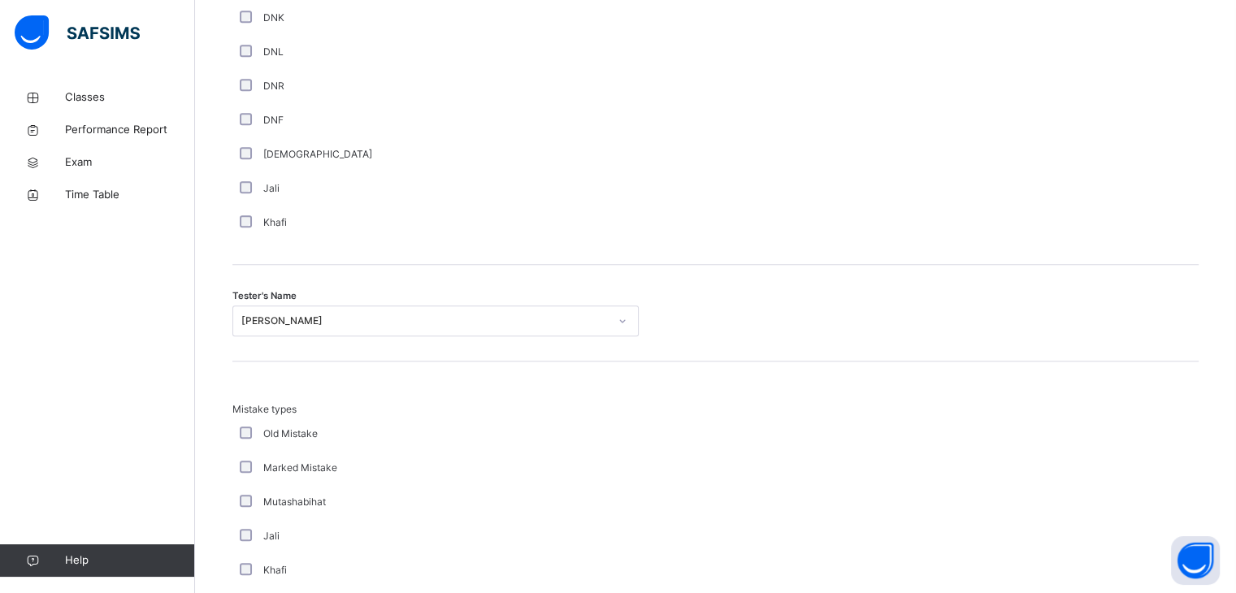
scroll to position [1759, 0]
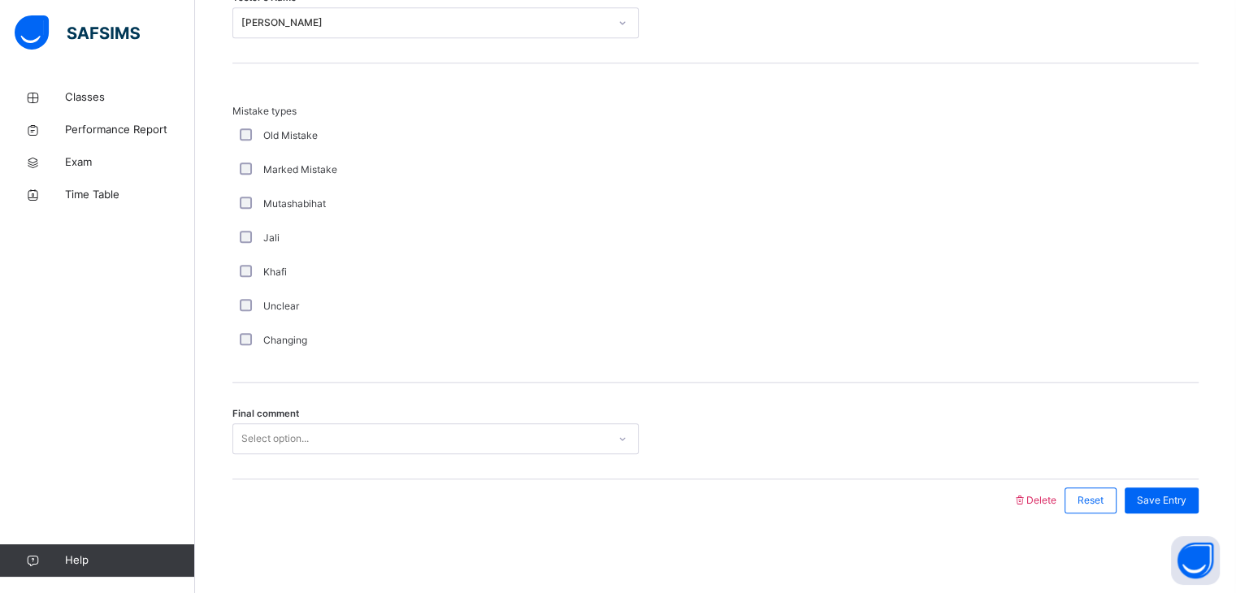
click at [347, 433] on div "Select option..." at bounding box center [420, 439] width 374 height 25
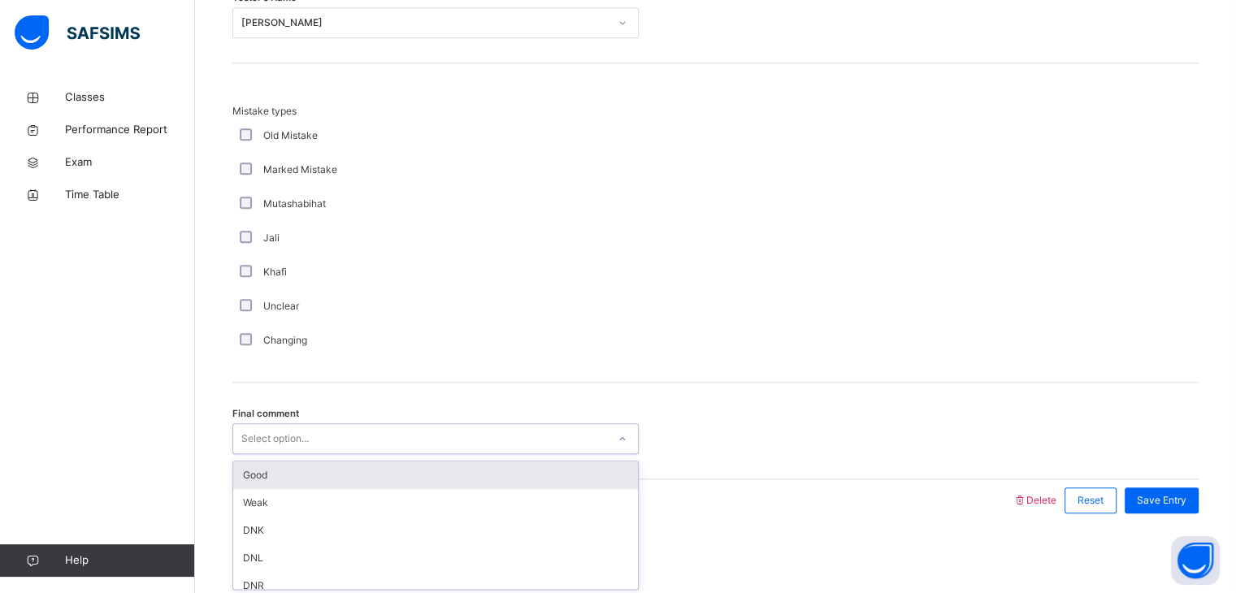
click at [343, 473] on div "Good" at bounding box center [435, 476] width 405 height 28
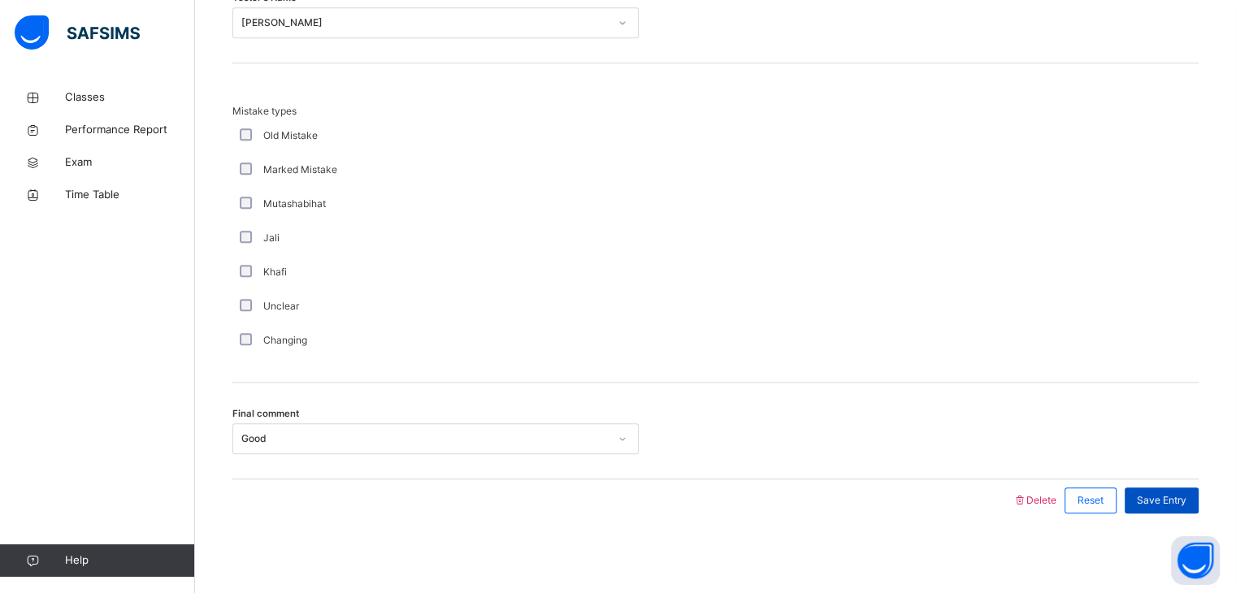
click at [1171, 496] on span "Save Entry" at bounding box center [1162, 500] width 50 height 15
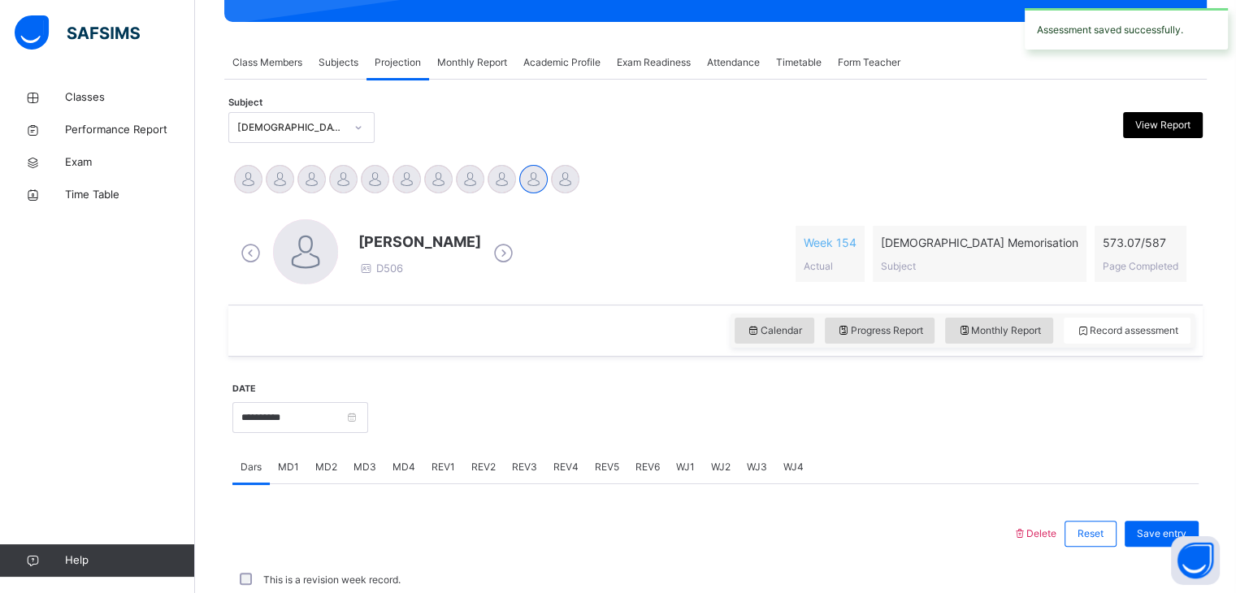
scroll to position [628, 0]
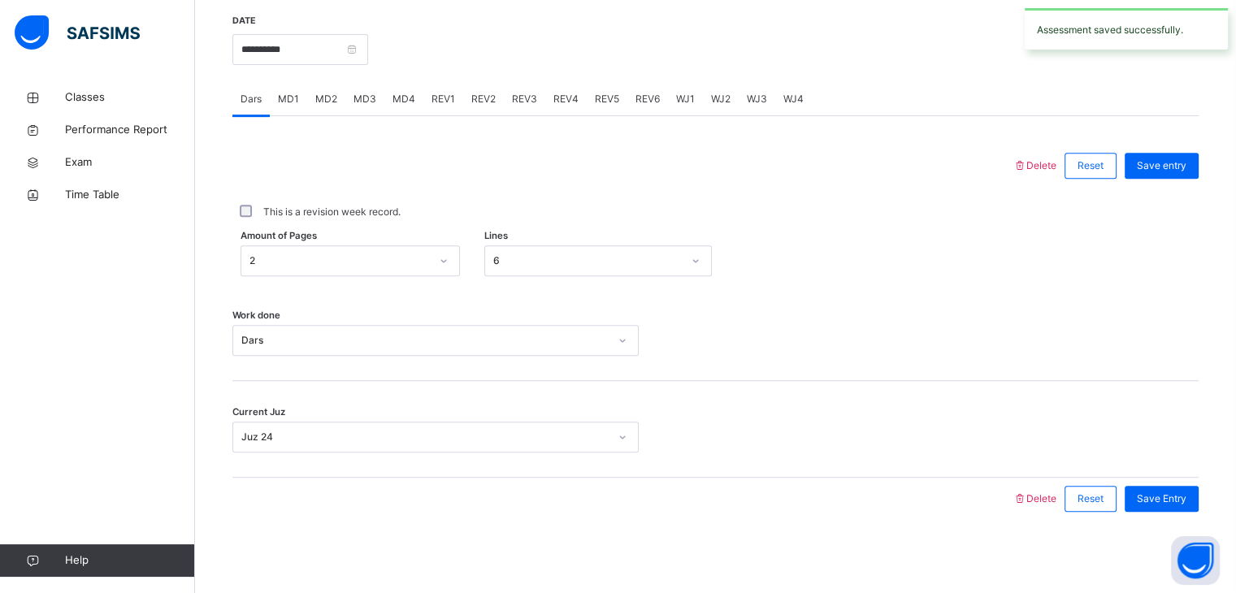
click at [514, 105] on span "REV3" at bounding box center [524, 99] width 25 height 15
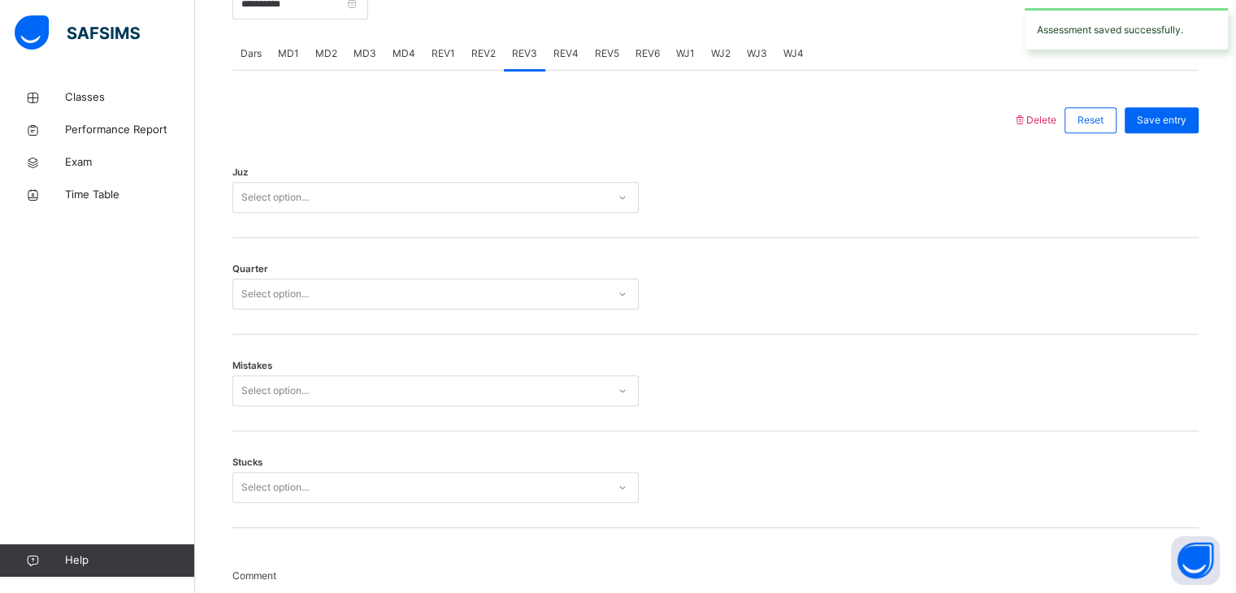
scroll to position [702, 0]
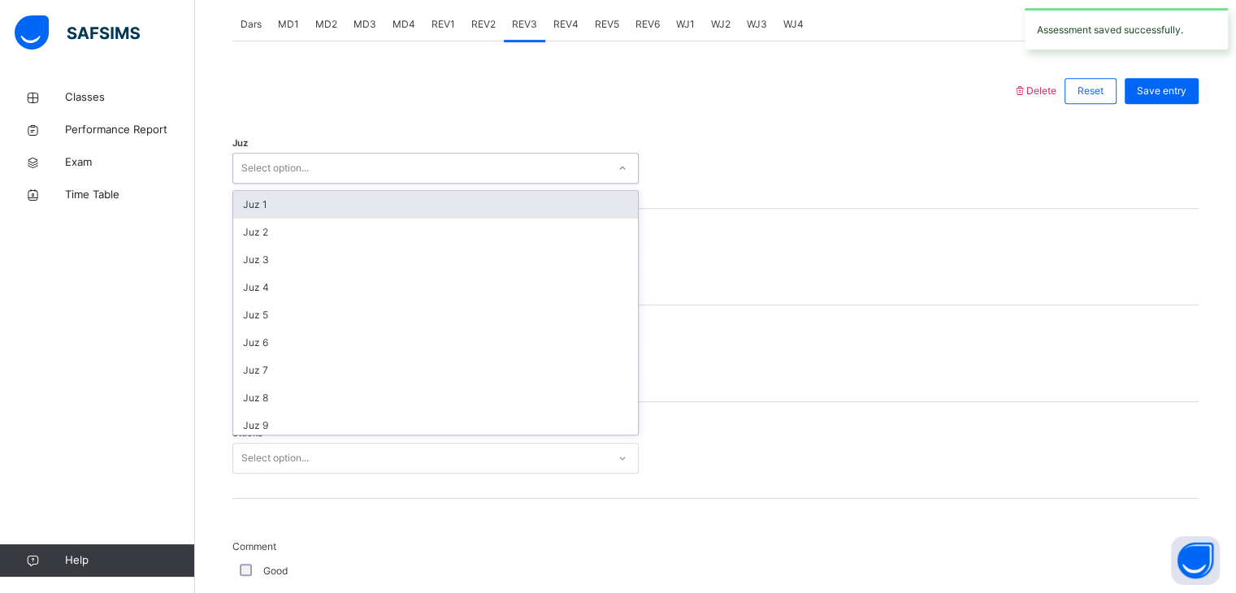
drag, startPoint x: 365, startPoint y: 172, endPoint x: 367, endPoint y: 180, distance: 8.5
click at [367, 175] on div "Select option..." at bounding box center [420, 168] width 374 height 25
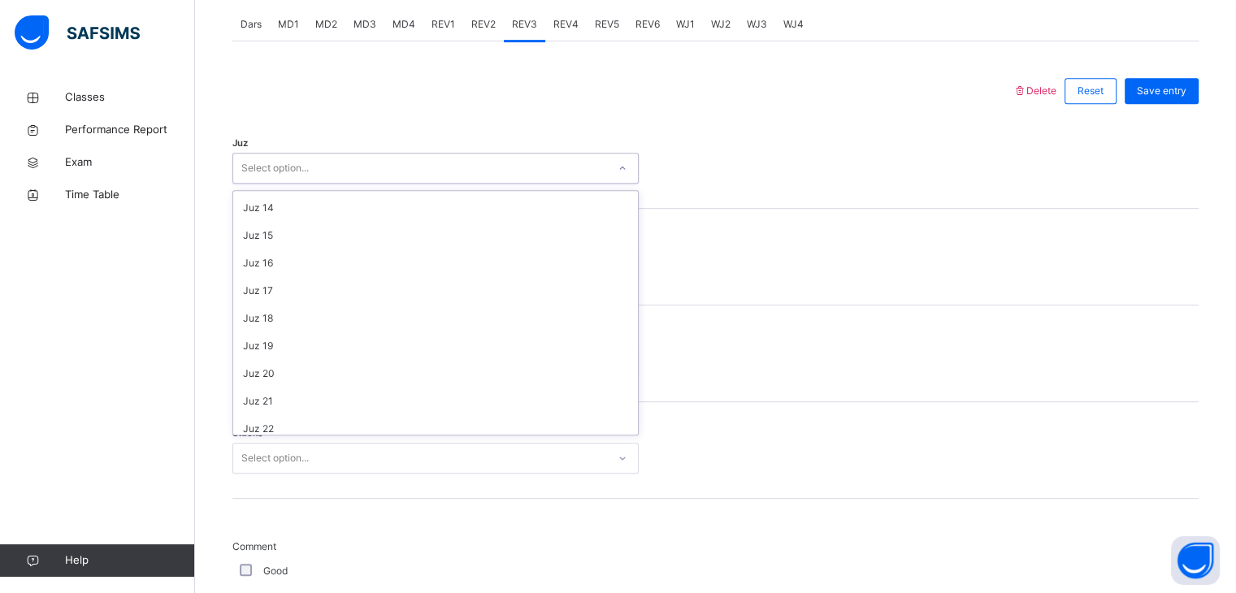
scroll to position [330, 0]
click at [327, 369] on div "Juz 19" at bounding box center [435, 372] width 405 height 28
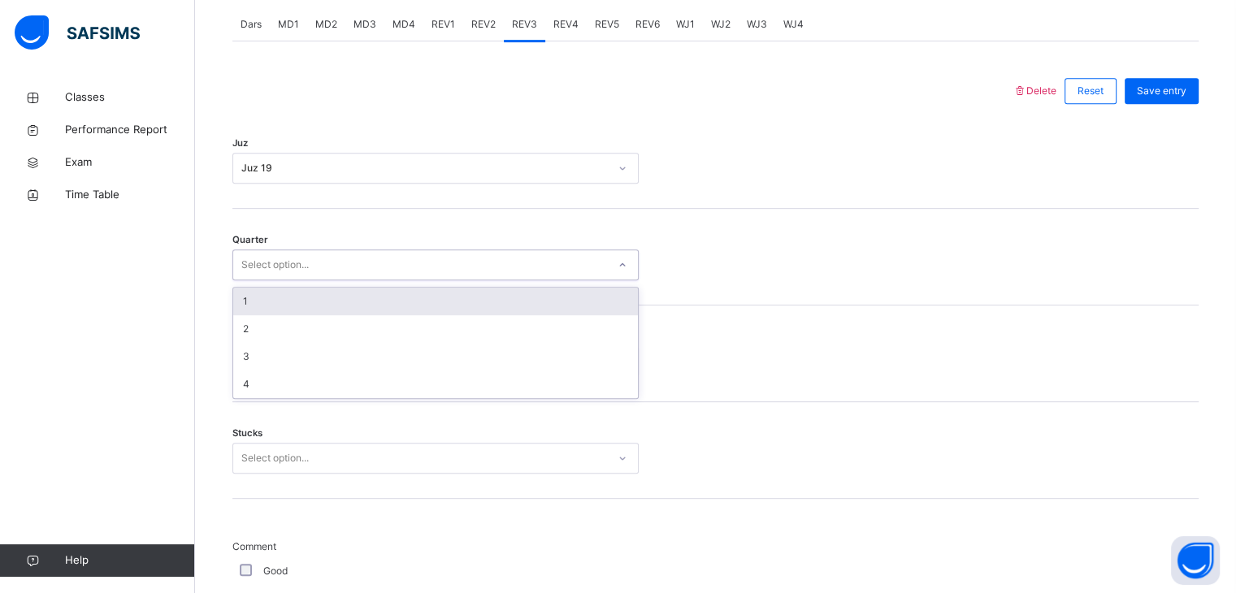
click at [345, 262] on div "Select option..." at bounding box center [420, 265] width 374 height 25
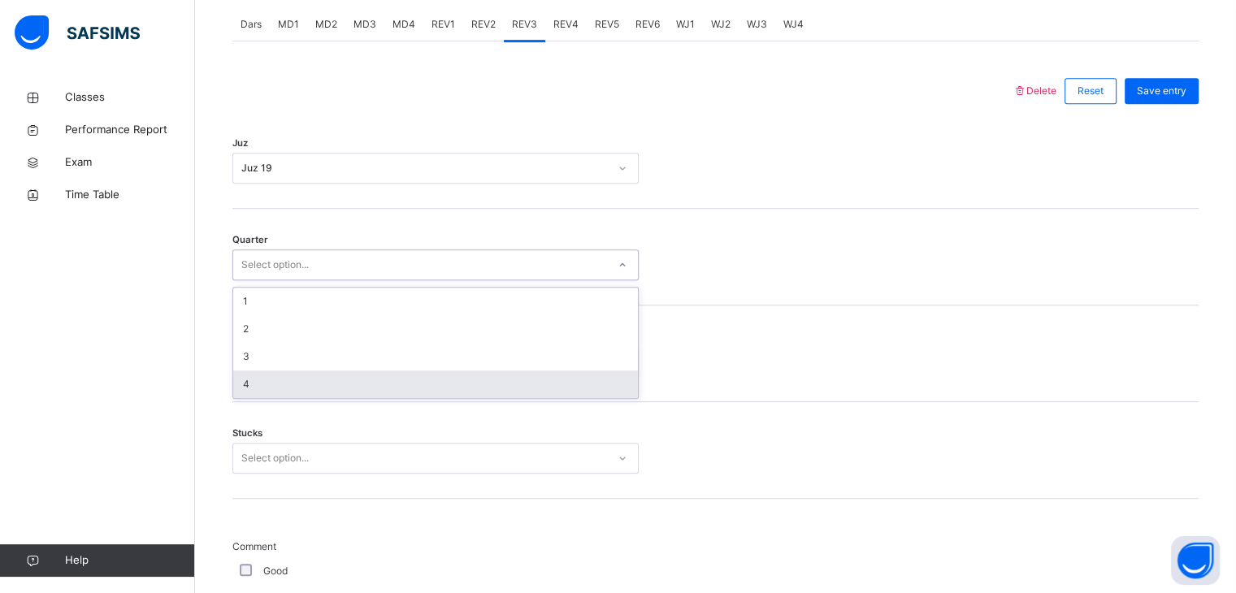
click at [316, 386] on div "4" at bounding box center [435, 385] width 405 height 28
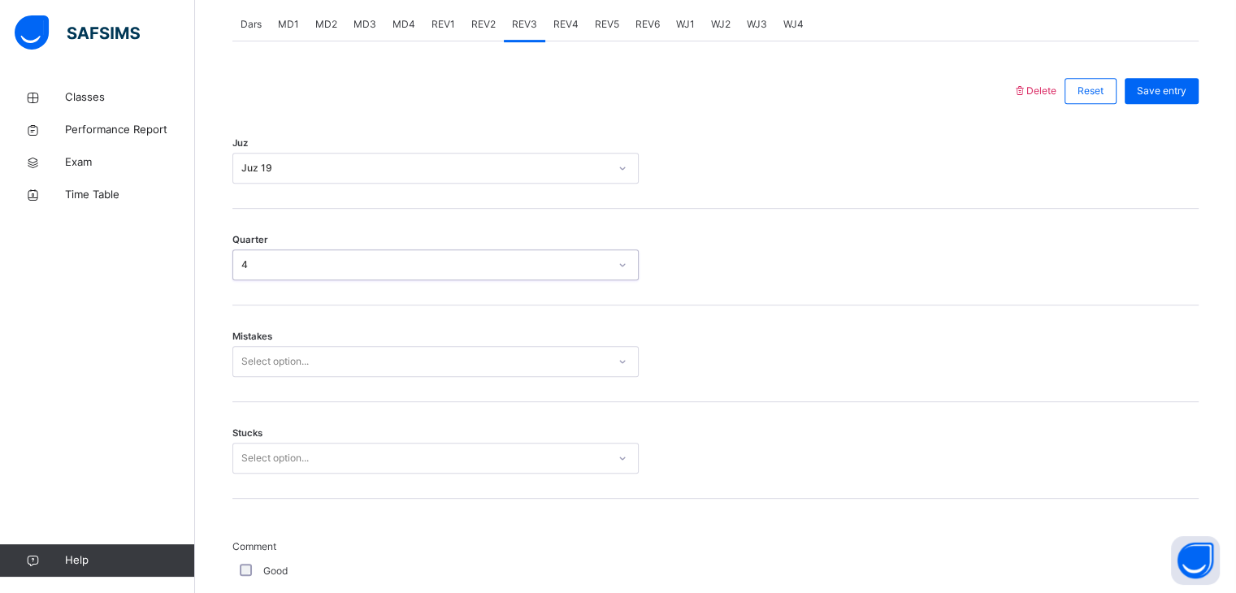
click at [324, 371] on div "Select option..." at bounding box center [420, 362] width 374 height 25
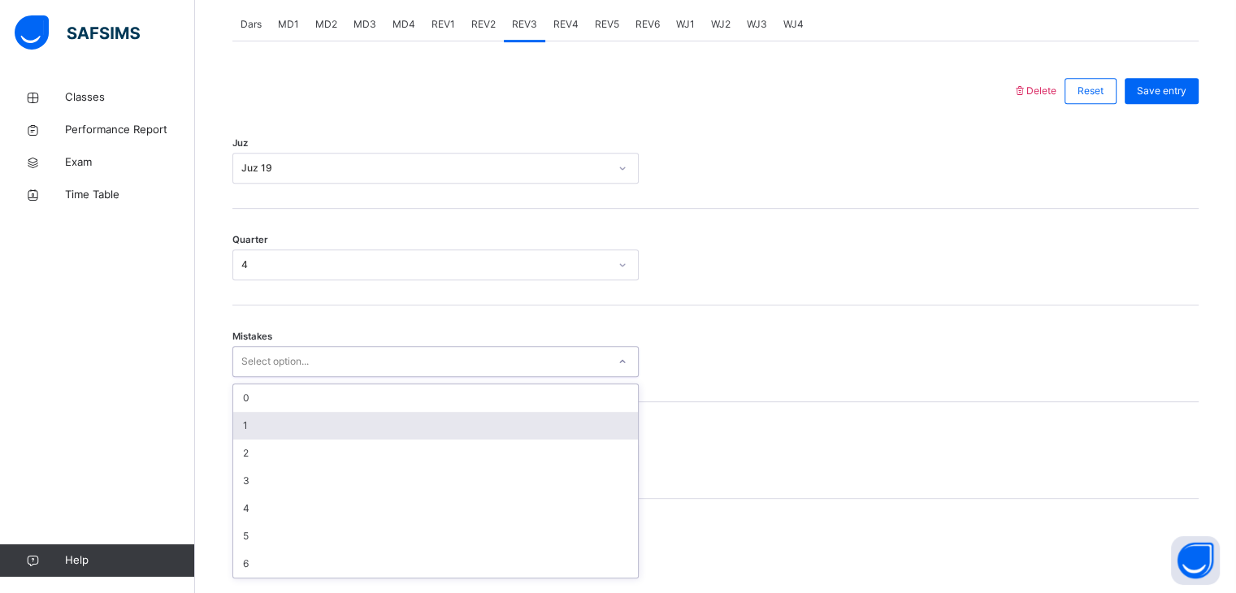
click at [296, 419] on div "1" at bounding box center [435, 426] width 405 height 28
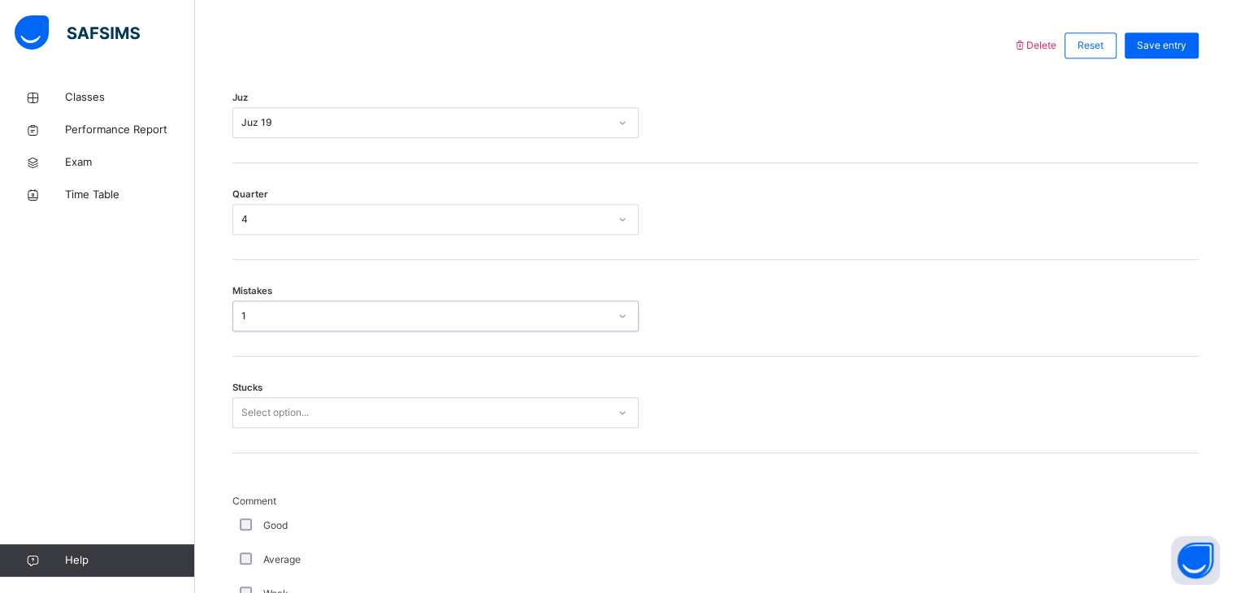
click at [302, 428] on div "Select option..." at bounding box center [435, 412] width 406 height 31
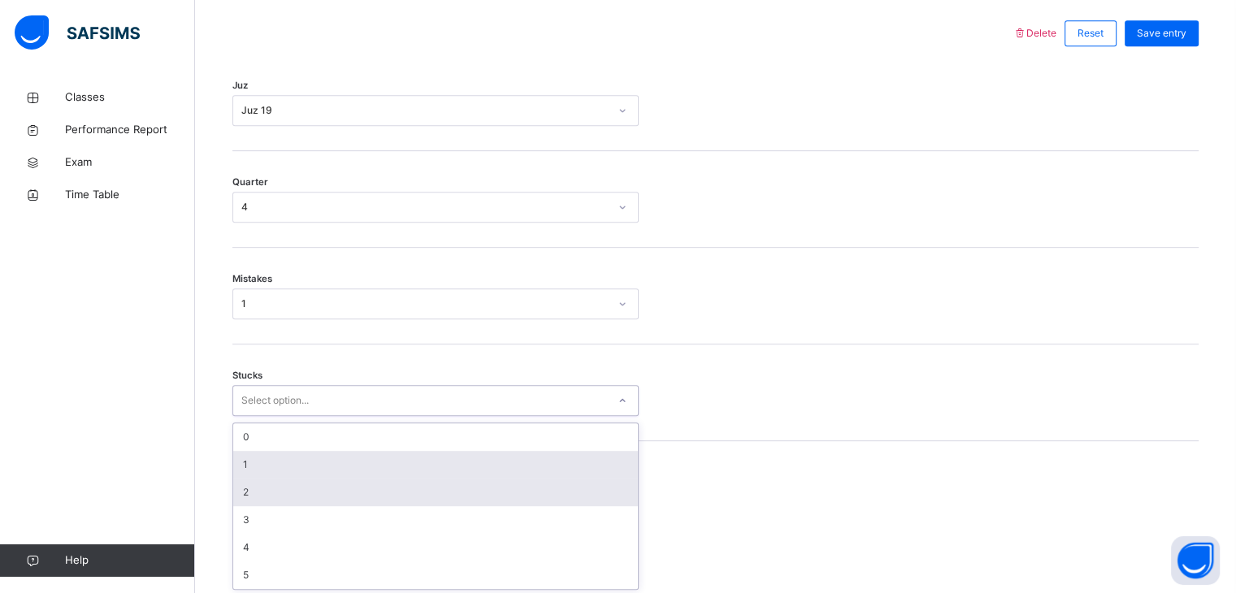
scroll to position [762, 0]
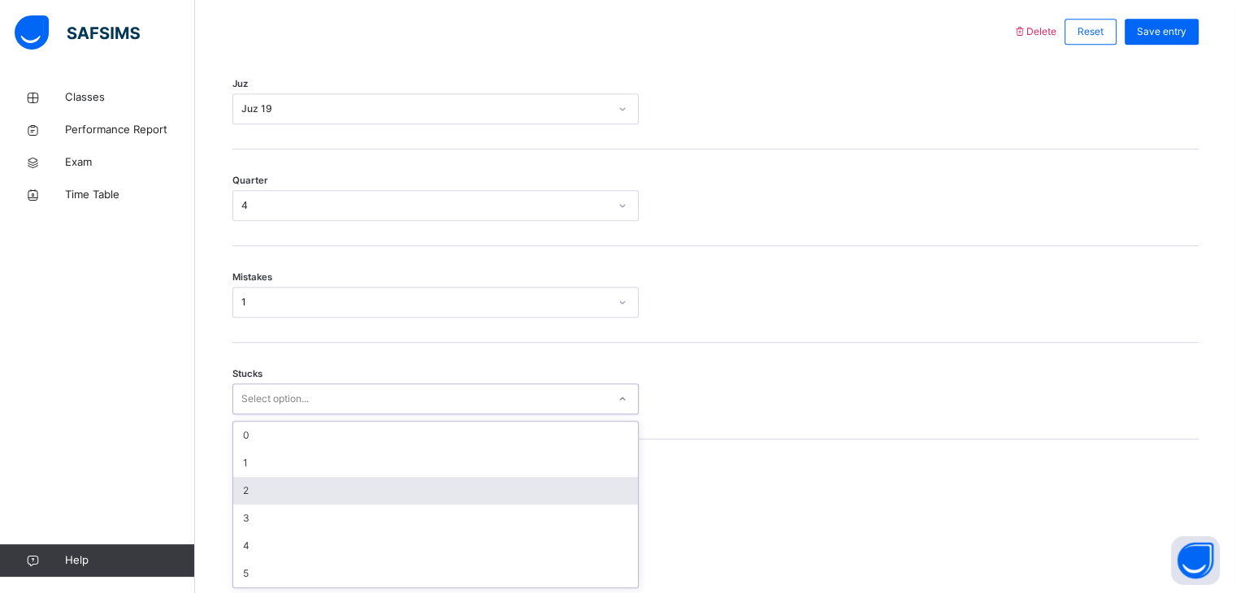
click at [299, 490] on div "2" at bounding box center [435, 491] width 405 height 28
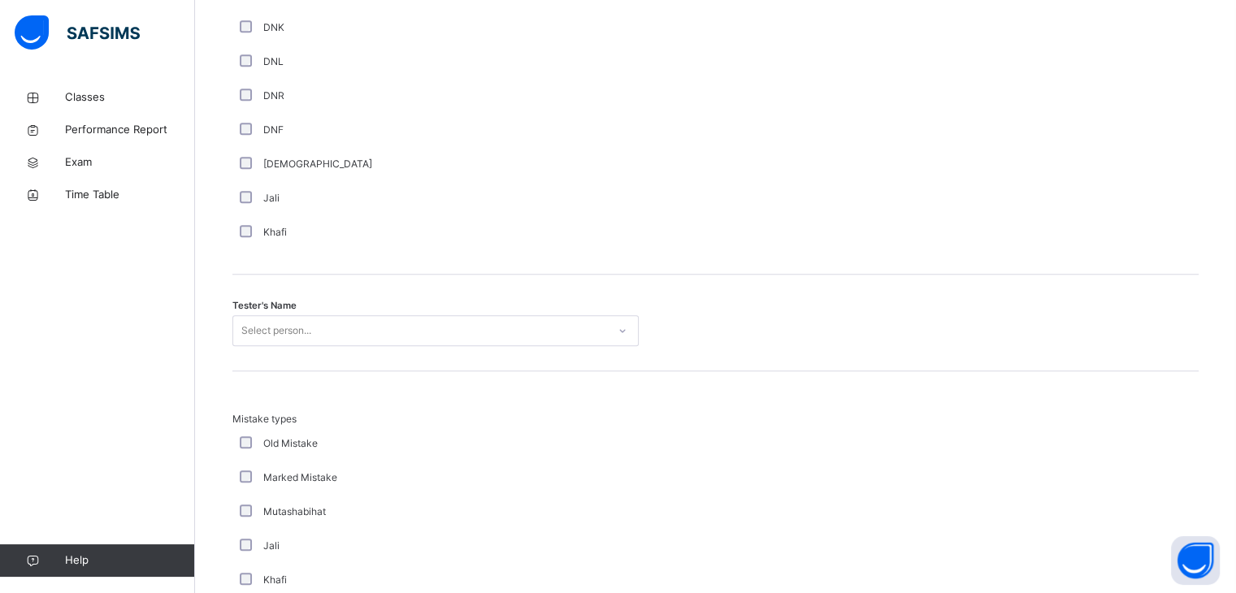
click at [309, 346] on div "Select person..." at bounding box center [435, 330] width 406 height 31
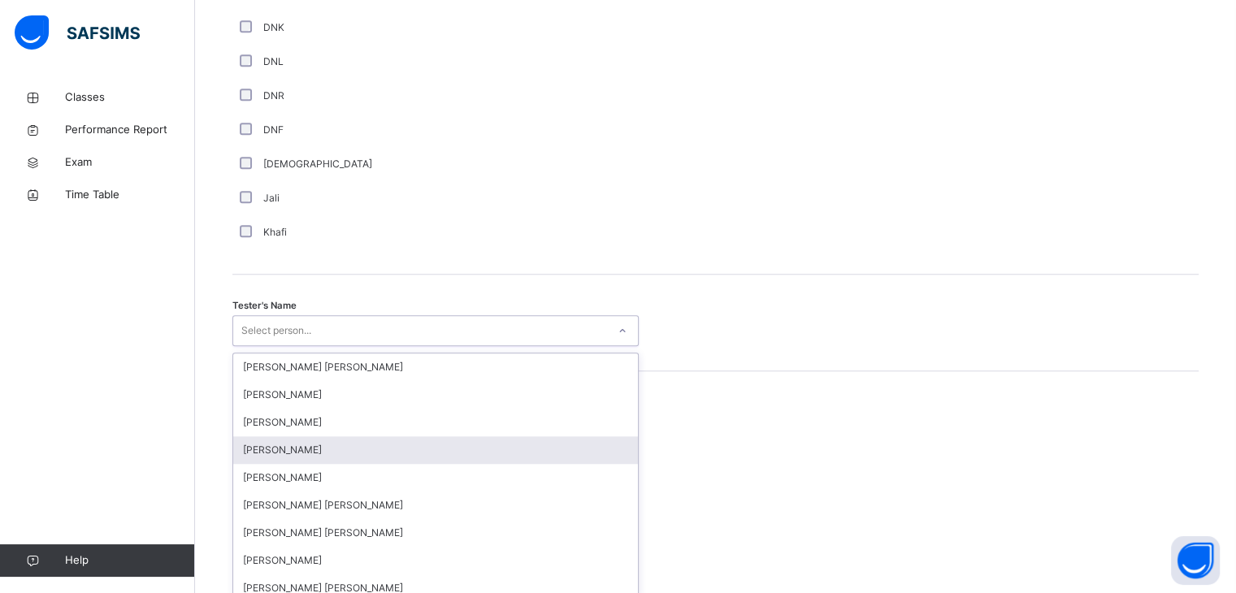
scroll to position [1461, 0]
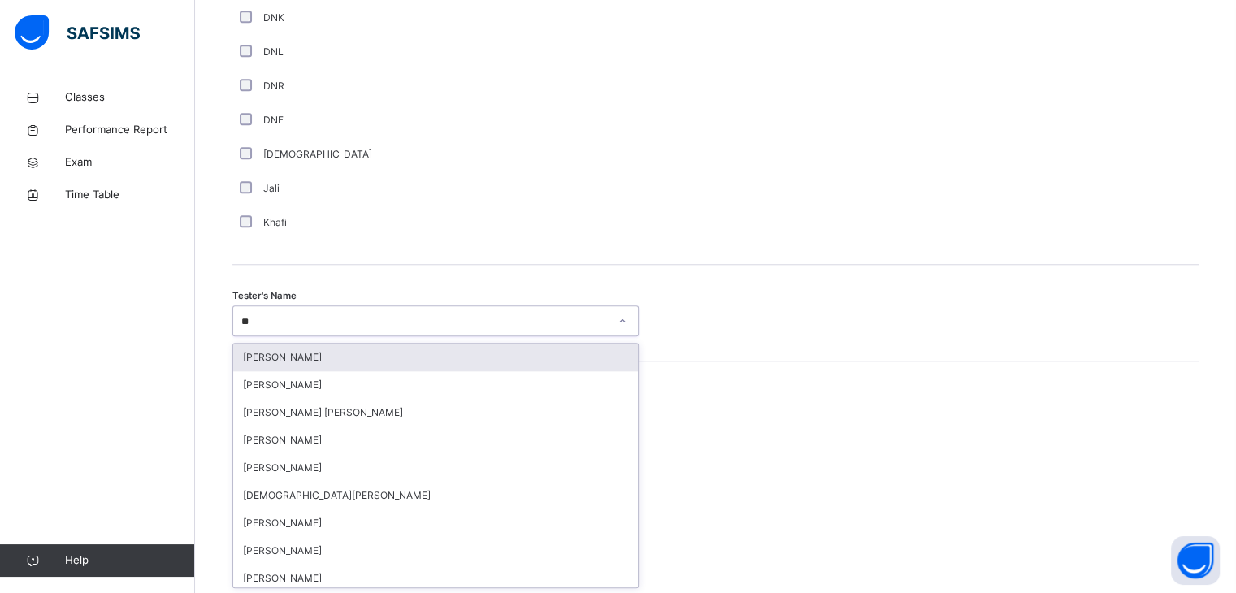
type input "*"
type input "****"
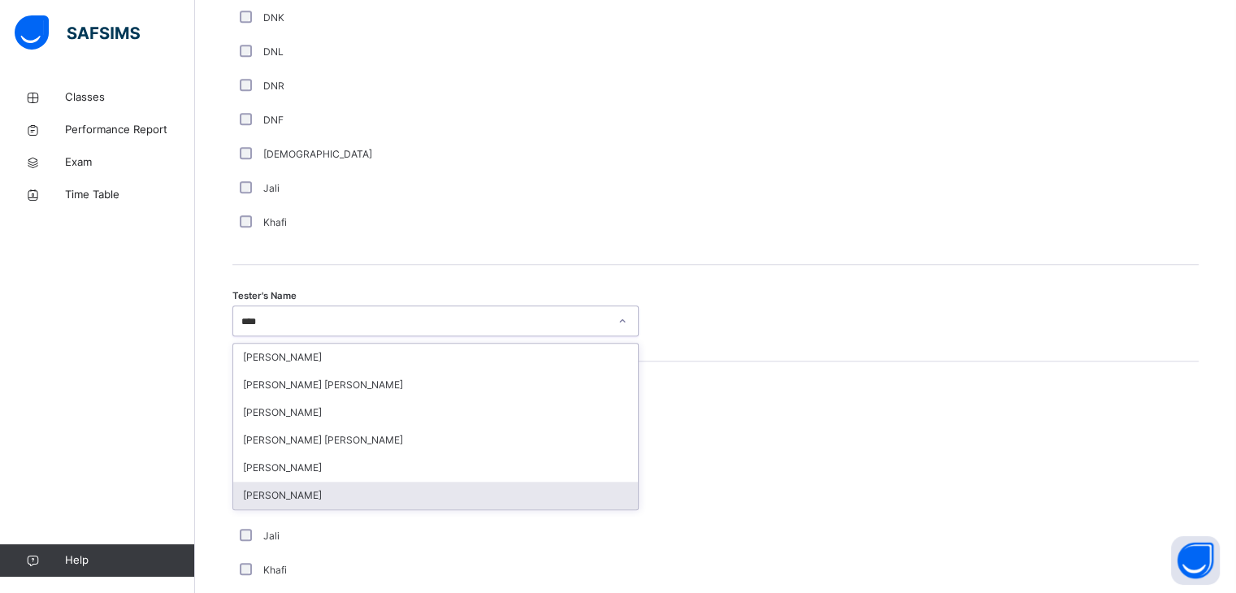
click at [314, 500] on div "[PERSON_NAME]" at bounding box center [435, 496] width 405 height 28
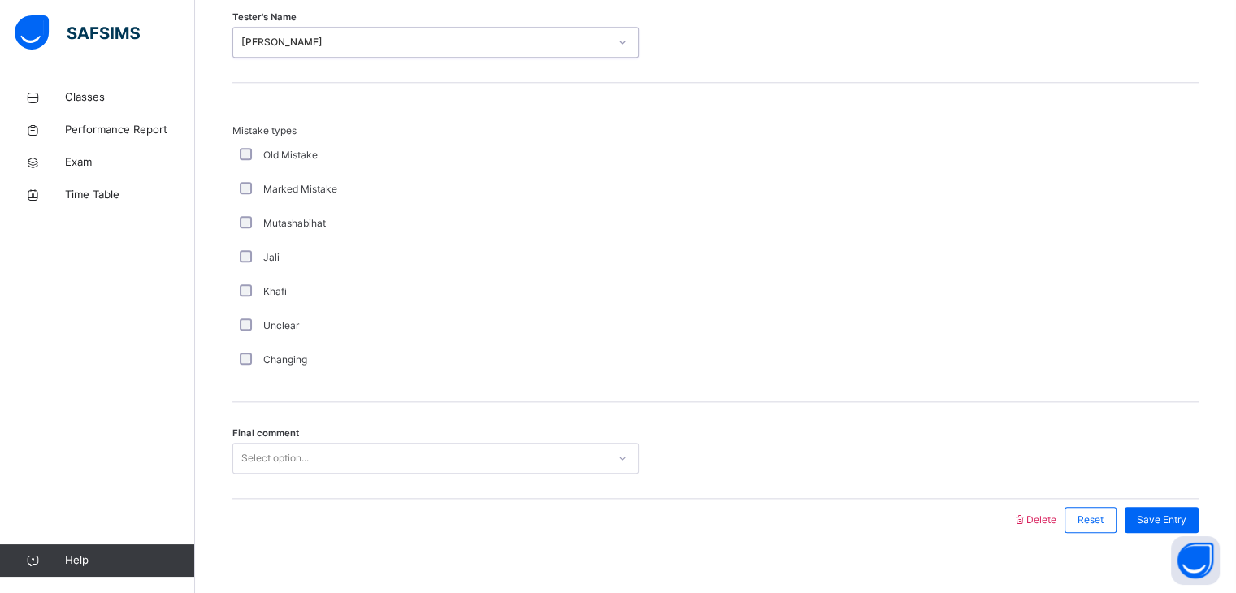
scroll to position [1759, 0]
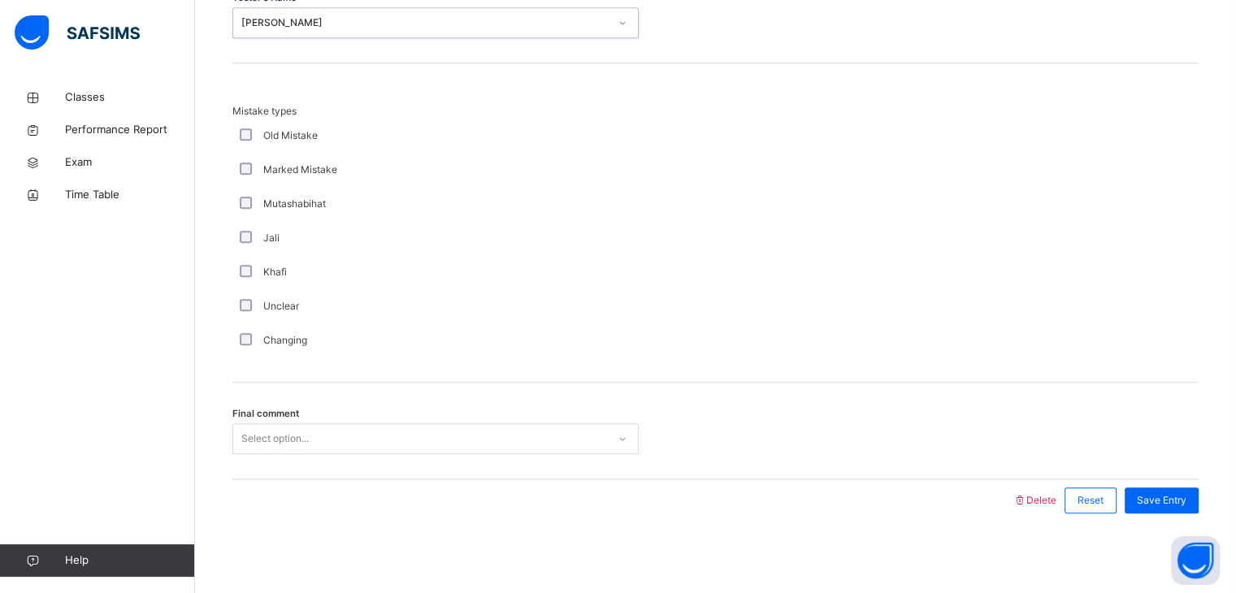
click at [307, 450] on div "Select option..." at bounding box center [435, 438] width 406 height 31
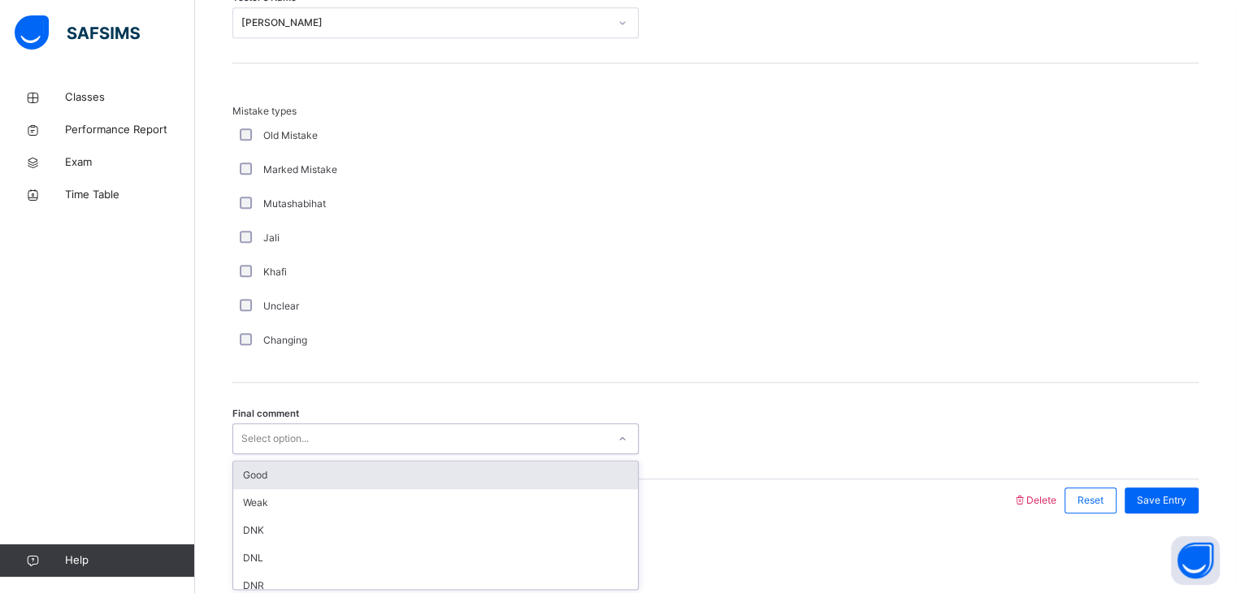
click at [308, 471] on div "Good" at bounding box center [435, 476] width 405 height 28
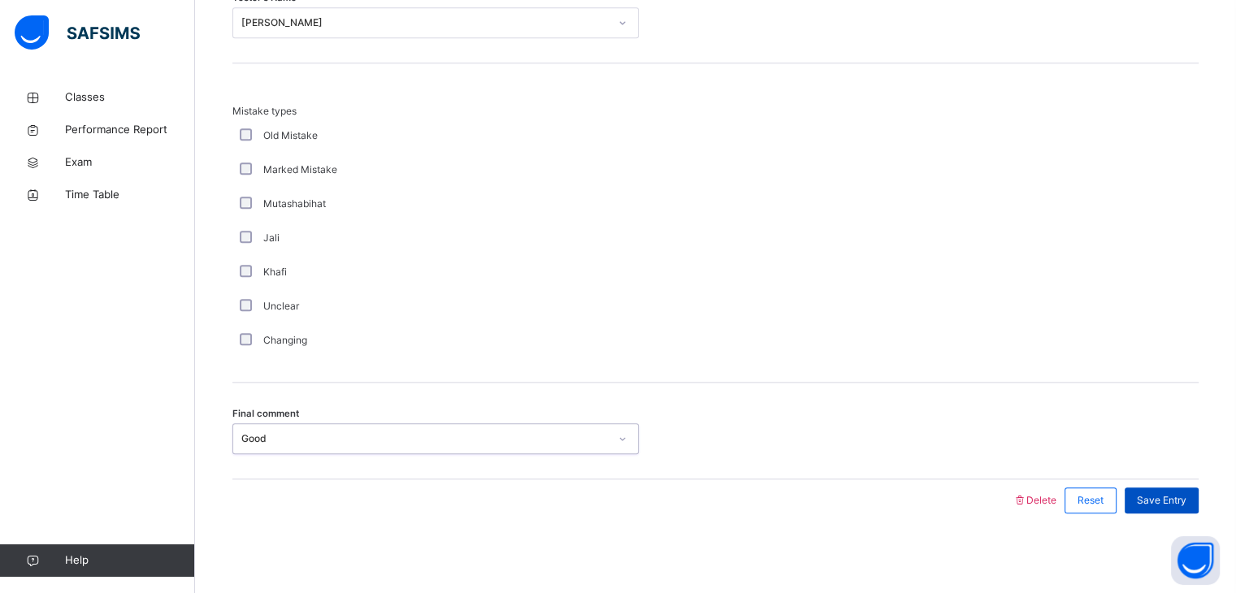
click at [1162, 504] on span "Save Entry" at bounding box center [1162, 500] width 50 height 15
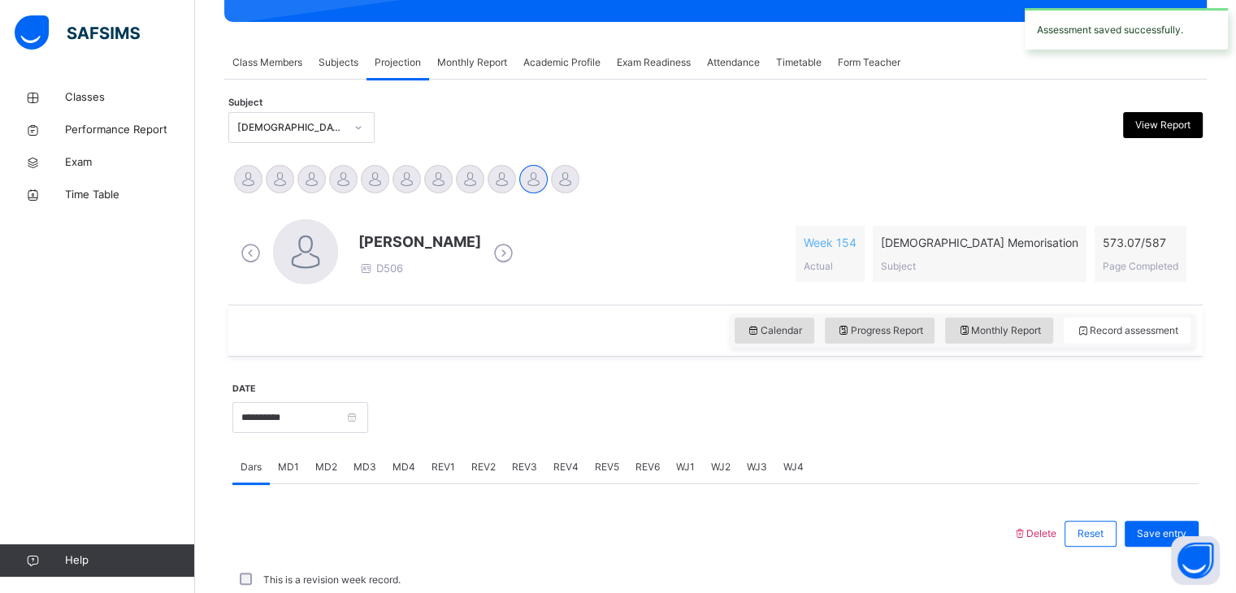
scroll to position [628, 0]
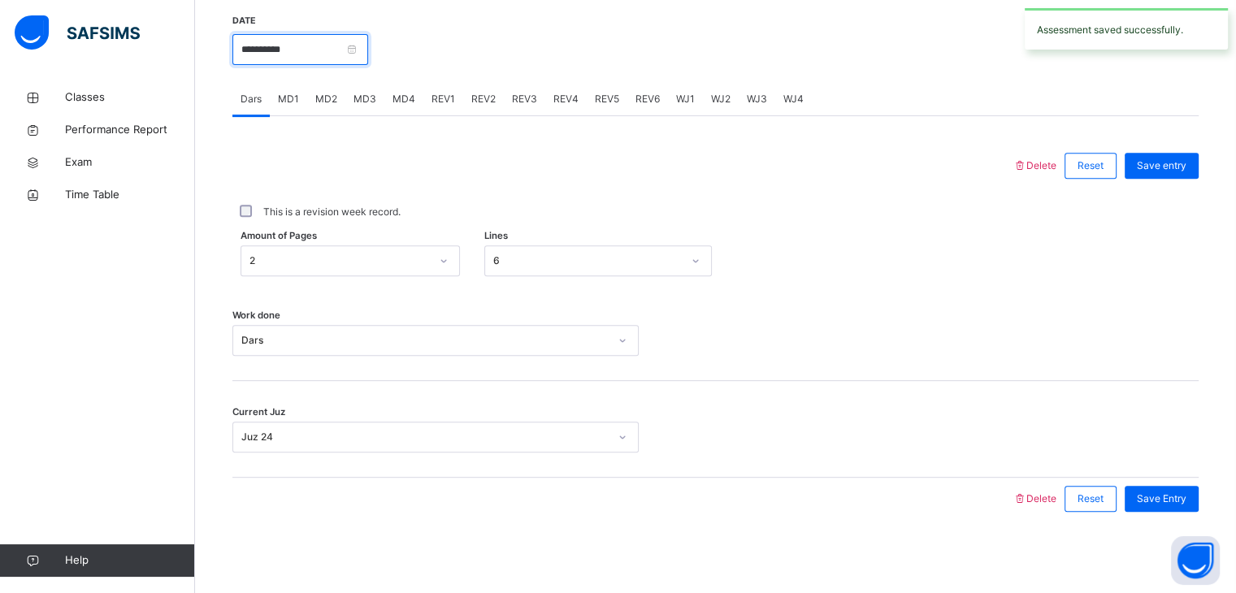
click at [368, 46] on input "**********" at bounding box center [300, 49] width 136 height 31
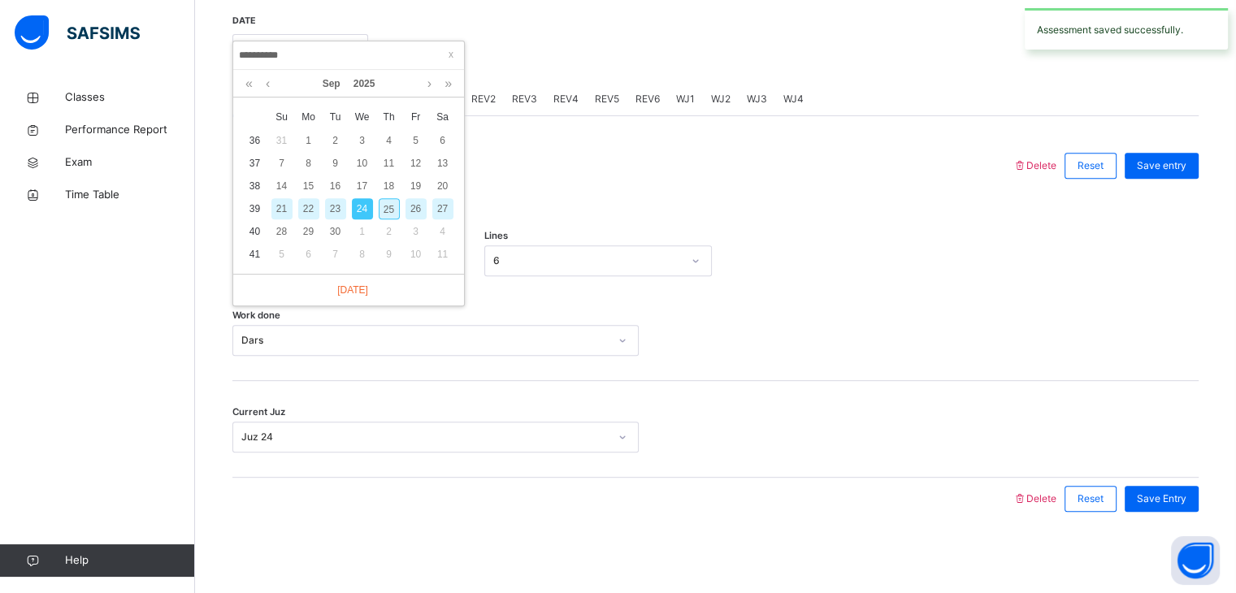
click at [389, 209] on div "25" at bounding box center [389, 208] width 21 height 21
type input "**********"
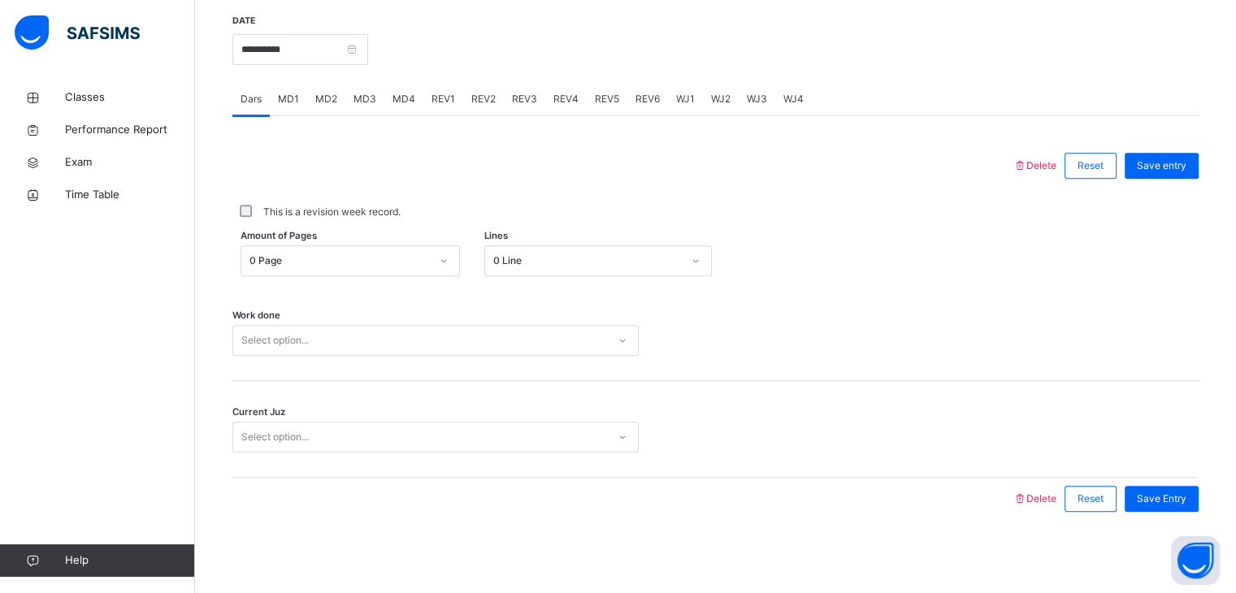
click at [363, 271] on div "0 Page" at bounding box center [334, 261] width 187 height 25
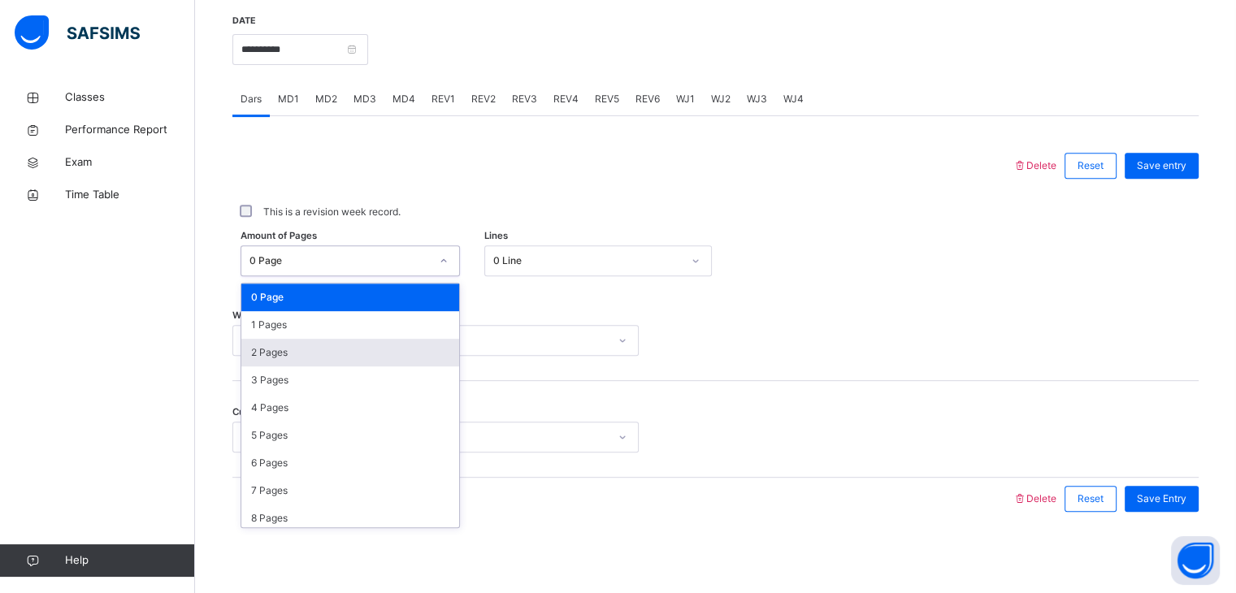
click at [354, 345] on div "2 Pages" at bounding box center [350, 353] width 218 height 28
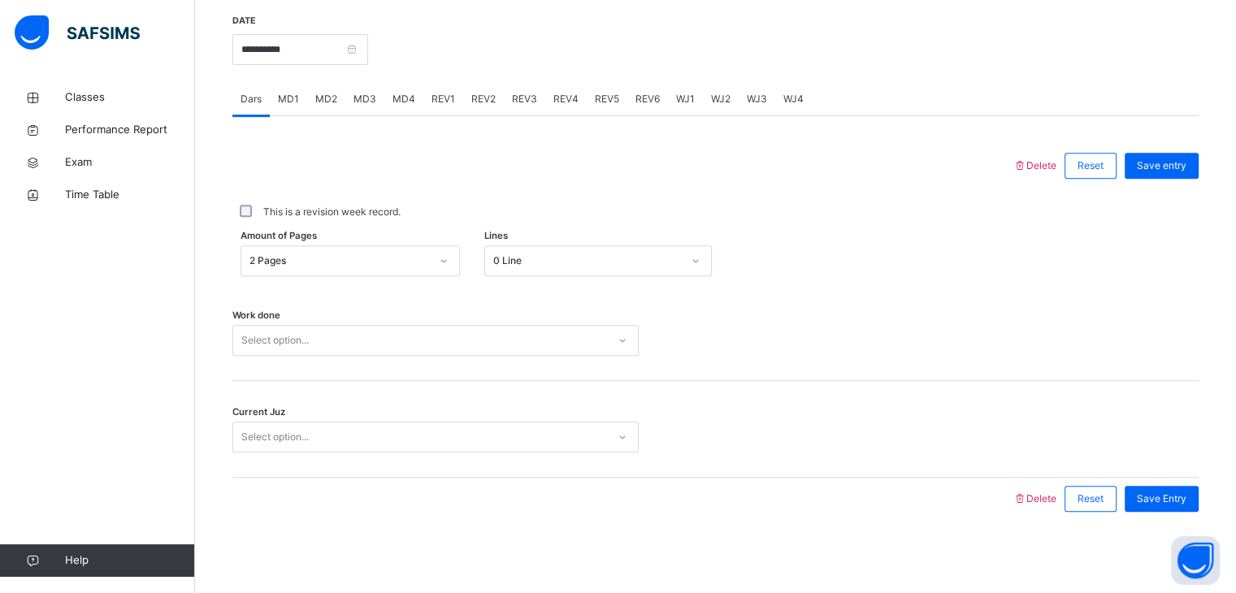
click at [515, 276] on div "Amount of Pages 2 Pages Lines 0 Line" at bounding box center [715, 260] width 966 height 47
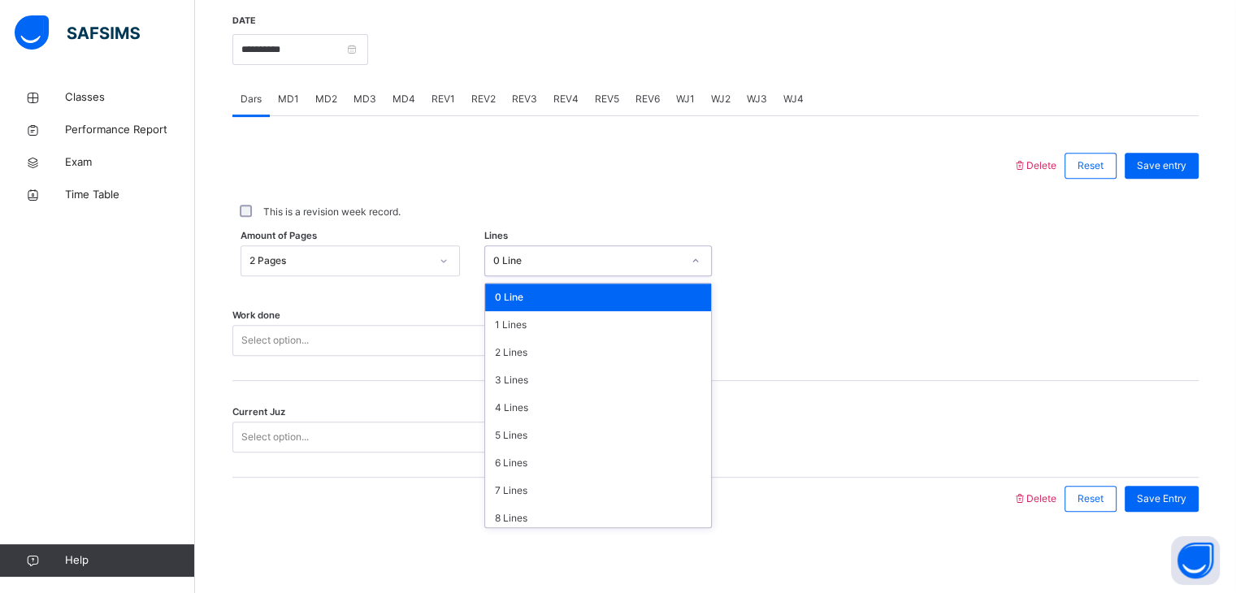
click at [509, 259] on div "0 Line" at bounding box center [587, 261] width 189 height 15
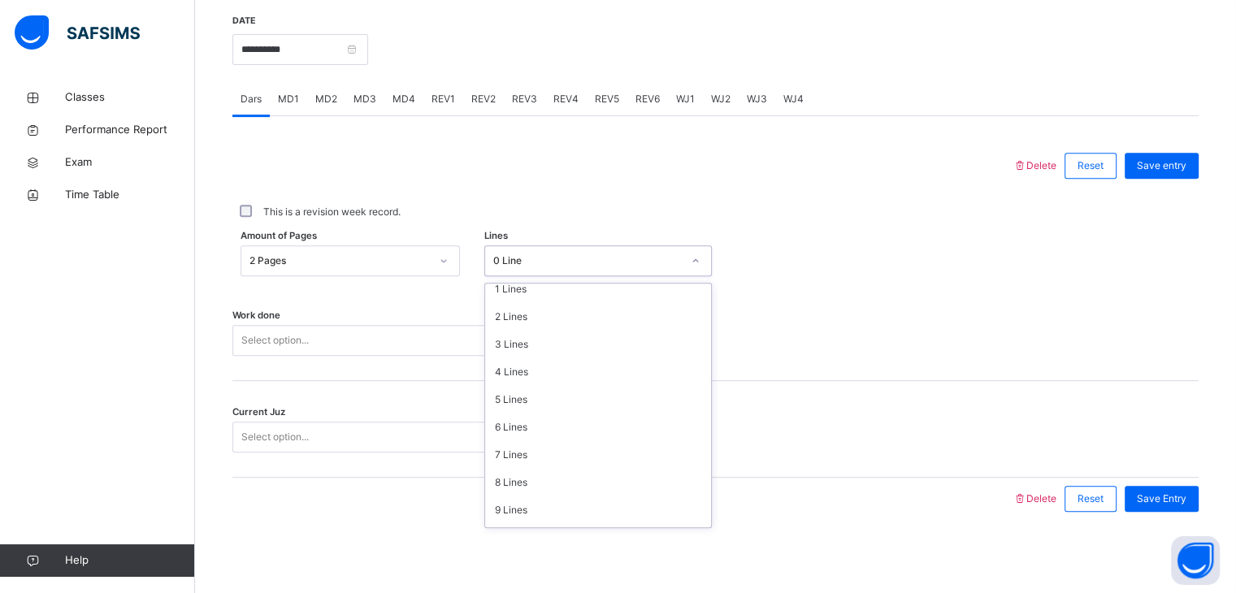
scroll to position [130, 0]
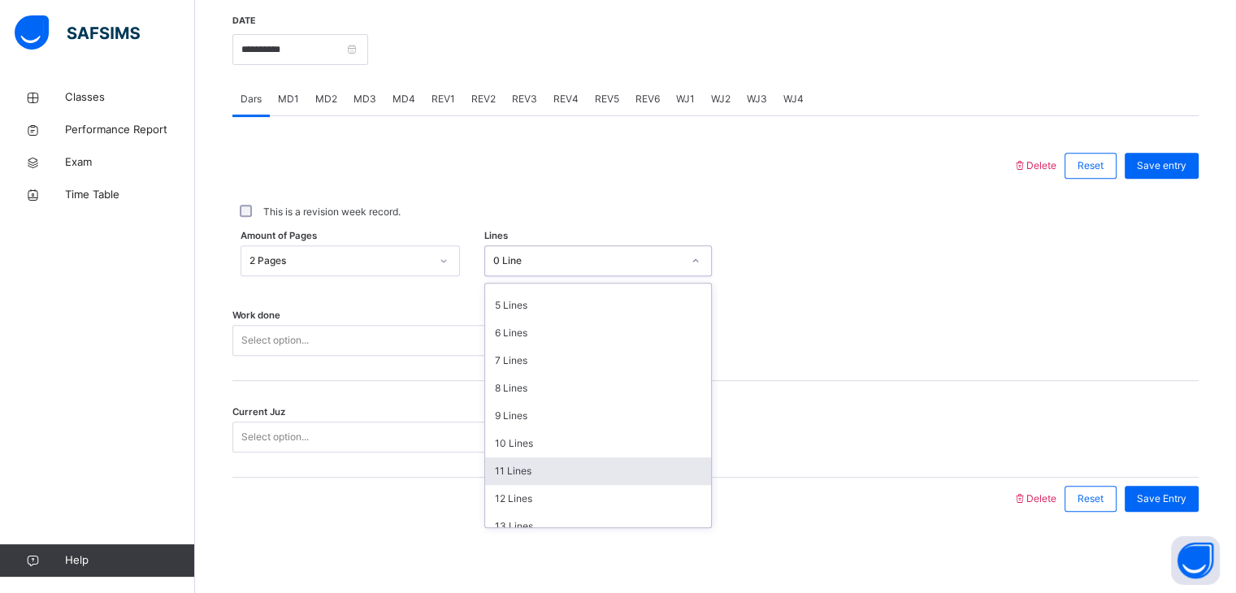
click at [501, 472] on div "11 Lines" at bounding box center [598, 472] width 226 height 28
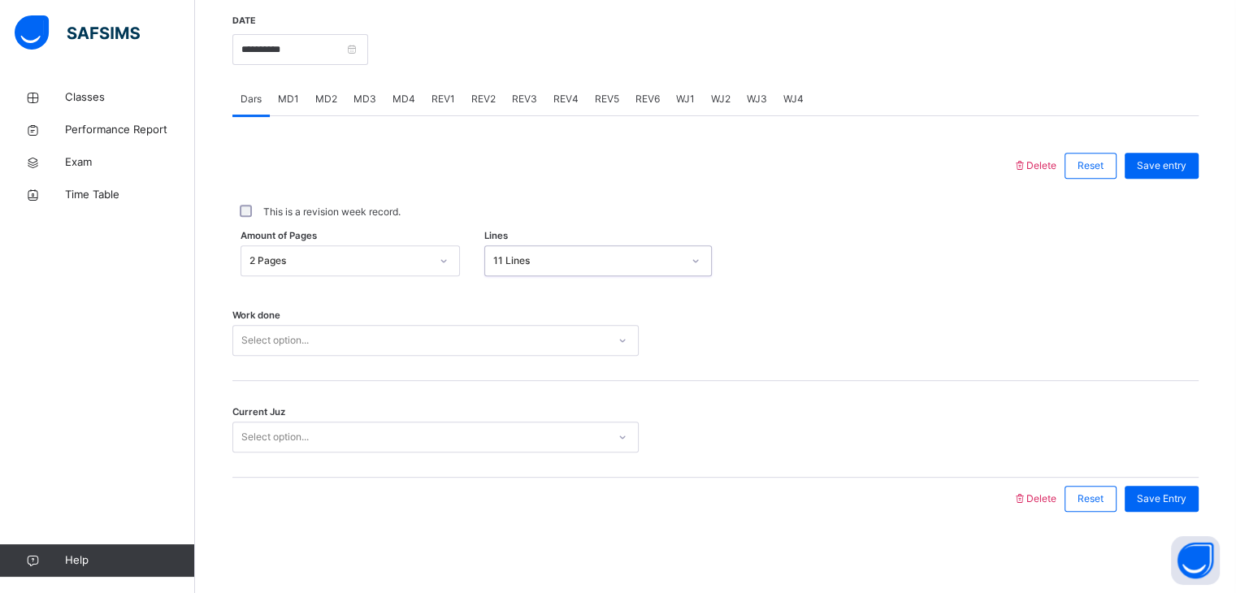
click at [402, 348] on div "Select option..." at bounding box center [420, 340] width 374 height 25
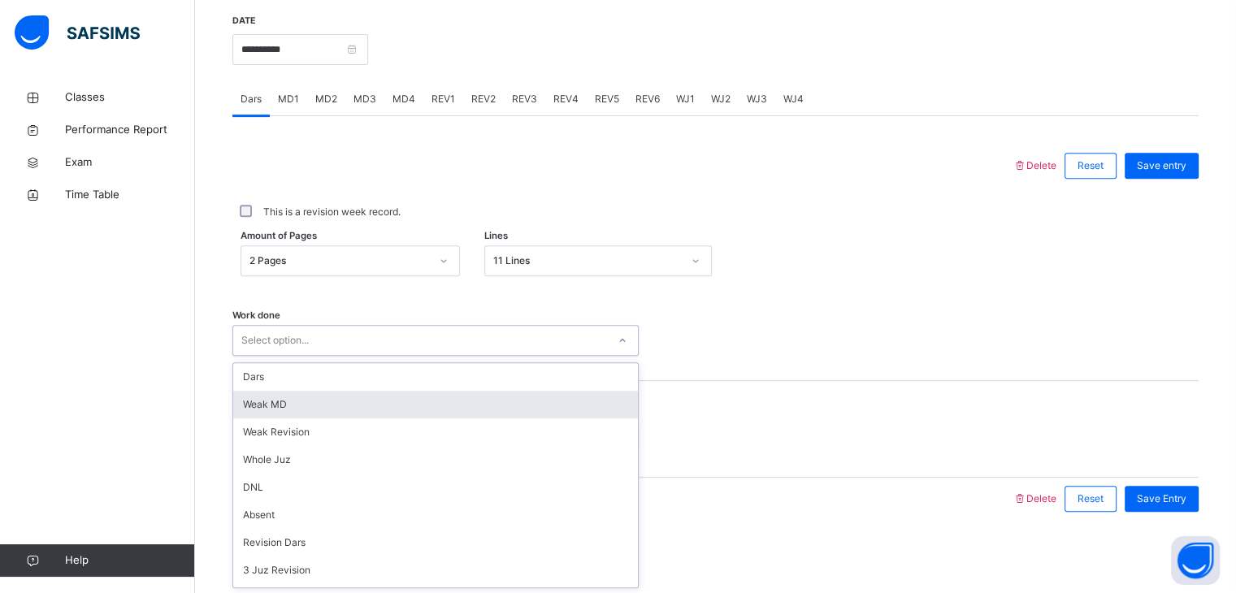
click at [341, 380] on div "Dars" at bounding box center [435, 377] width 405 height 28
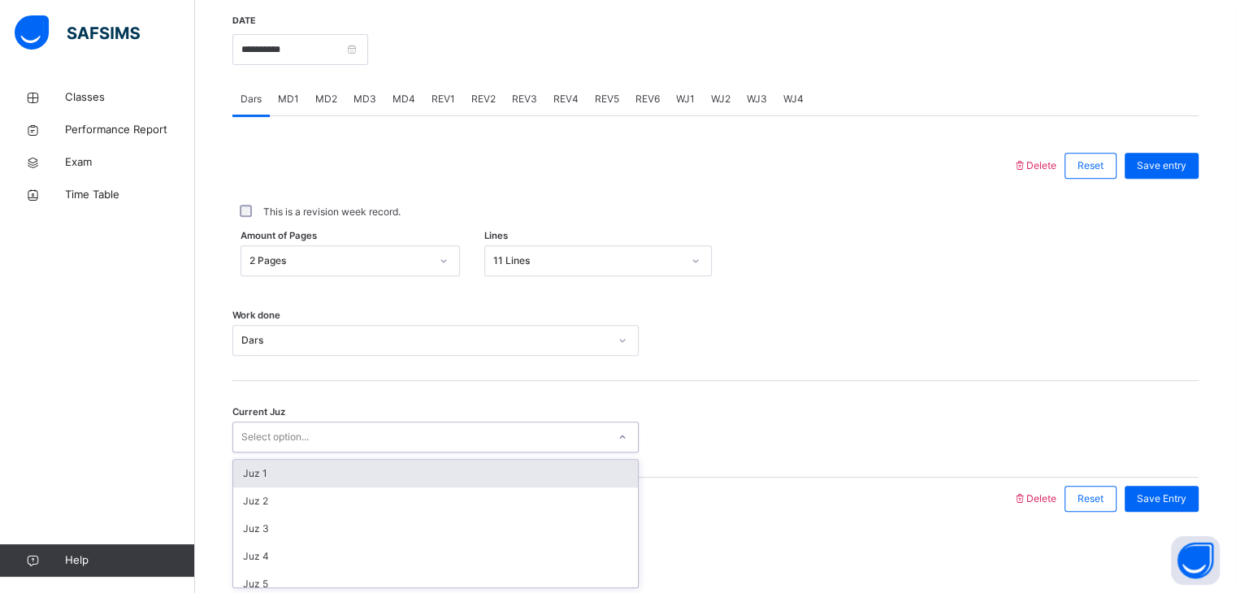
click at [381, 440] on div "Select option..." at bounding box center [420, 437] width 374 height 25
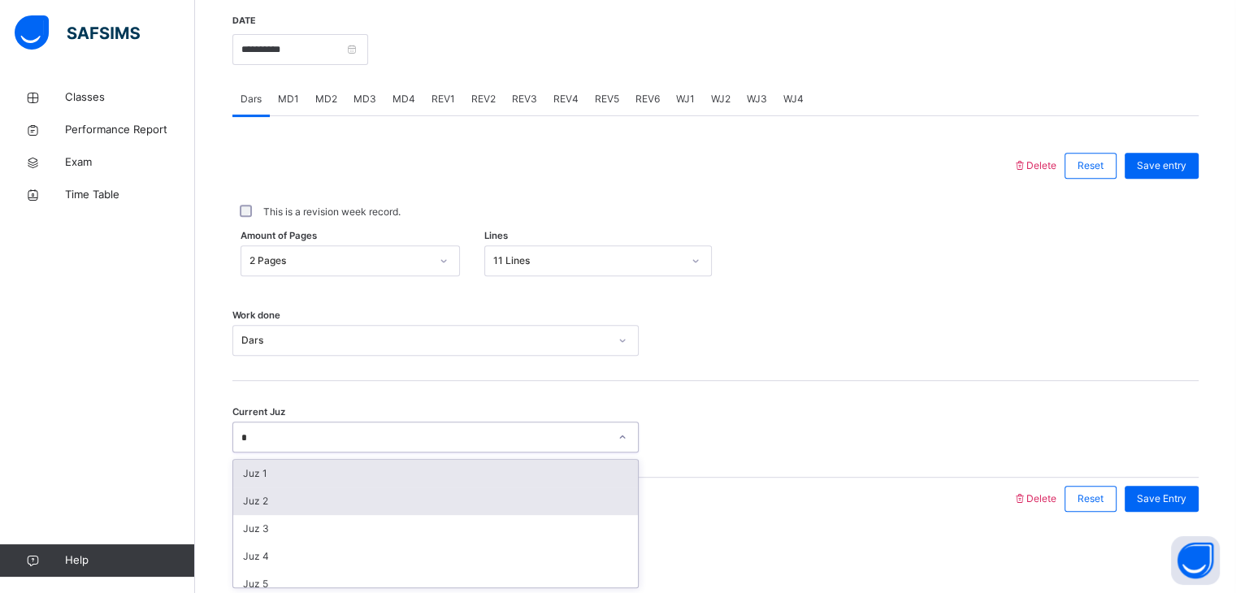
type input "**"
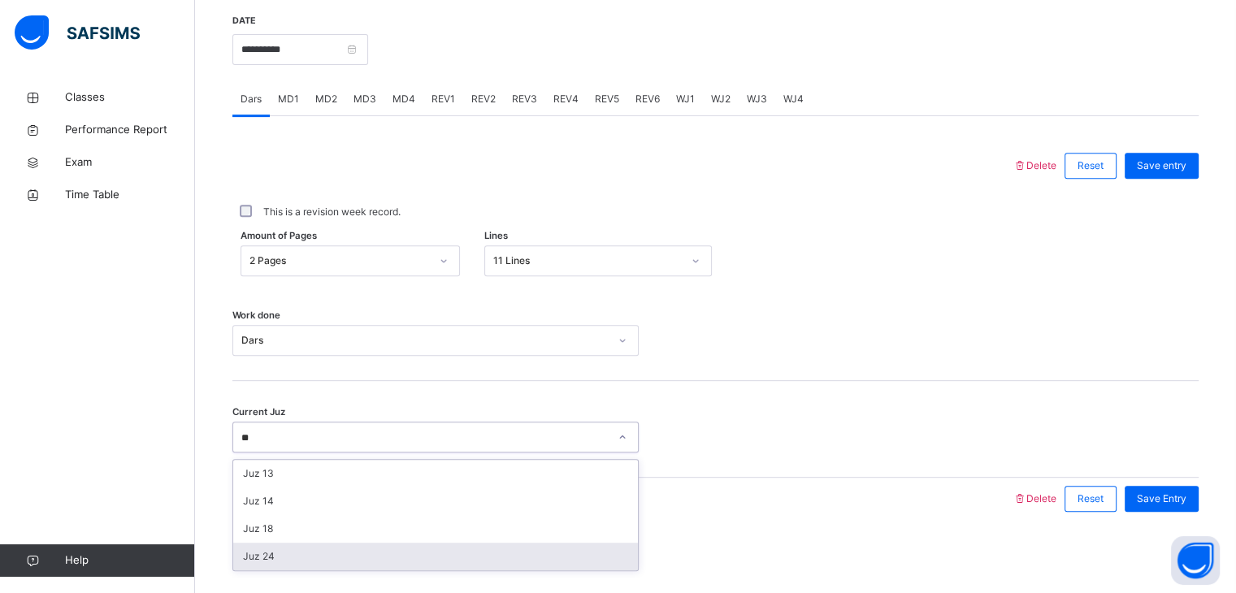
click at [314, 558] on div "Juz 24" at bounding box center [435, 557] width 405 height 28
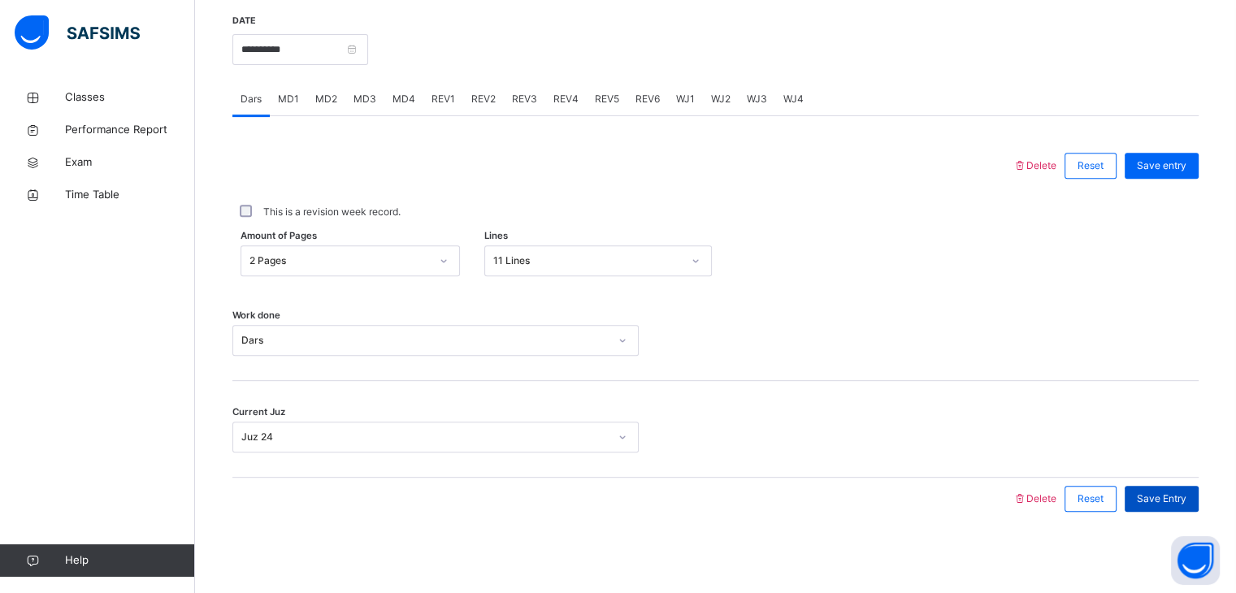
click at [1157, 492] on span "Save Entry" at bounding box center [1162, 499] width 50 height 15
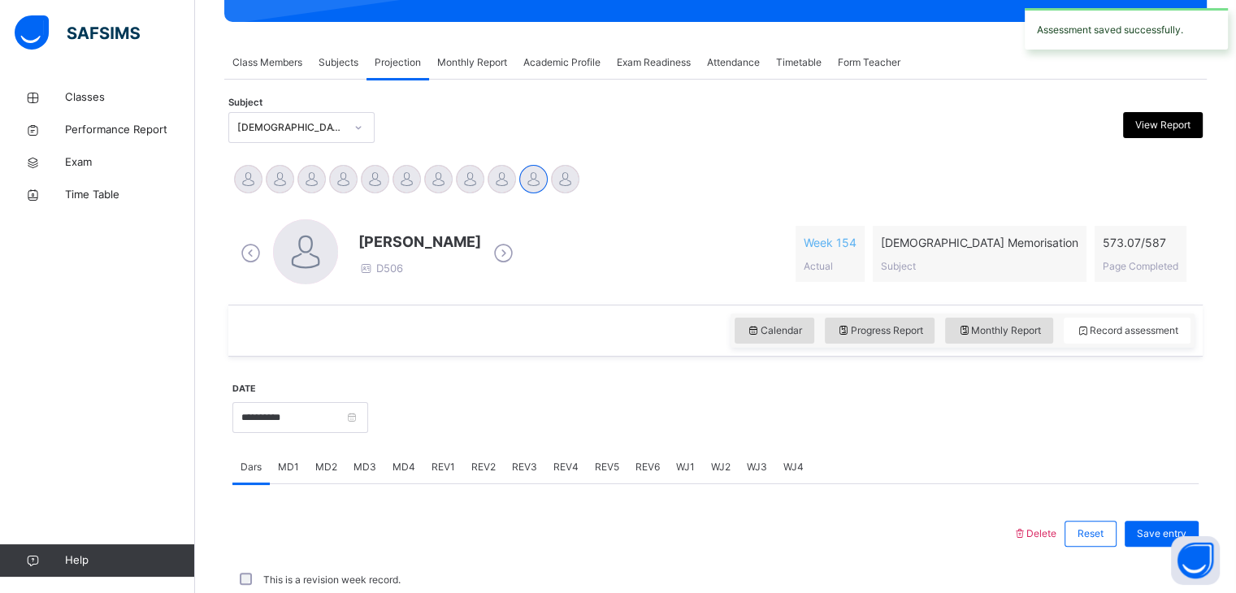
scroll to position [628, 0]
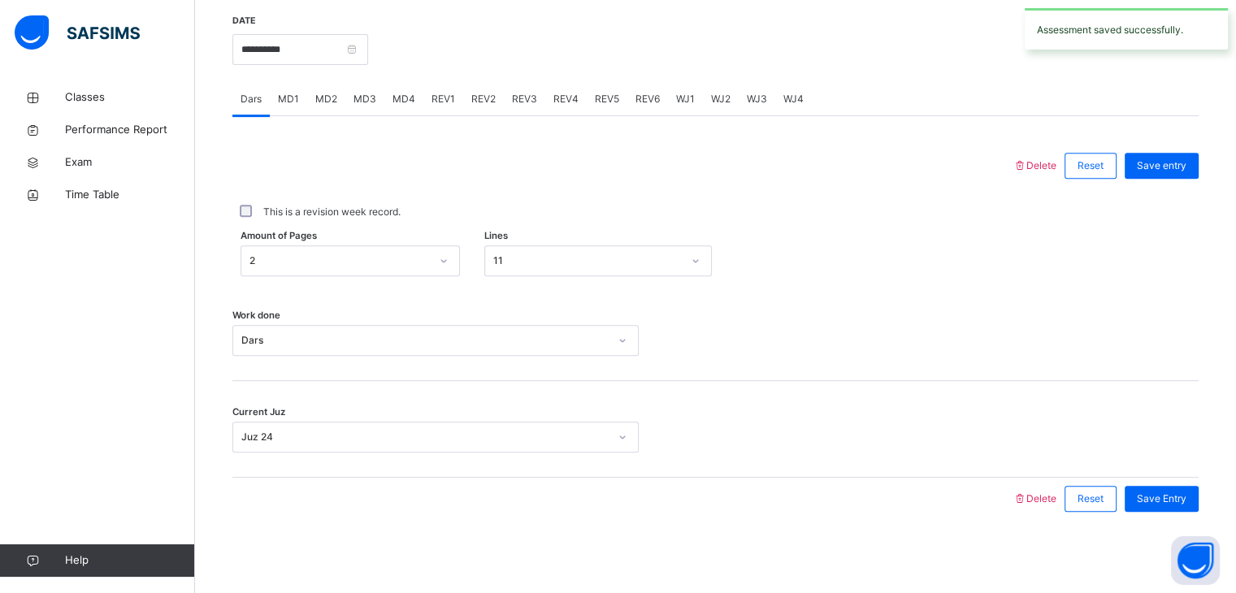
click at [413, 102] on div "MD4" at bounding box center [403, 99] width 39 height 33
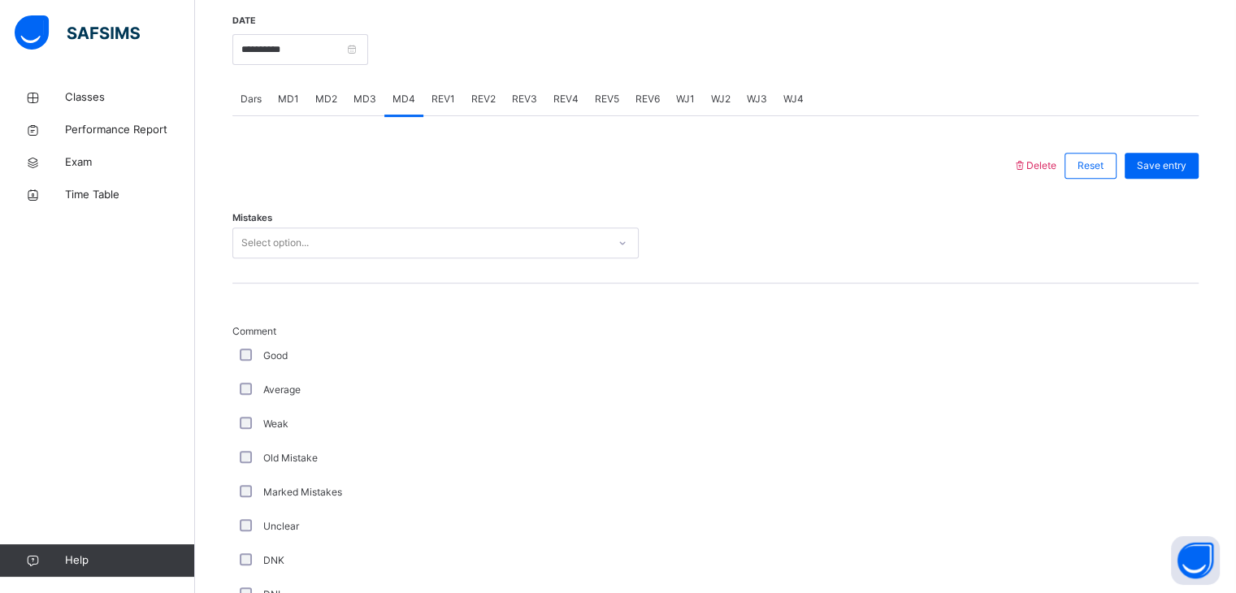
click at [298, 245] on div "Select option..." at bounding box center [274, 243] width 67 height 31
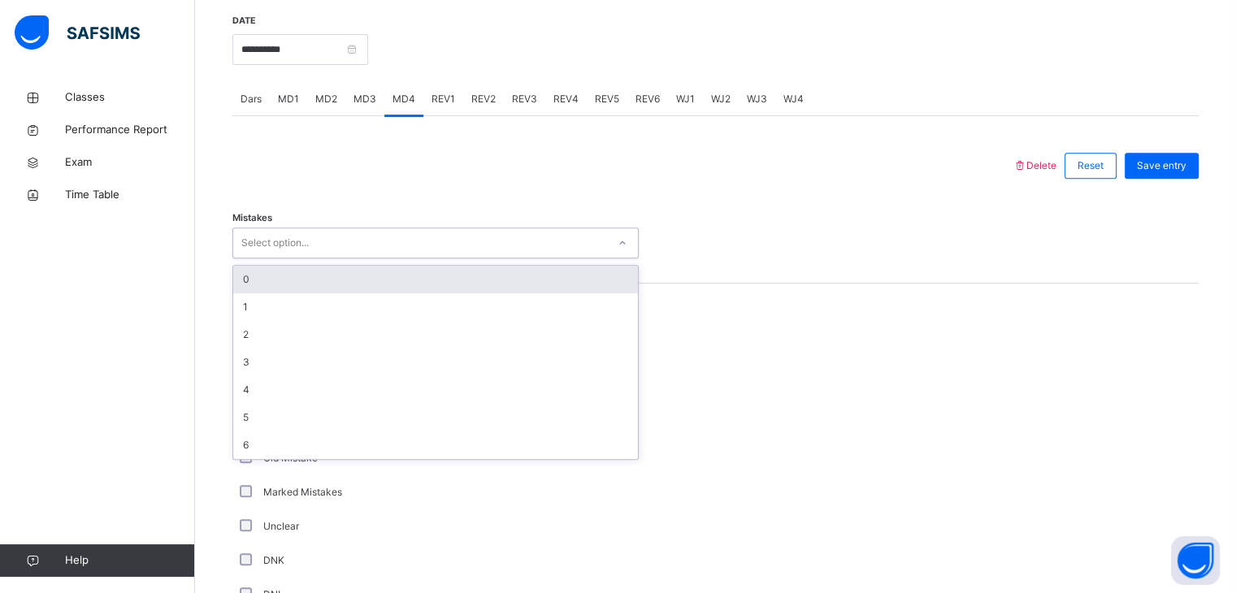
click at [299, 276] on div "0" at bounding box center [435, 280] width 405 height 28
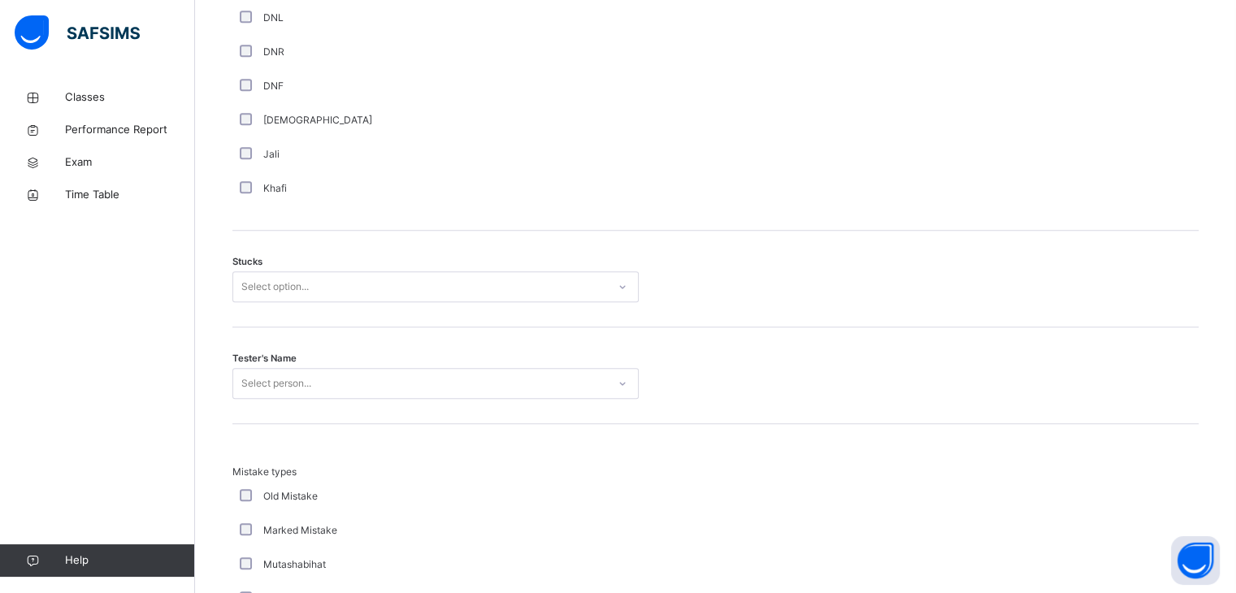
scroll to position [1205, 0]
click at [304, 277] on div "Select option..." at bounding box center [274, 286] width 67 height 31
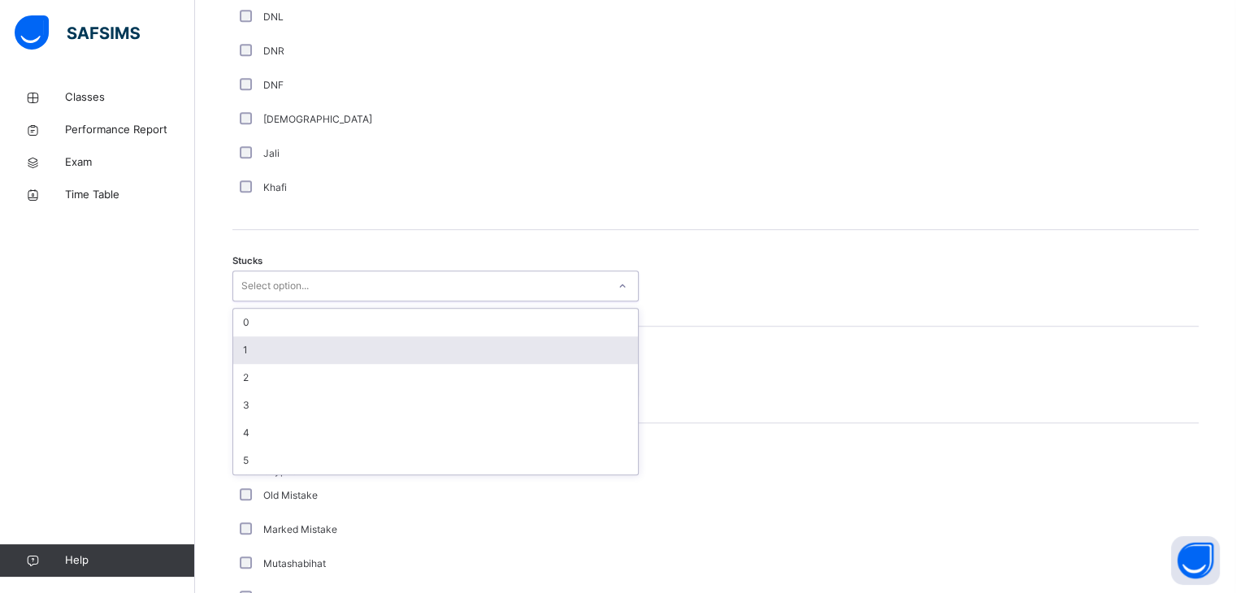
click at [273, 359] on div "1" at bounding box center [435, 351] width 405 height 28
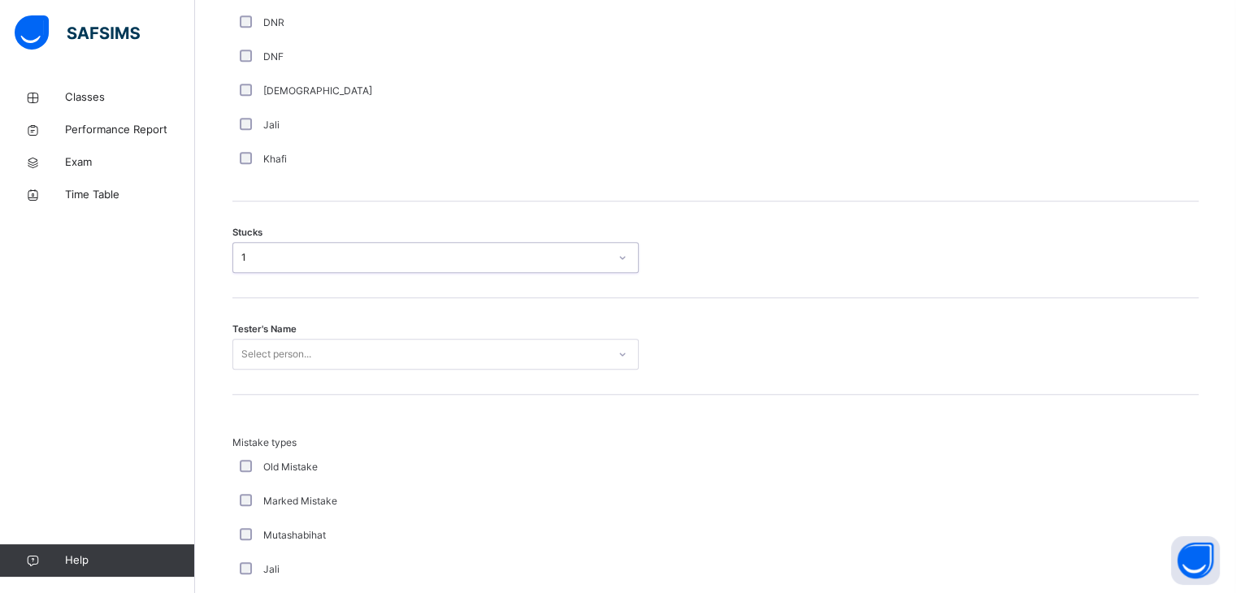
click at [280, 370] on div "Select person..." at bounding box center [435, 354] width 406 height 31
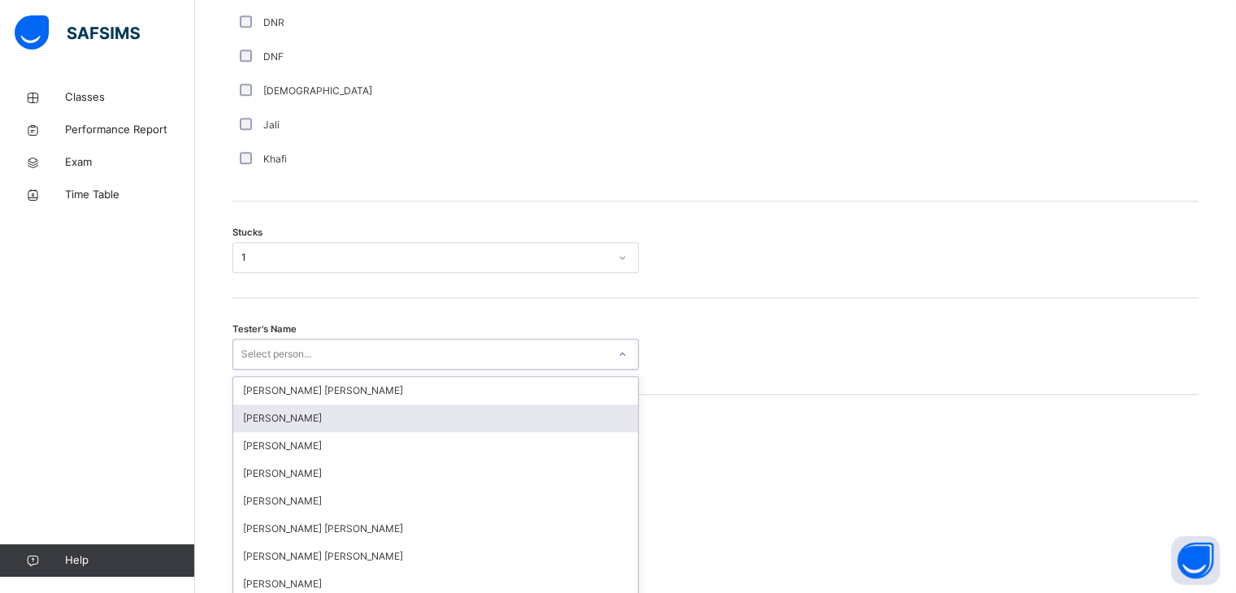
scroll to position [1268, 0]
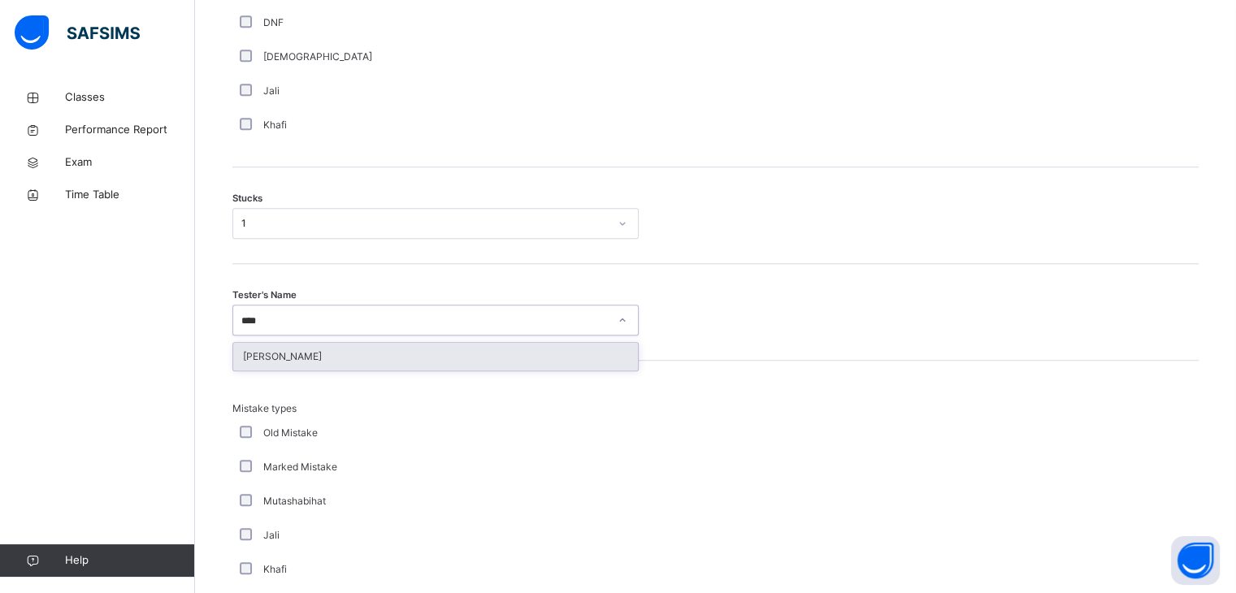
type input "*****"
click at [276, 345] on div "[PERSON_NAME]" at bounding box center [435, 357] width 405 height 28
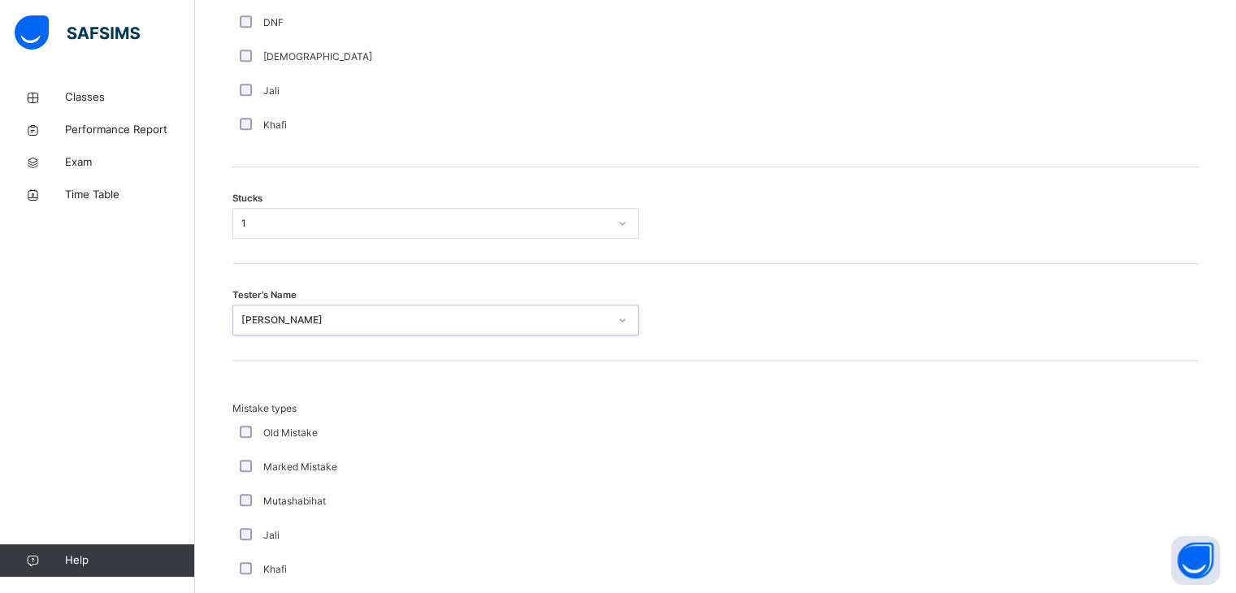
scroll to position [1566, 0]
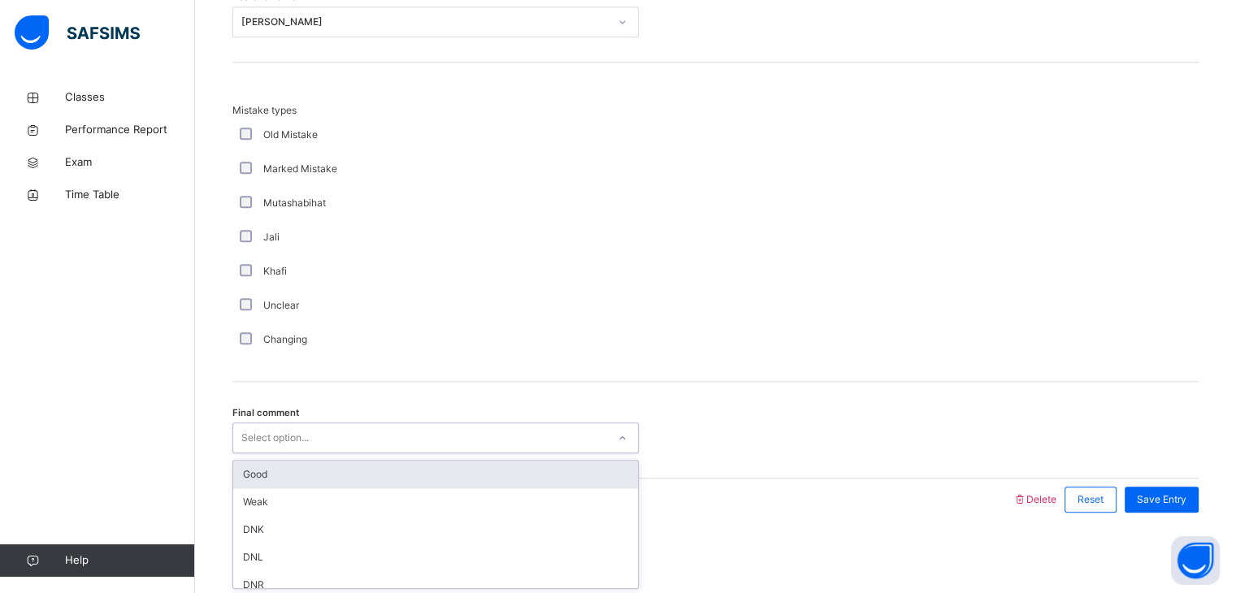
drag, startPoint x: 280, startPoint y: 444, endPoint x: 280, endPoint y: 453, distance: 8.9
click at [280, 451] on div "Select option..." at bounding box center [435, 438] width 406 height 31
click at [283, 476] on div "Good" at bounding box center [435, 475] width 405 height 28
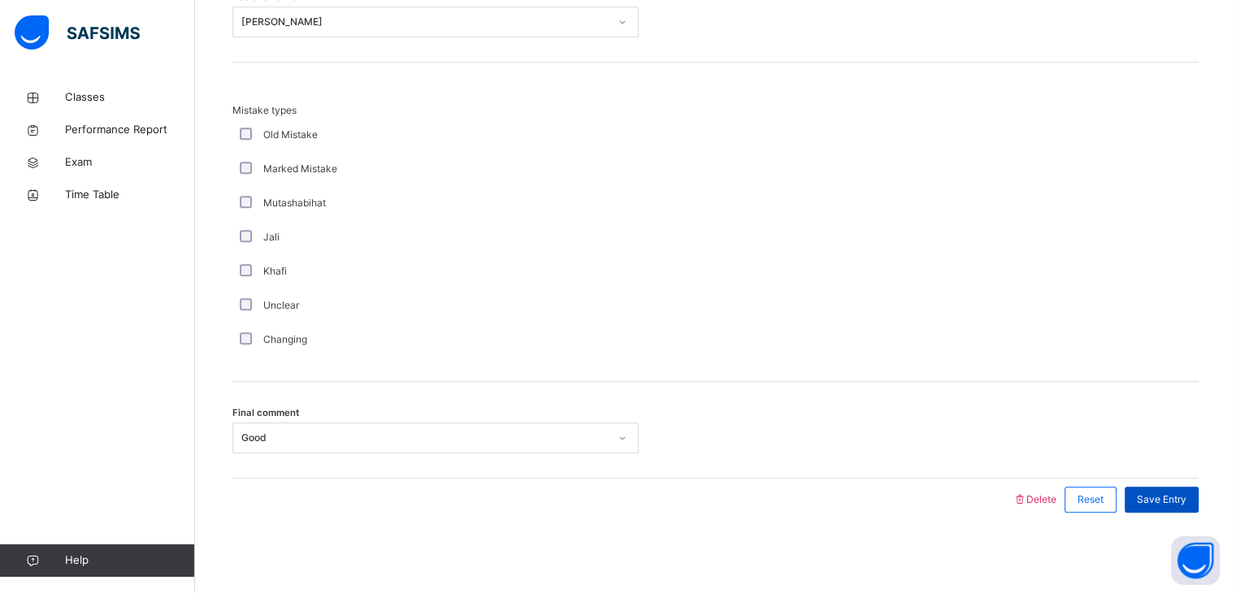
click at [1187, 497] on span "Save Entry" at bounding box center [1162, 500] width 50 height 15
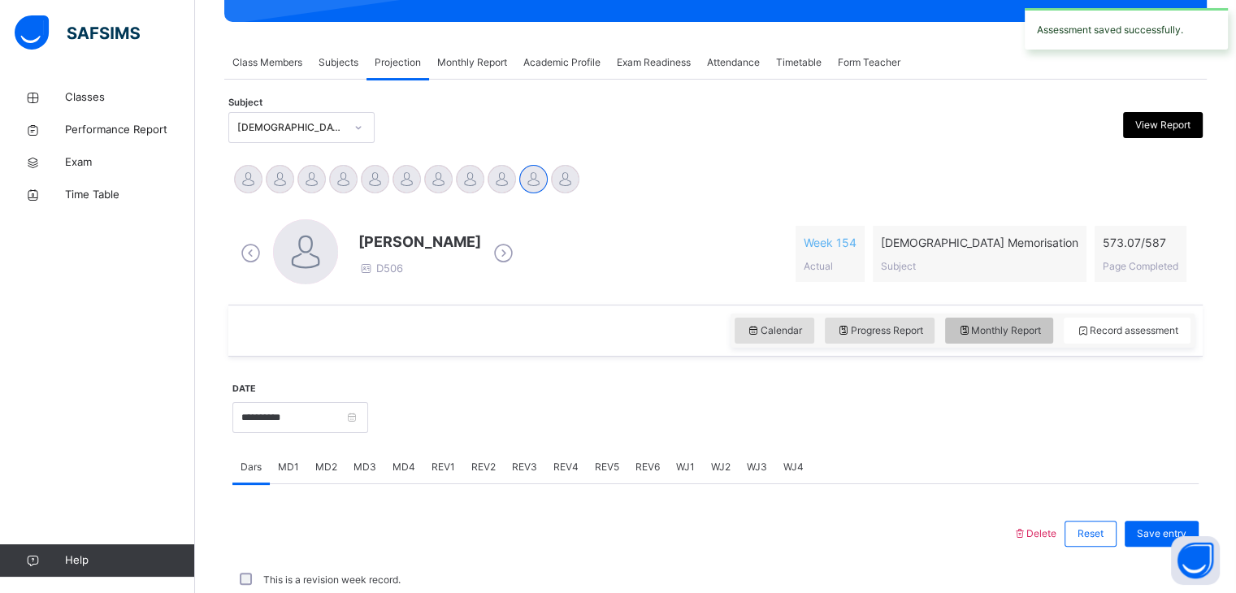
scroll to position [628, 0]
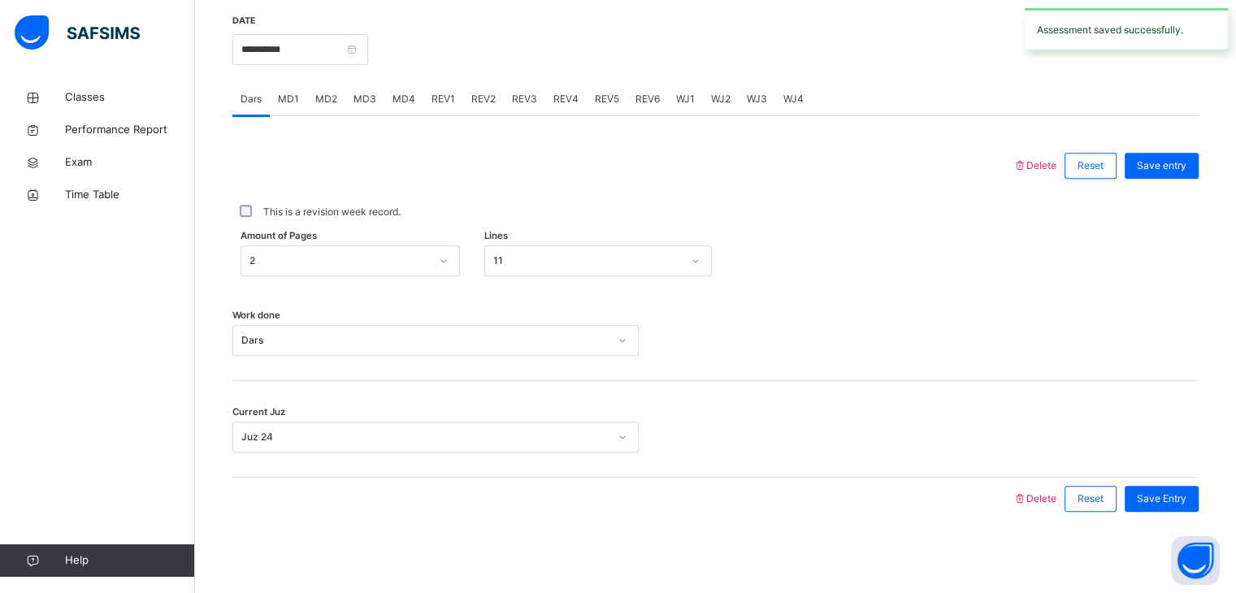
click at [434, 108] on div "REV1" at bounding box center [443, 99] width 40 height 33
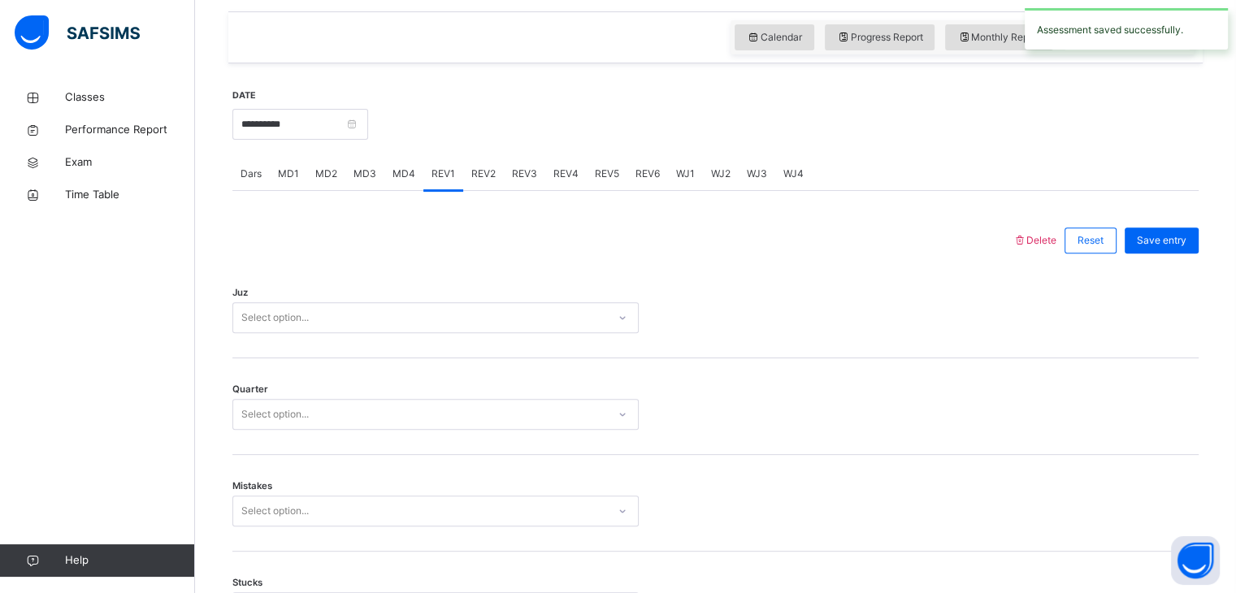
scroll to position [649, 0]
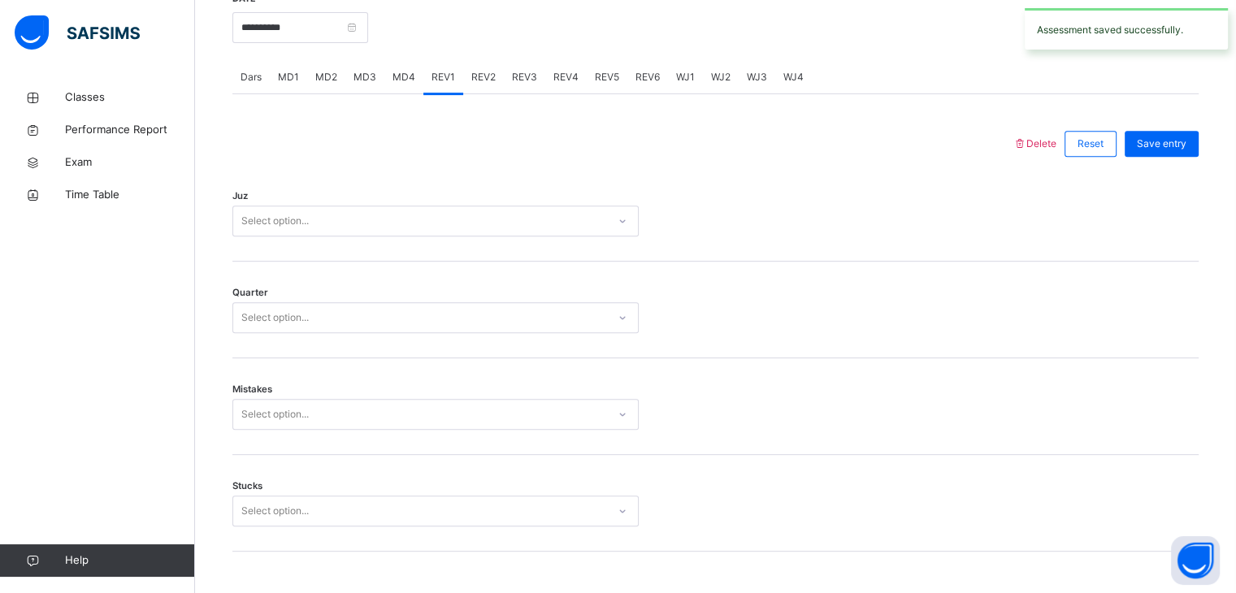
click at [419, 217] on div "Select option..." at bounding box center [420, 221] width 374 height 25
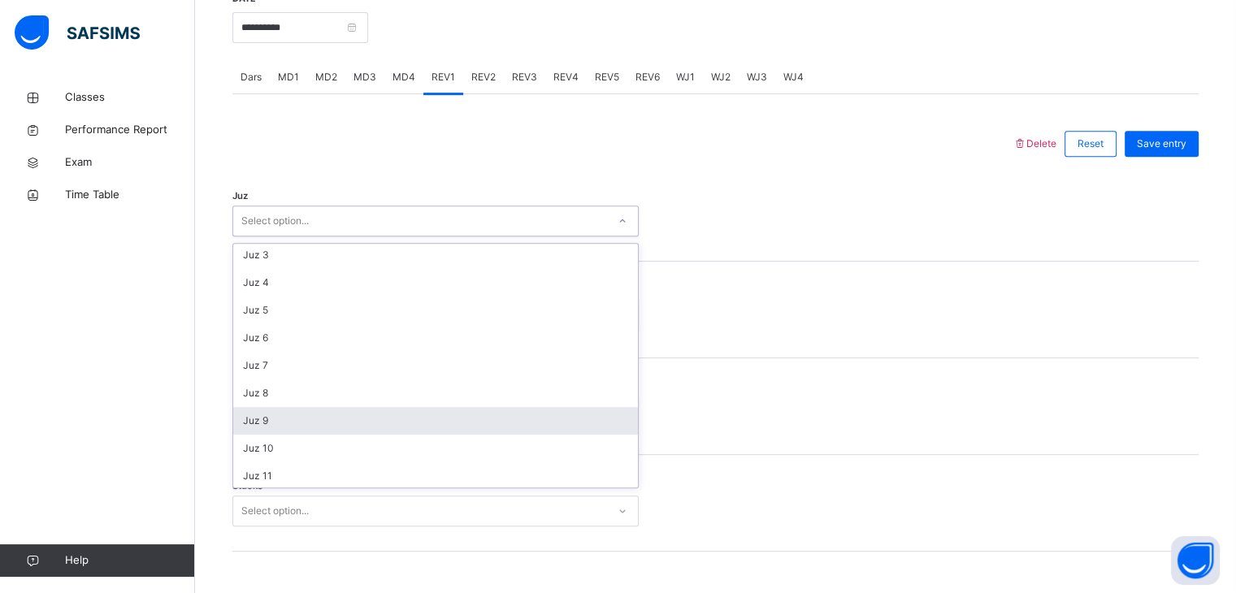
scroll to position [59, 0]
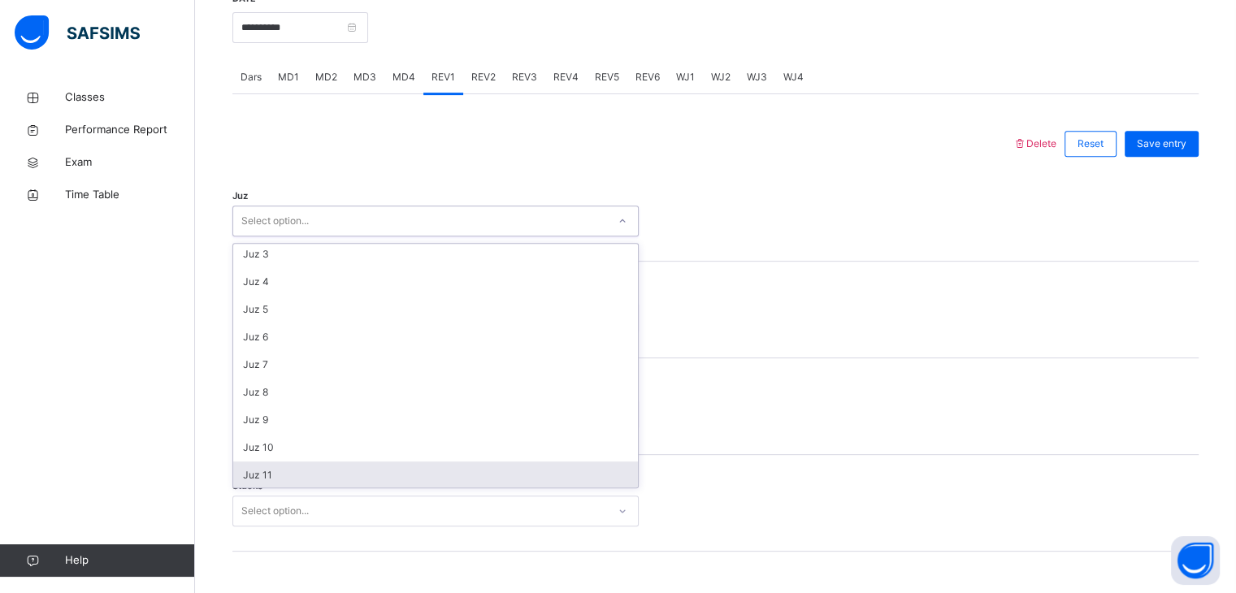
click at [312, 472] on div "Juz 11" at bounding box center [435, 476] width 405 height 28
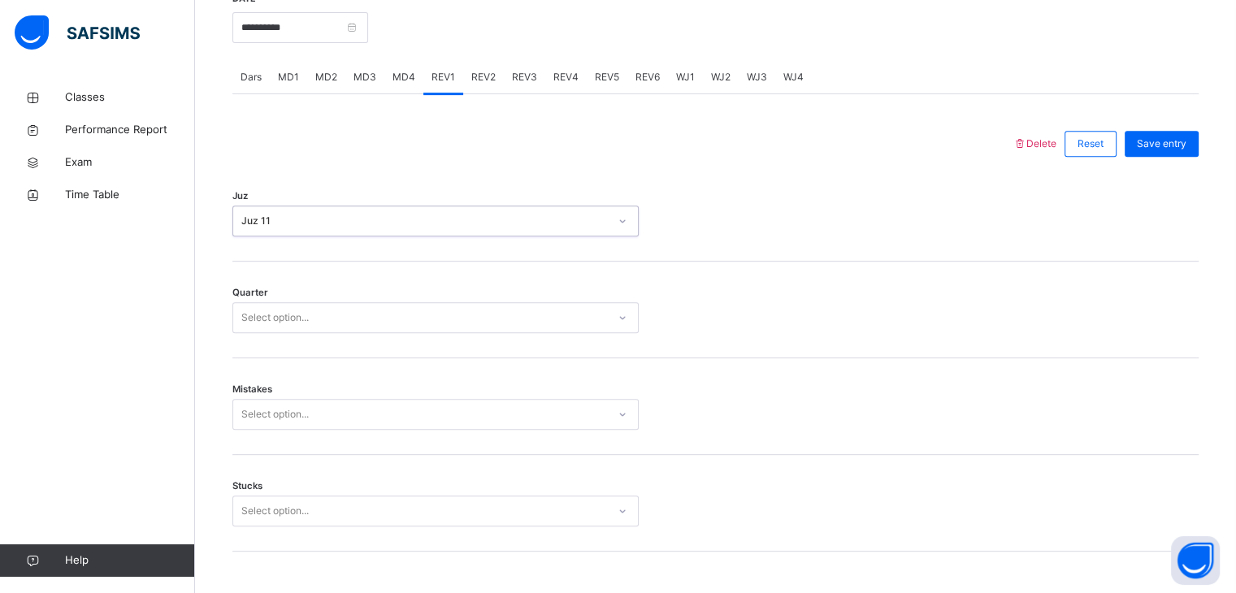
click at [299, 322] on div "Select option..." at bounding box center [274, 317] width 67 height 31
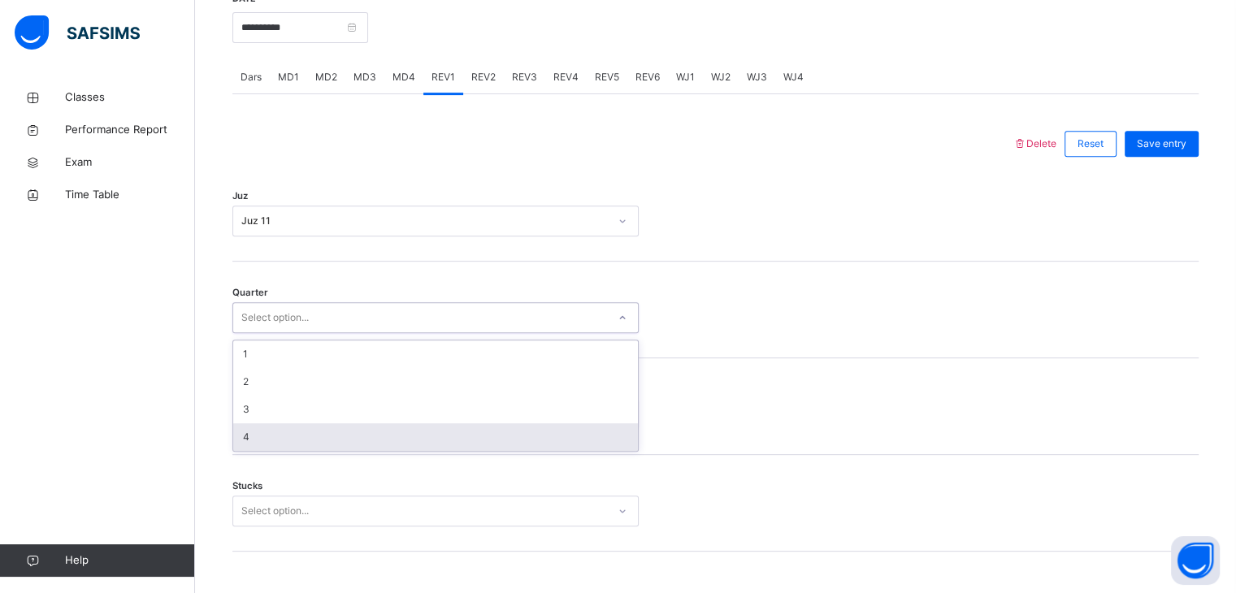
click at [292, 435] on div "4" at bounding box center [435, 437] width 405 height 28
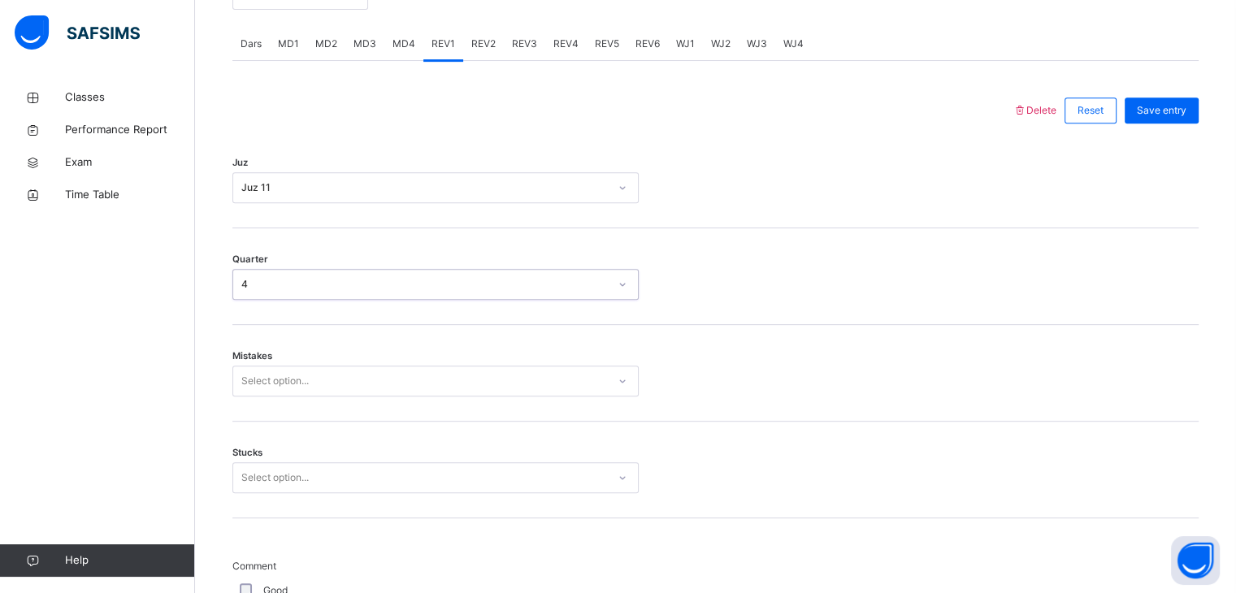
click at [291, 397] on div "Select option..." at bounding box center [435, 381] width 406 height 31
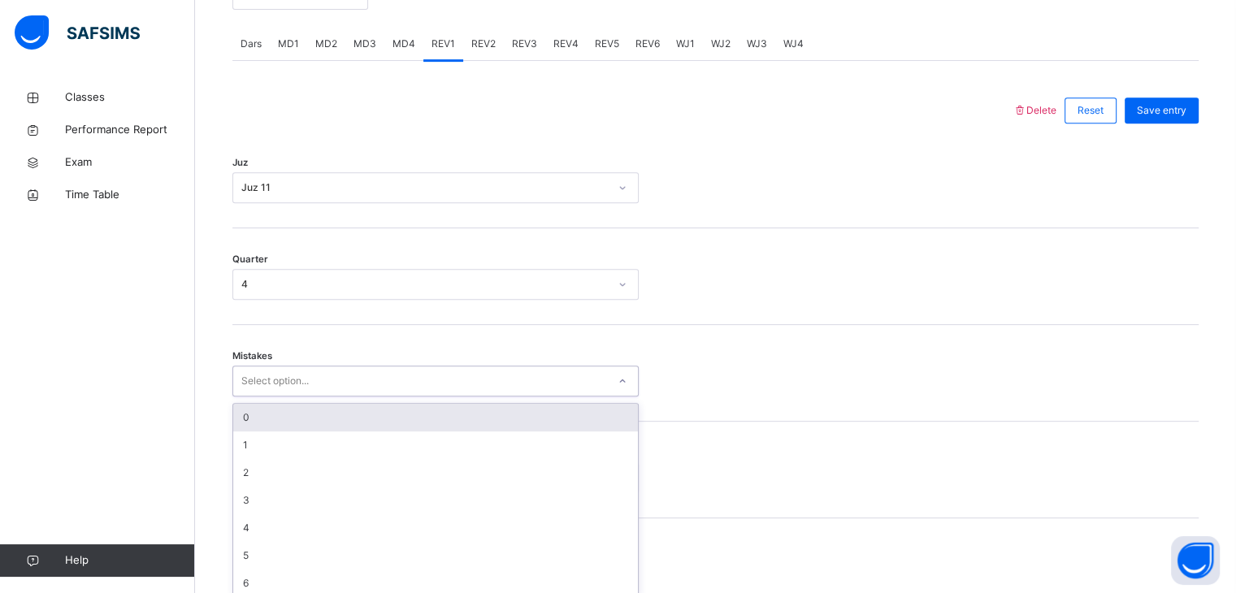
scroll to position [693, 0]
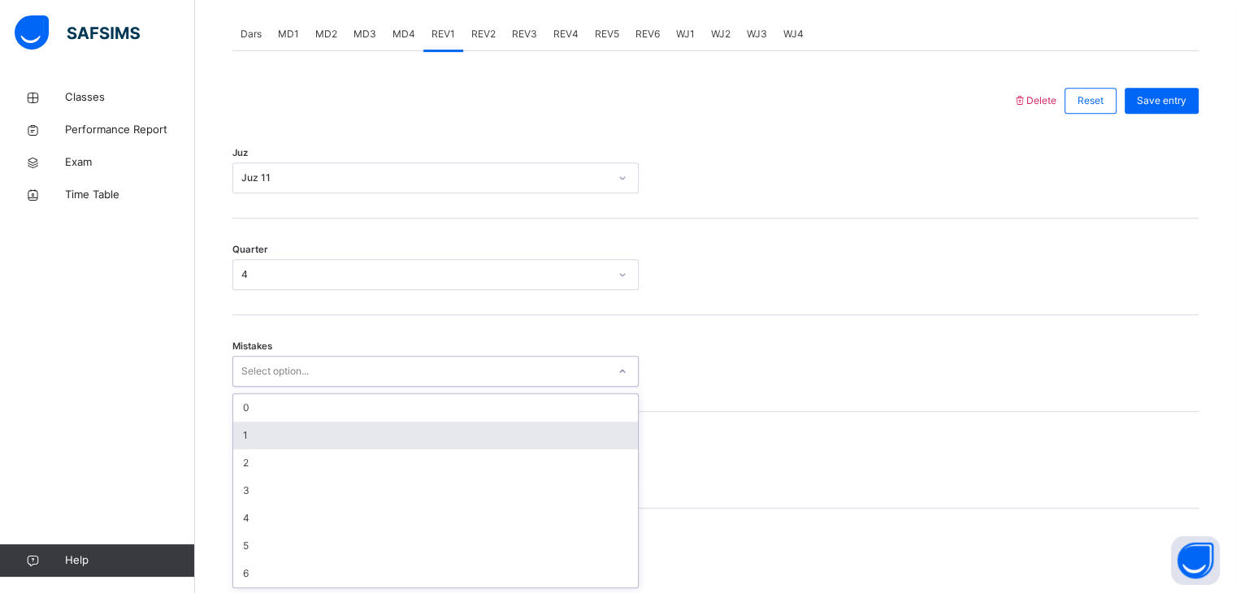
click at [289, 437] on div "1" at bounding box center [435, 436] width 405 height 28
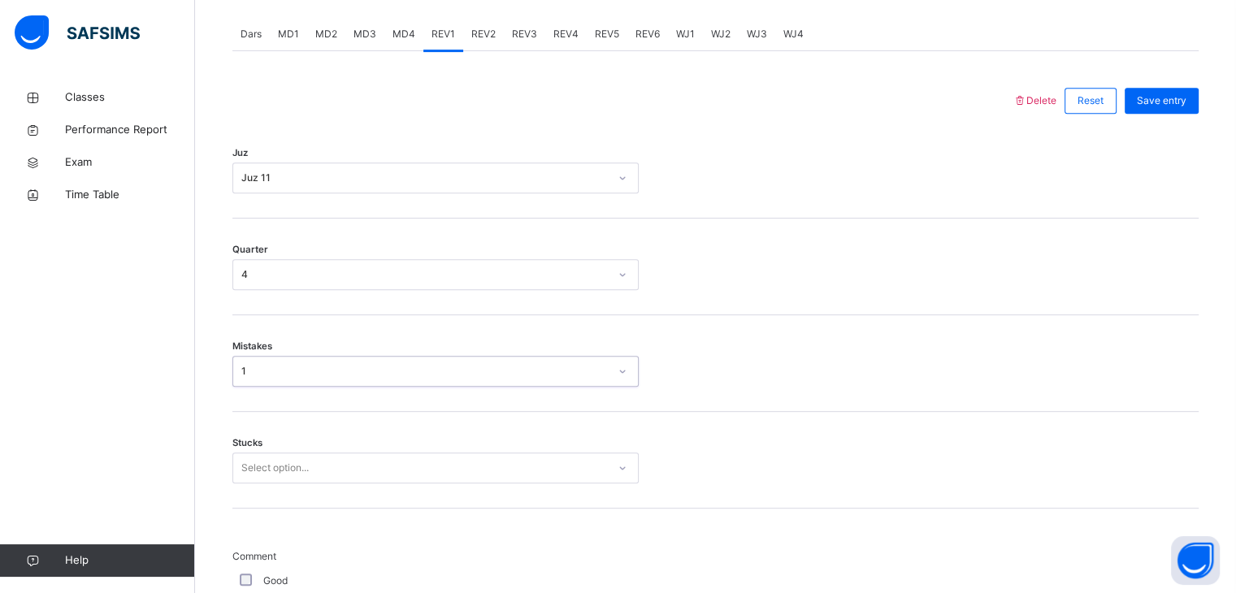
click at [294, 463] on div "Select option..." at bounding box center [435, 468] width 406 height 31
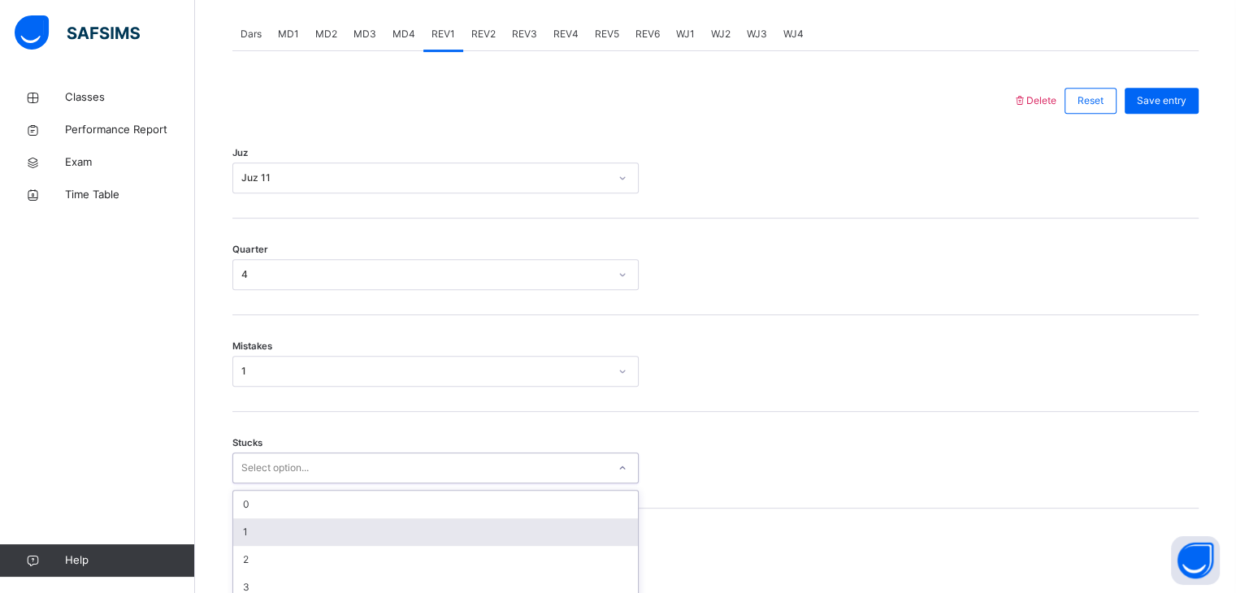
scroll to position [762, 0]
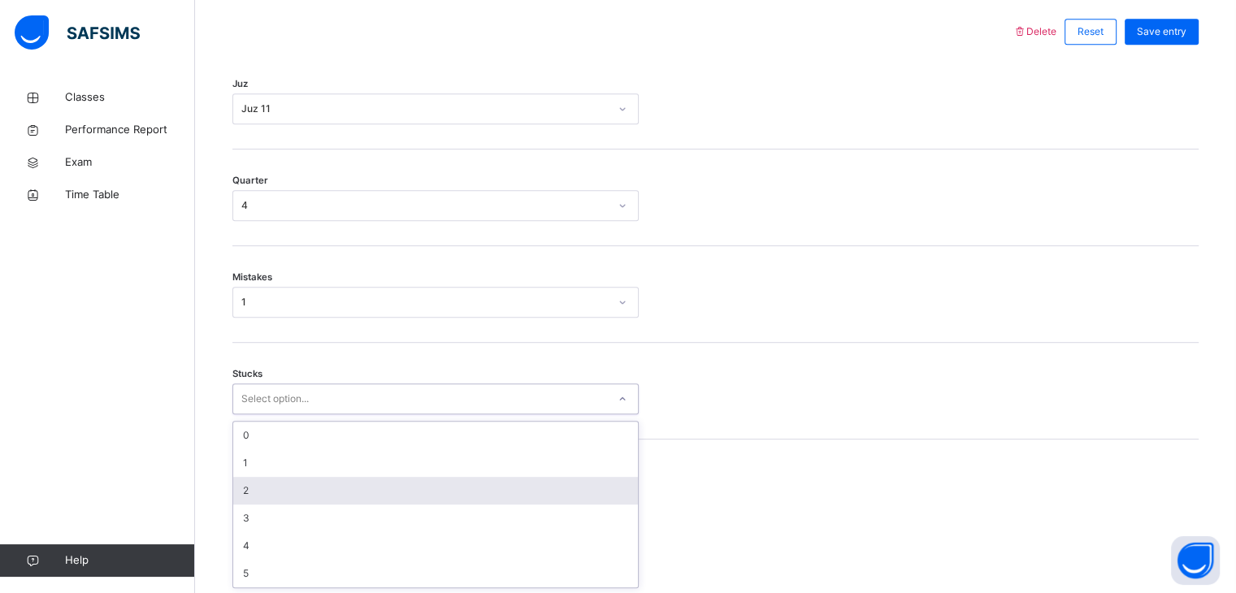
click at [266, 488] on div "2" at bounding box center [435, 491] width 405 height 28
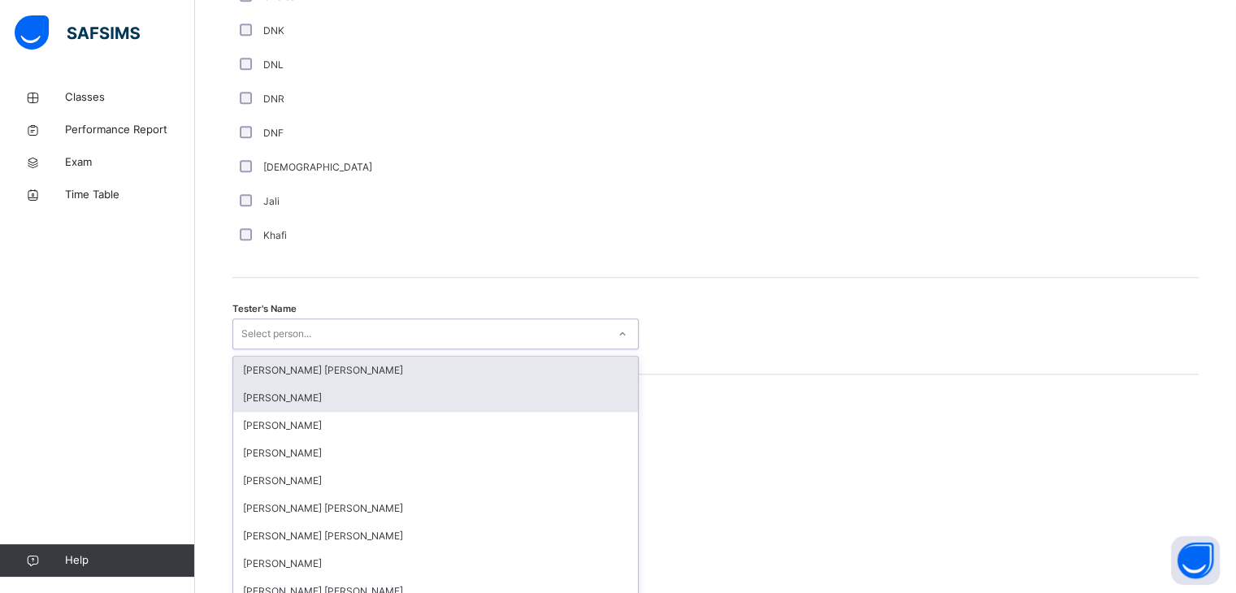
click at [279, 350] on div "option [PERSON_NAME] [PERSON_NAME] focused, 1 of 90. 90 results available. Use …" at bounding box center [435, 334] width 406 height 31
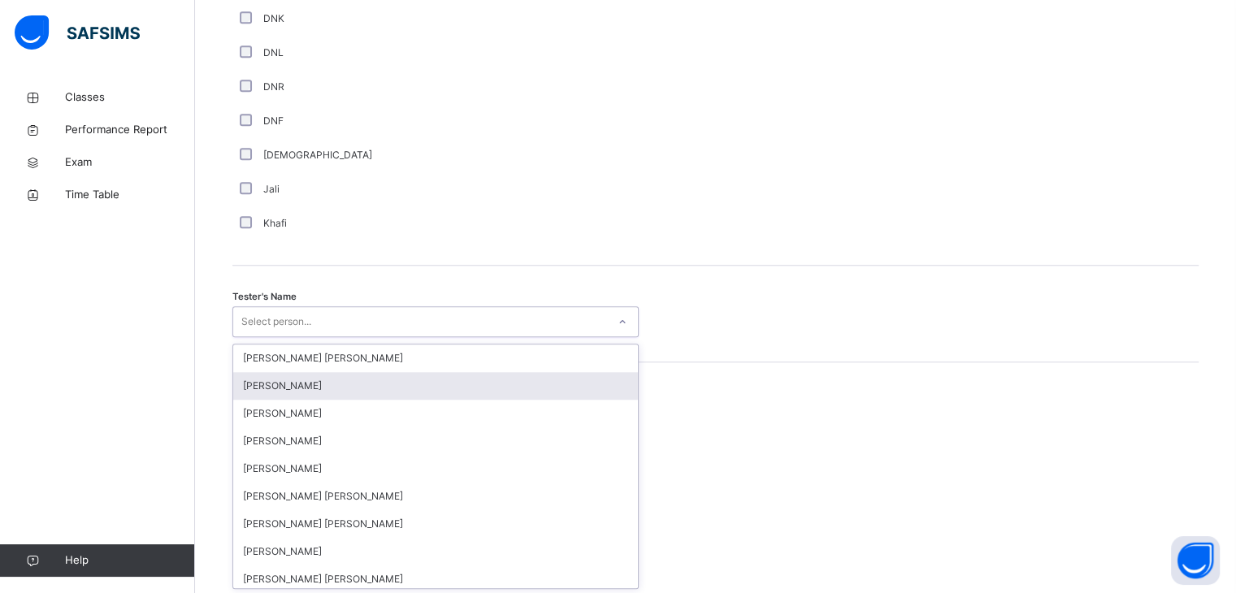
scroll to position [1461, 0]
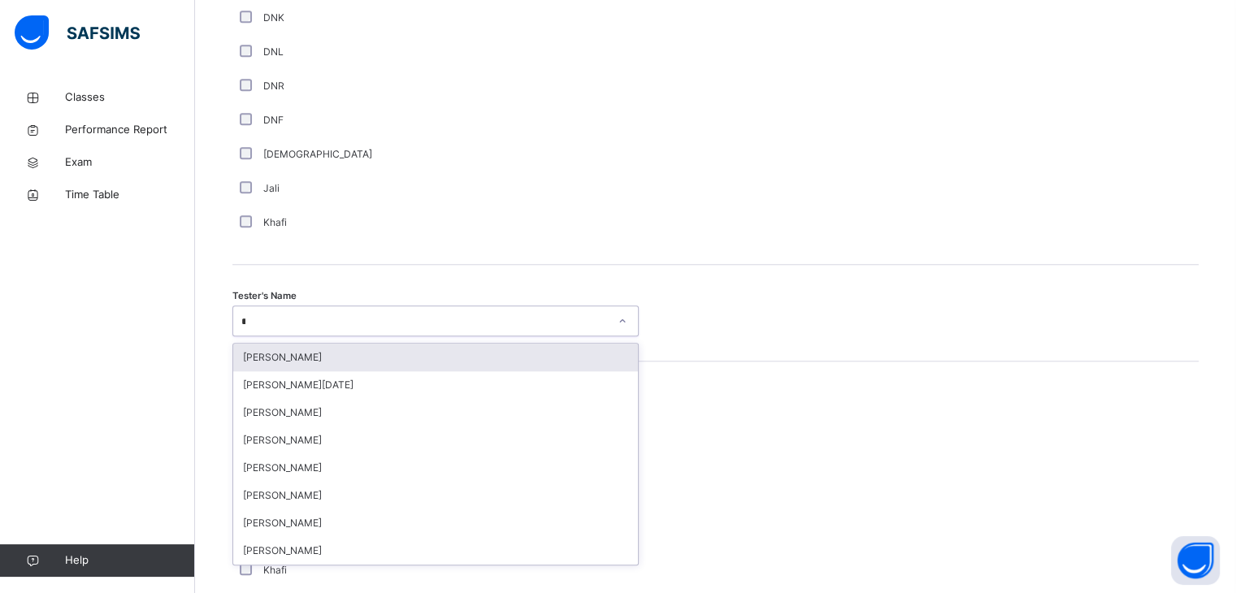
type input "**"
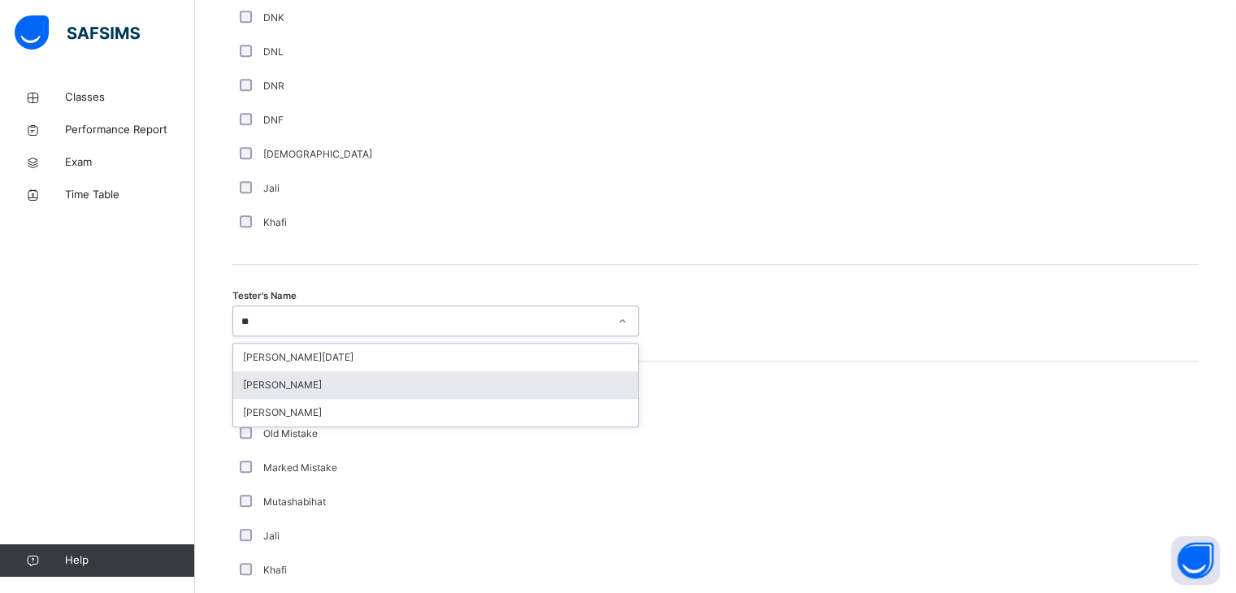
click at [284, 391] on div "[PERSON_NAME]" at bounding box center [435, 385] width 405 height 28
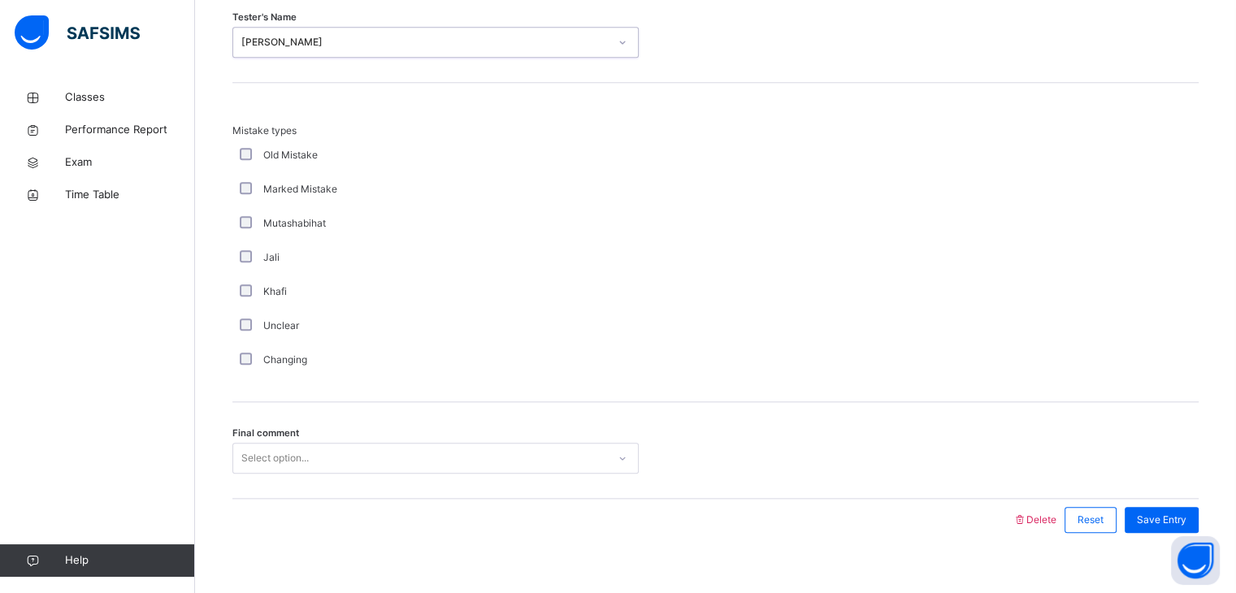
scroll to position [1759, 0]
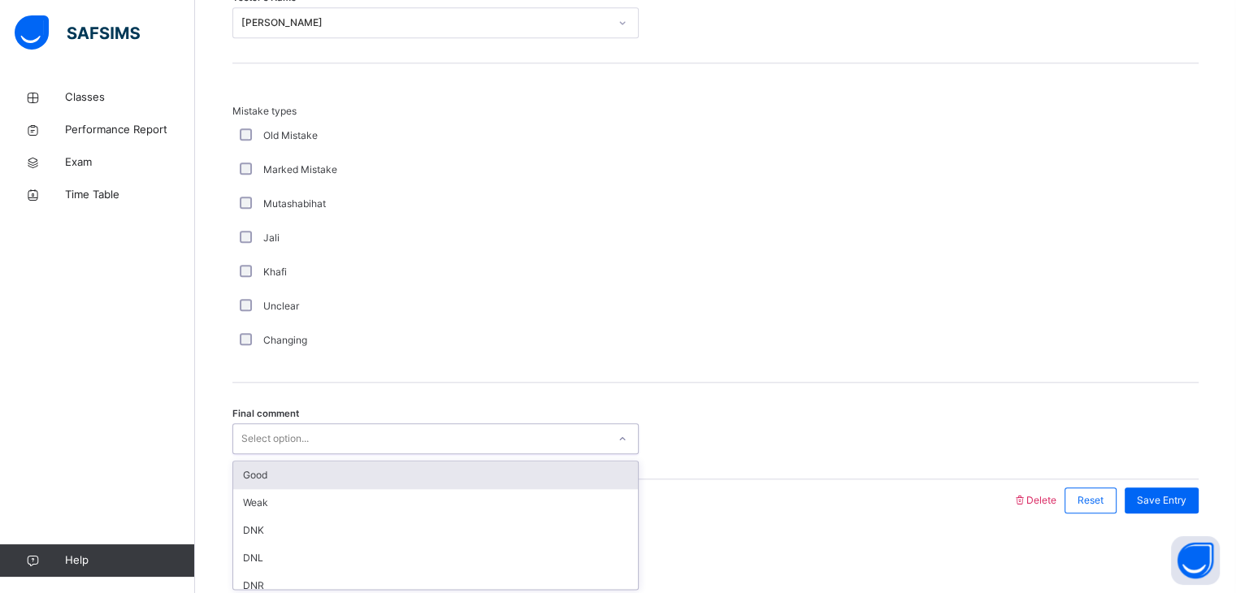
click at [271, 433] on div "Select option..." at bounding box center [274, 438] width 67 height 31
click at [280, 476] on div "Good" at bounding box center [435, 476] width 405 height 28
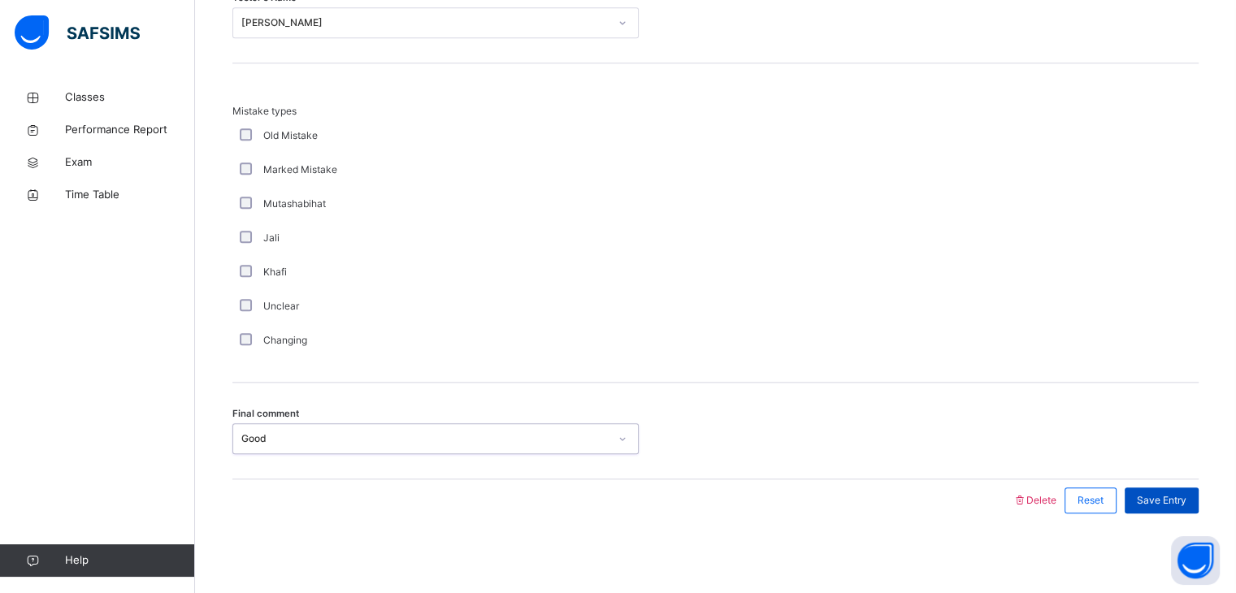
click at [1199, 506] on div "Save Entry" at bounding box center [1162, 501] width 74 height 26
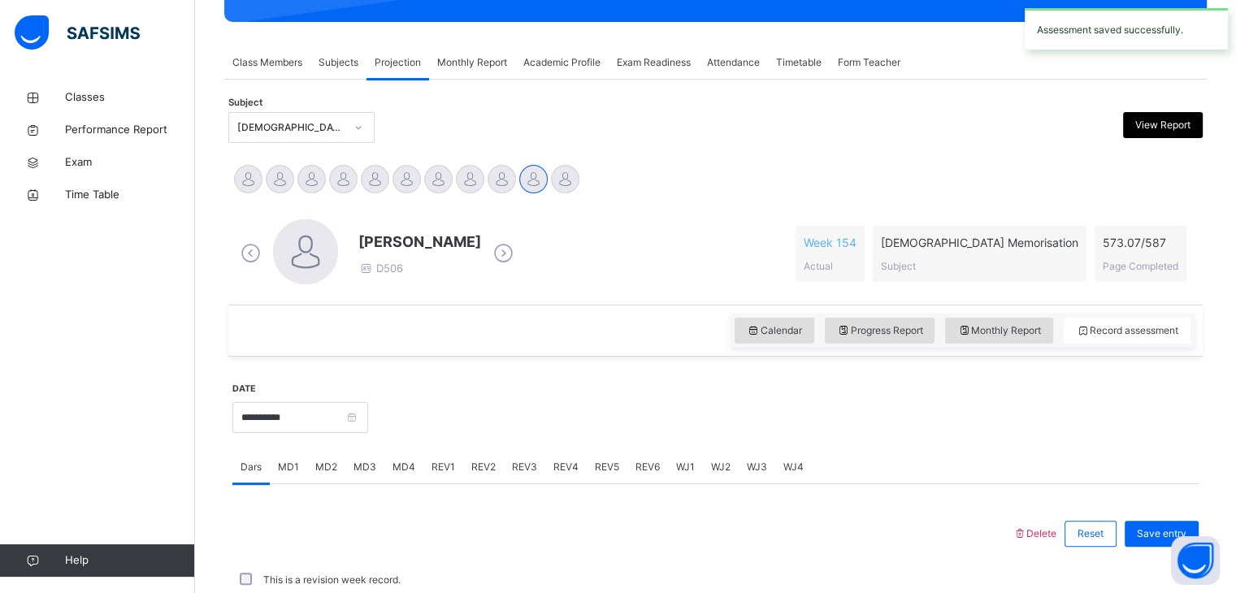
scroll to position [628, 0]
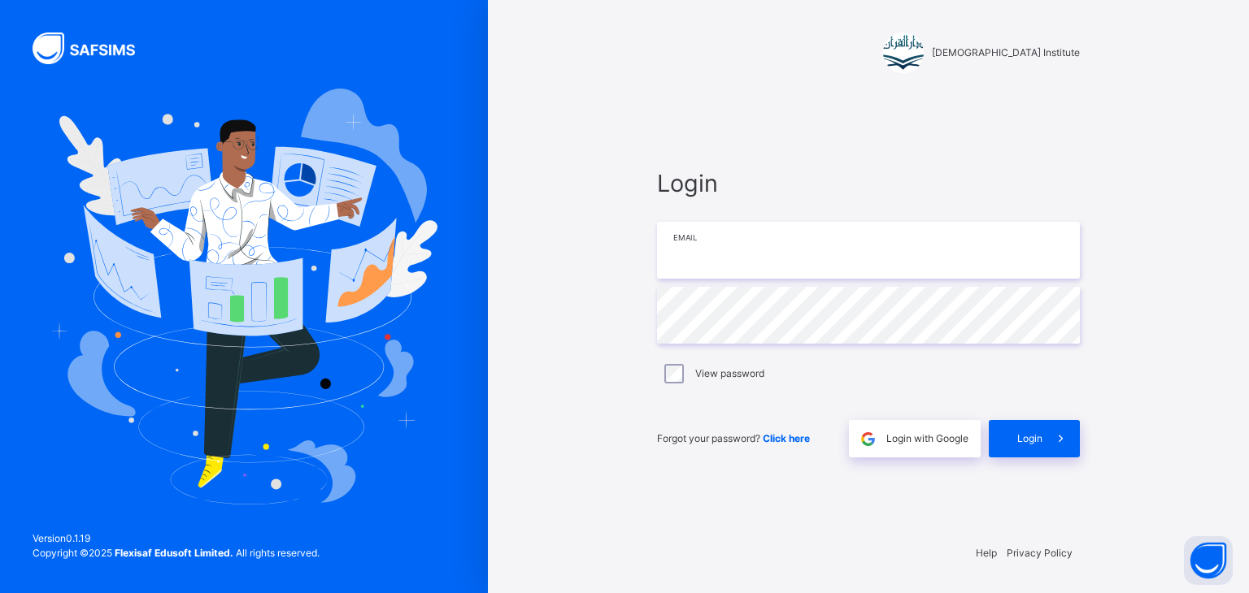
type input "**********"
